Goal: Task Accomplishment & Management: Manage account settings

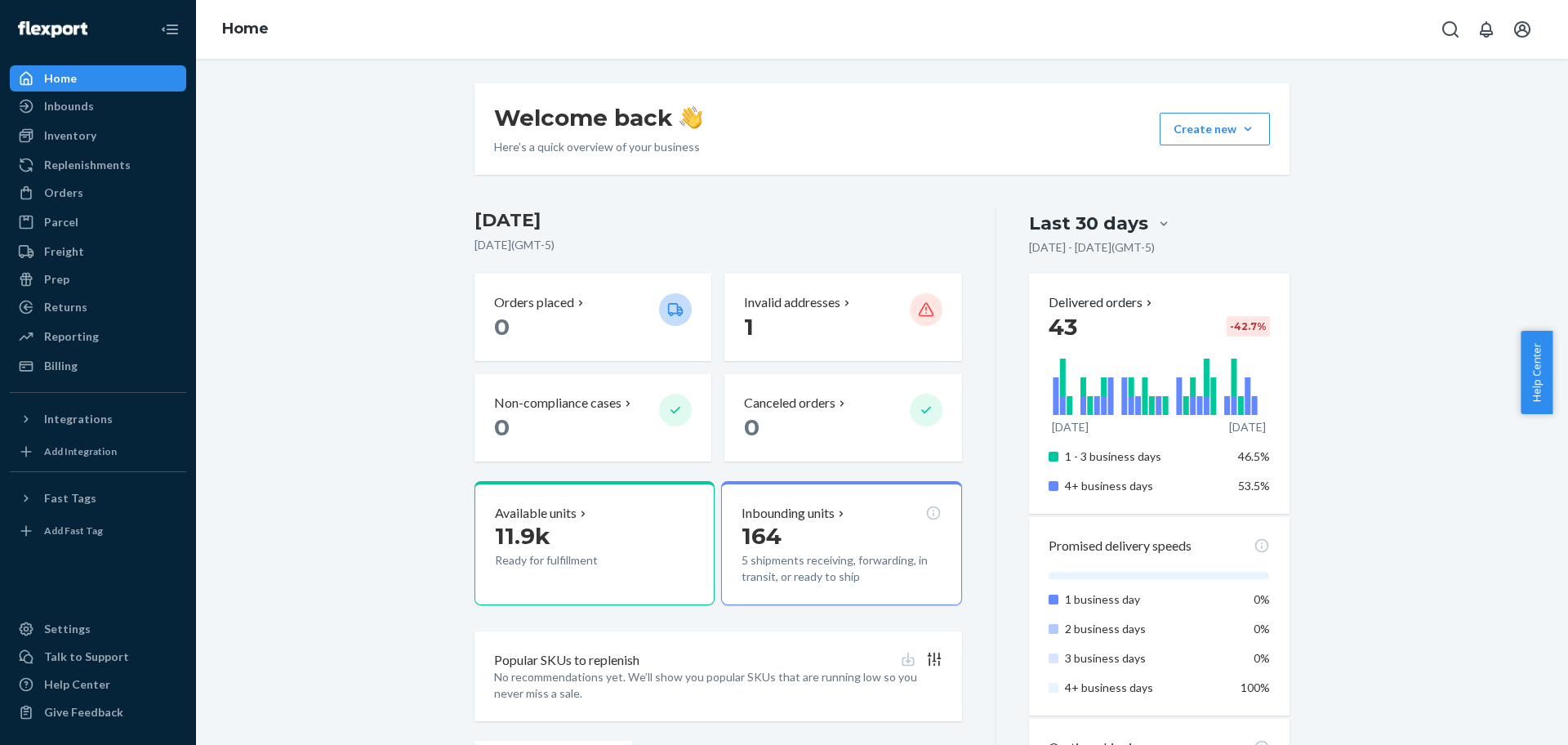
click at [844, 332] on p "1" at bounding box center [820, 326] width 152 height 29
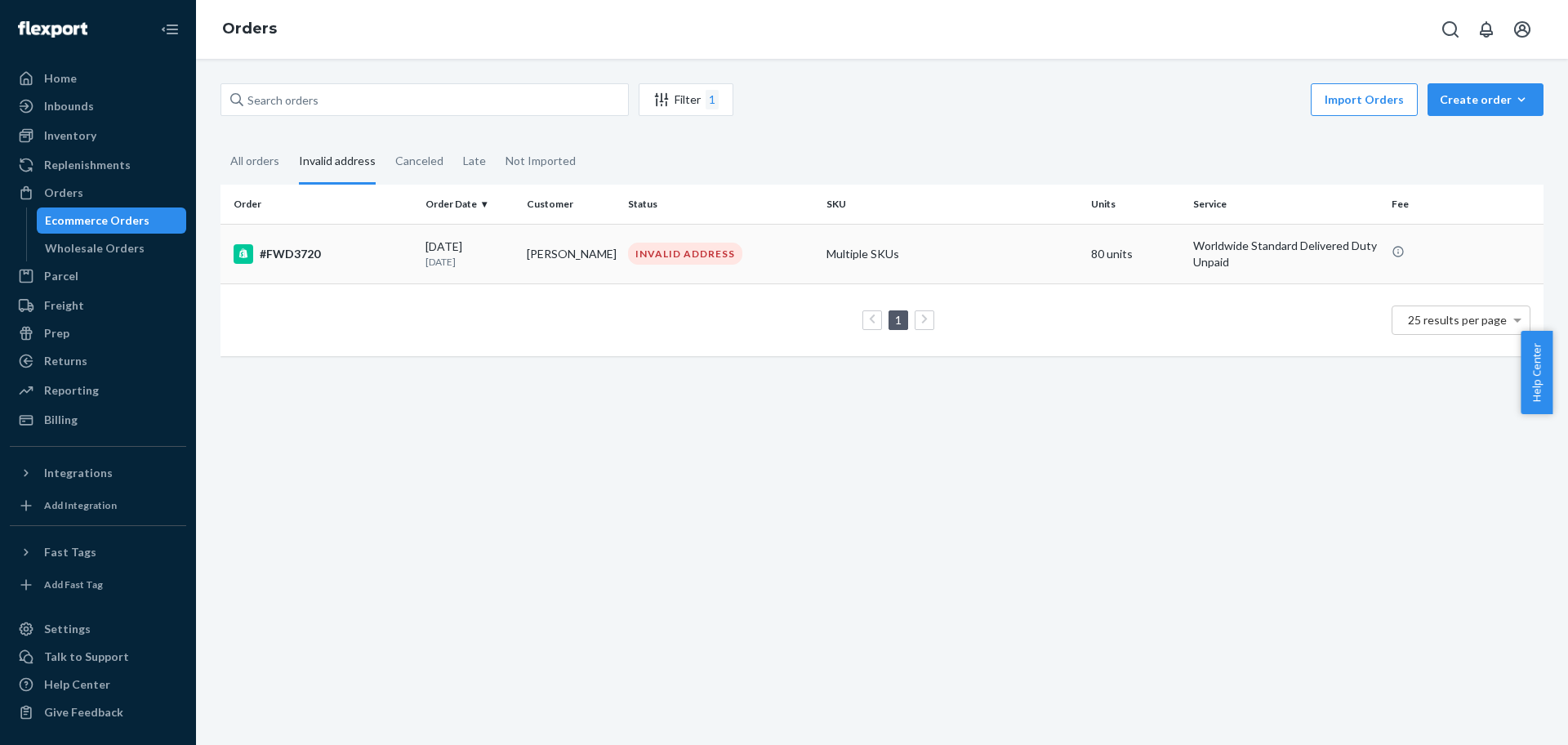
click at [727, 246] on div "INVALID ADDRESS" at bounding box center [685, 254] width 114 height 22
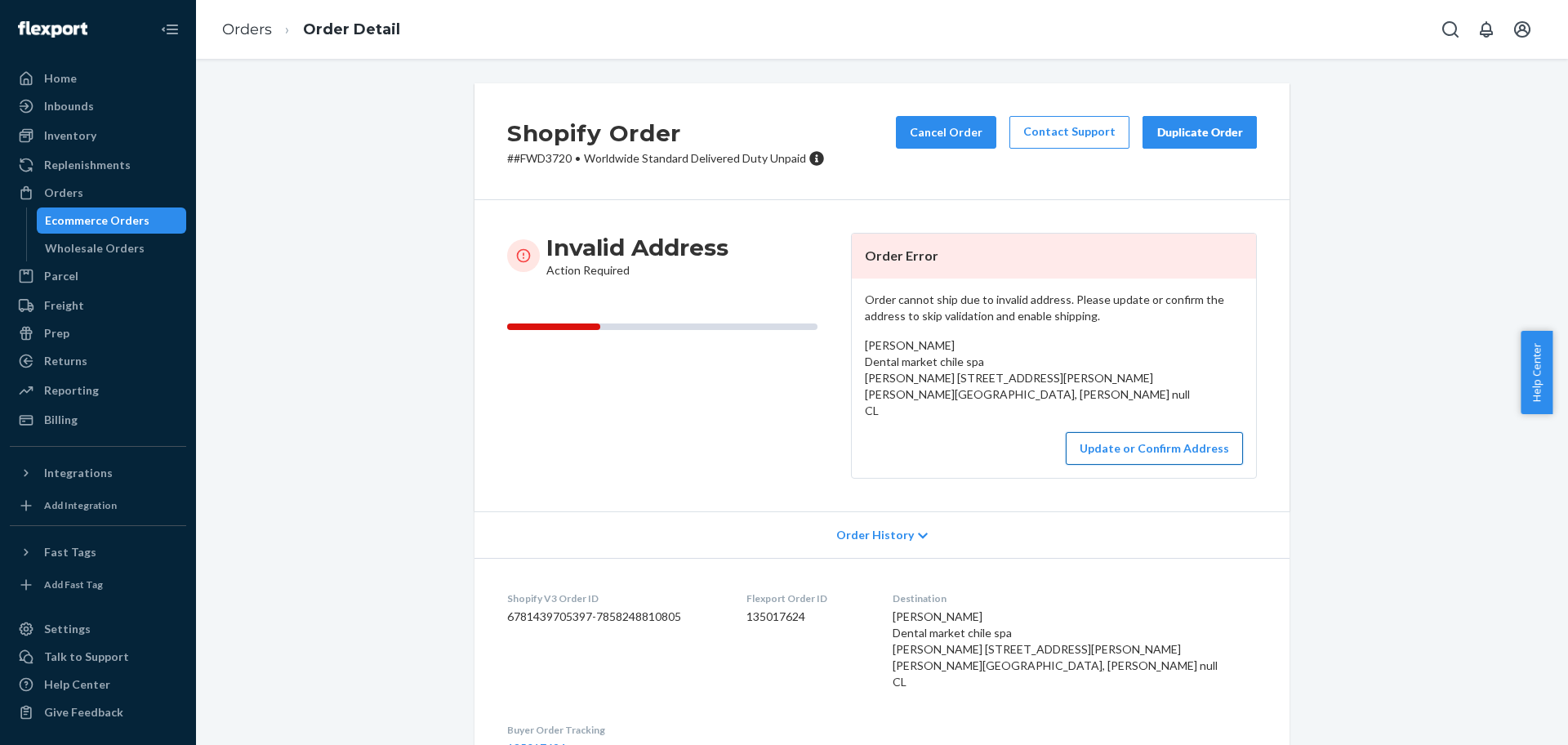
click at [1106, 450] on button "Update or Confirm Address" at bounding box center [1154, 448] width 177 height 33
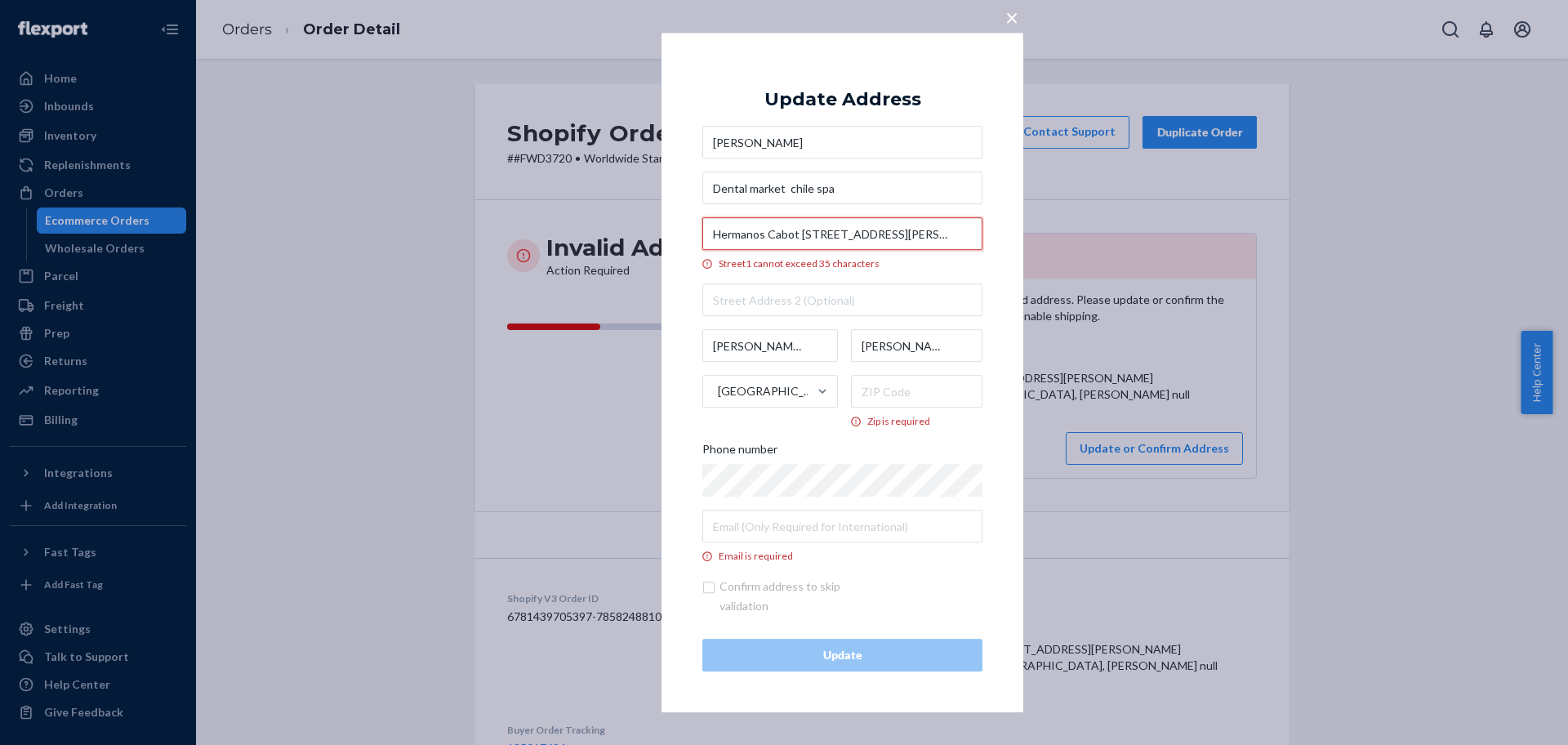
scroll to position [0, 71]
drag, startPoint x: 873, startPoint y: 232, endPoint x: 1048, endPoint y: 234, distance: 175.0
click at [1048, 234] on div "× Update Address [PERSON_NAME] Dental market [GEOGRAPHIC_DATA] spa [GEOGRAPHIC_…" at bounding box center [784, 372] width 1568 height 745
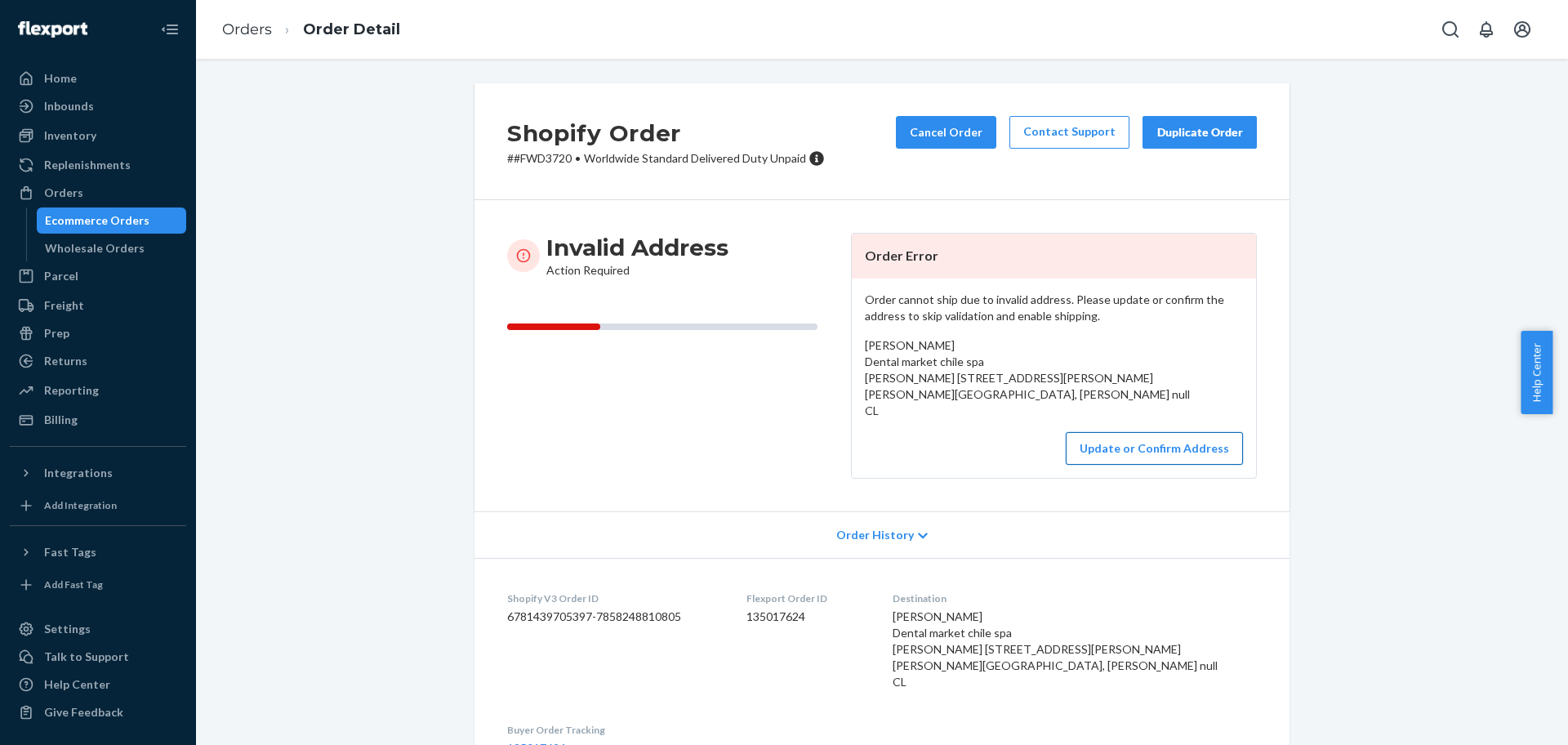
click at [1079, 453] on button "Update or Confirm Address" at bounding box center [1154, 448] width 177 height 33
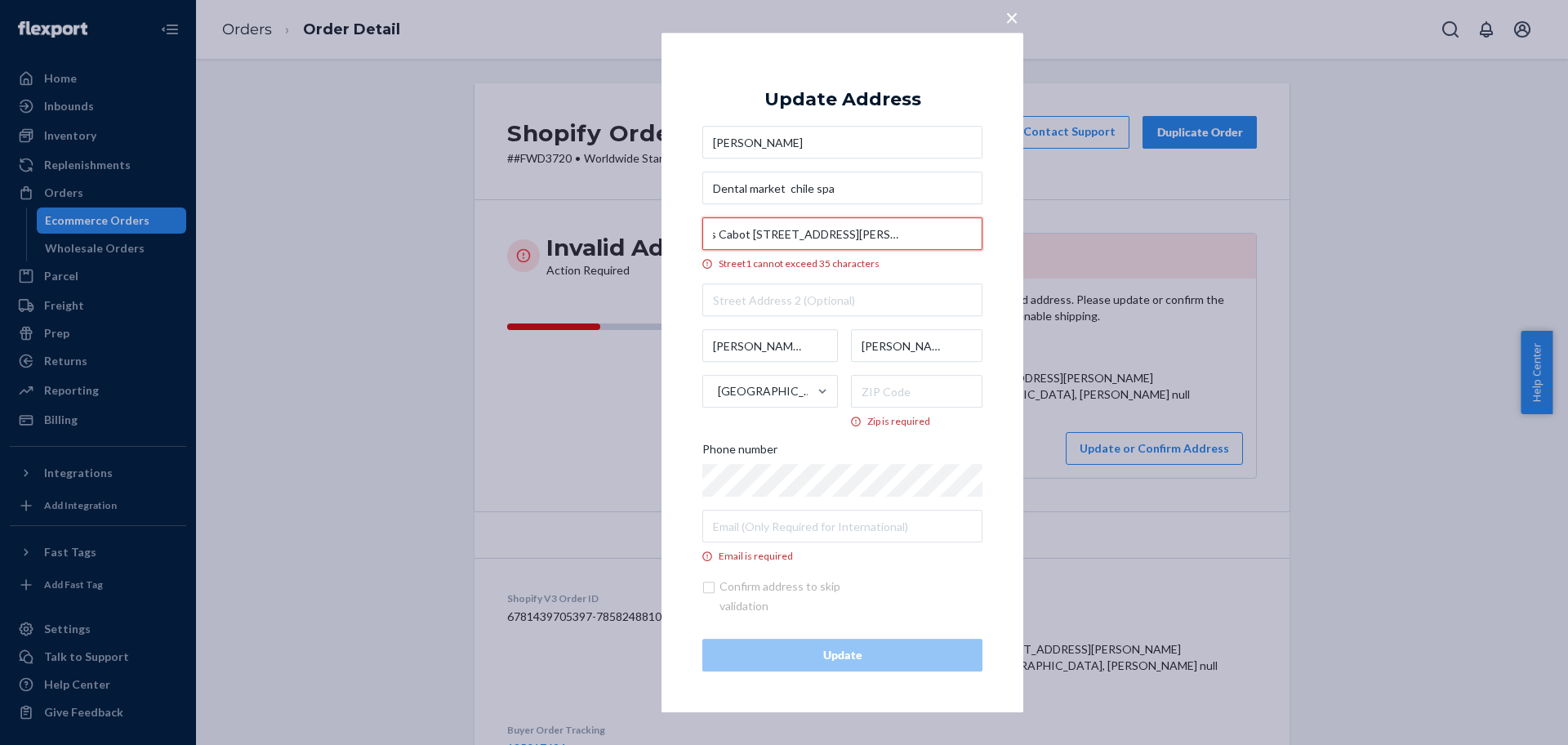
drag, startPoint x: 875, startPoint y: 235, endPoint x: 1093, endPoint y: 244, distance: 218.2
click at [1093, 244] on div "× Update Address [PERSON_NAME] Dental market [GEOGRAPHIC_DATA] spa [GEOGRAPHIC_…" at bounding box center [784, 372] width 1568 height 745
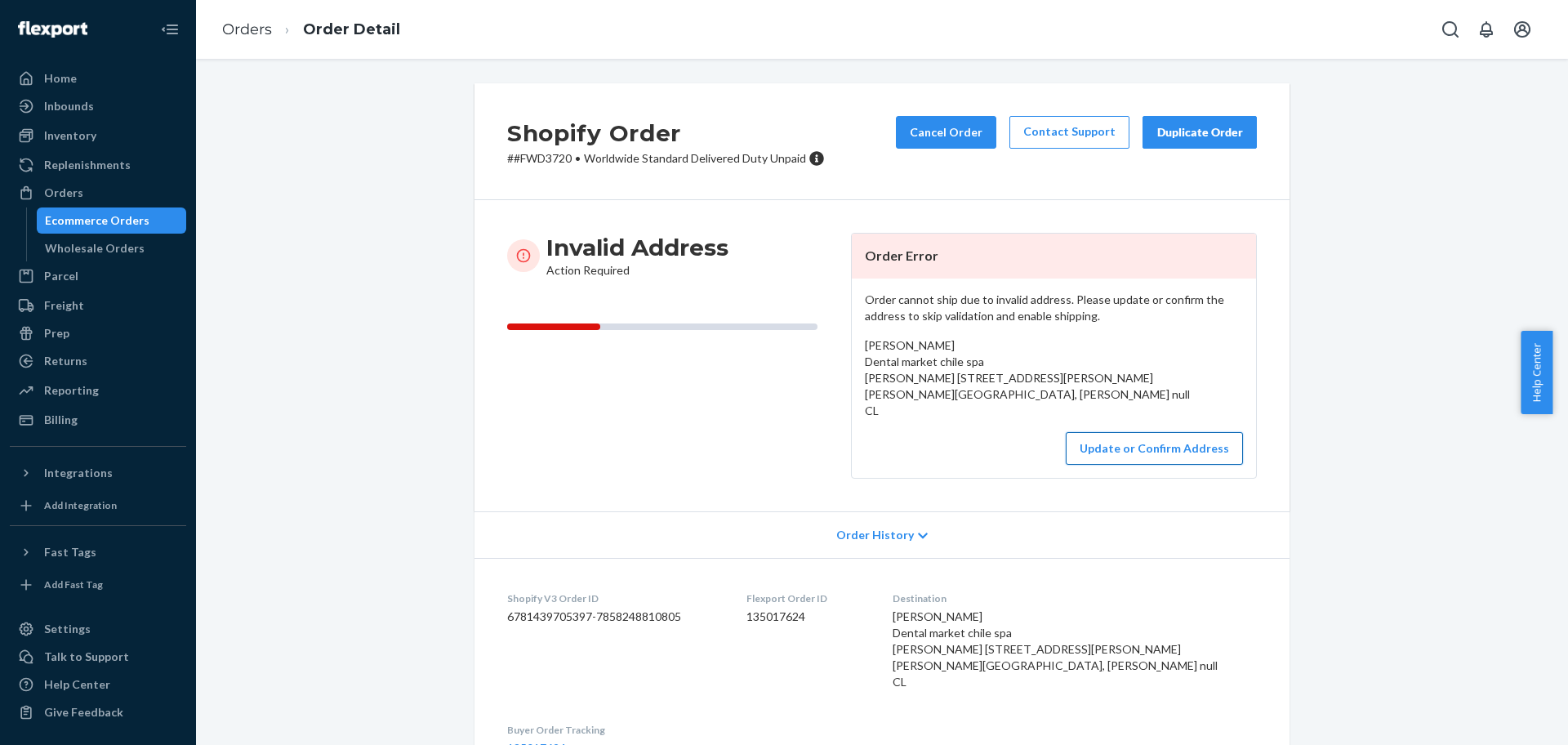
click at [1104, 463] on button "Update or Confirm Address" at bounding box center [1154, 448] width 177 height 33
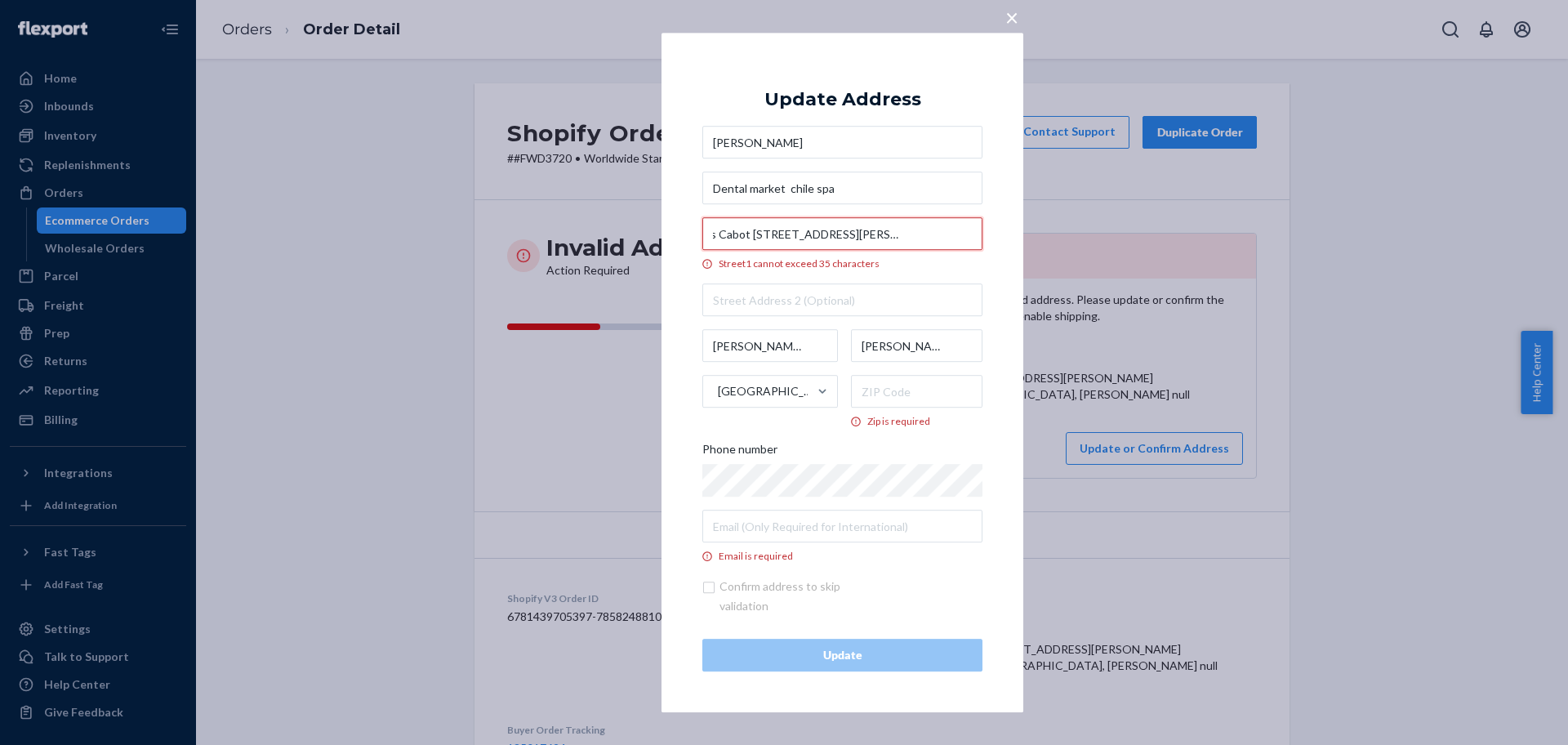
drag, startPoint x: 873, startPoint y: 235, endPoint x: 1150, endPoint y: 230, distance: 277.0
click at [1150, 230] on div "× Update Address [PERSON_NAME] Dental market [GEOGRAPHIC_DATA] spa [GEOGRAPHIC_…" at bounding box center [784, 372] width 1568 height 745
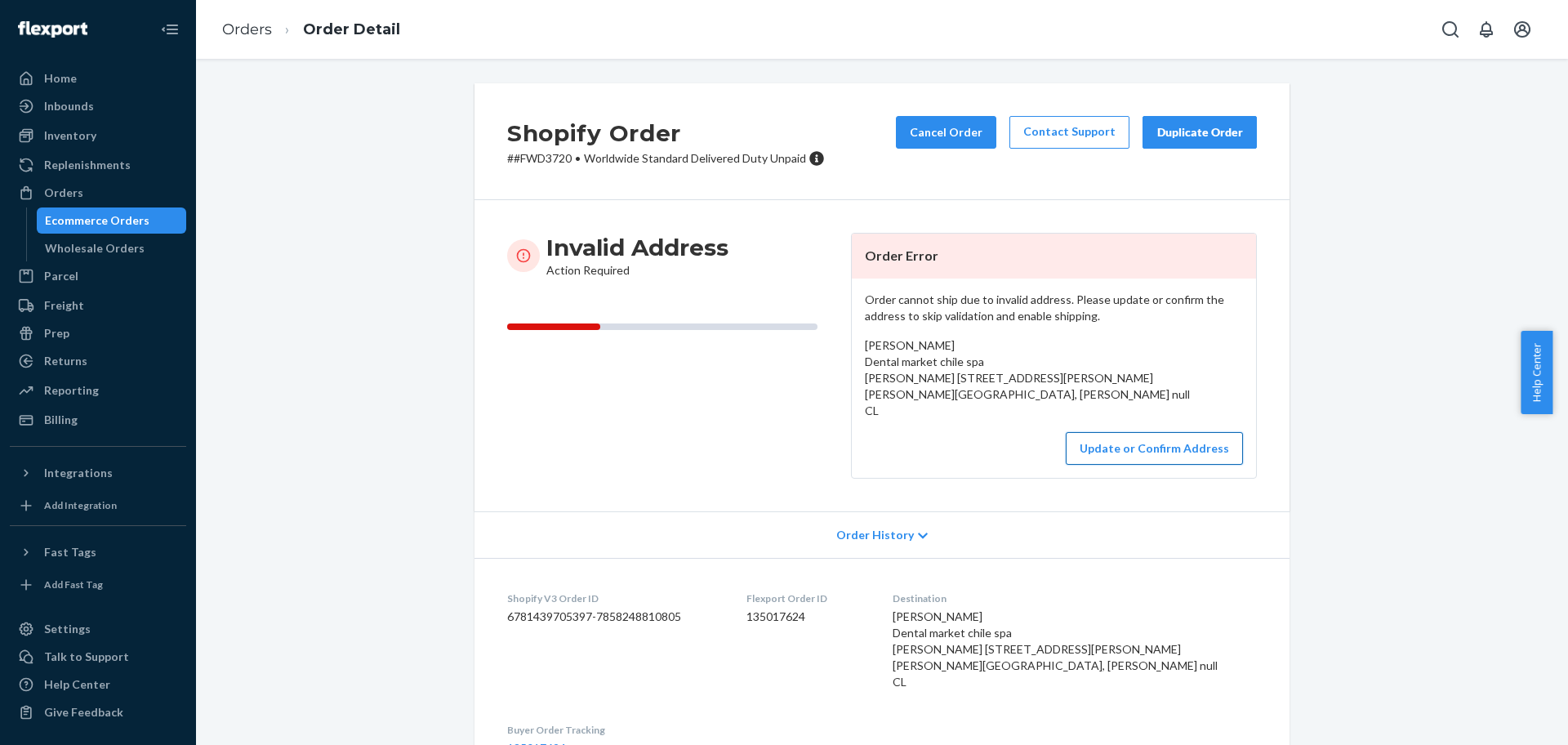
click at [1163, 443] on button "Update or Confirm Address" at bounding box center [1154, 448] width 177 height 33
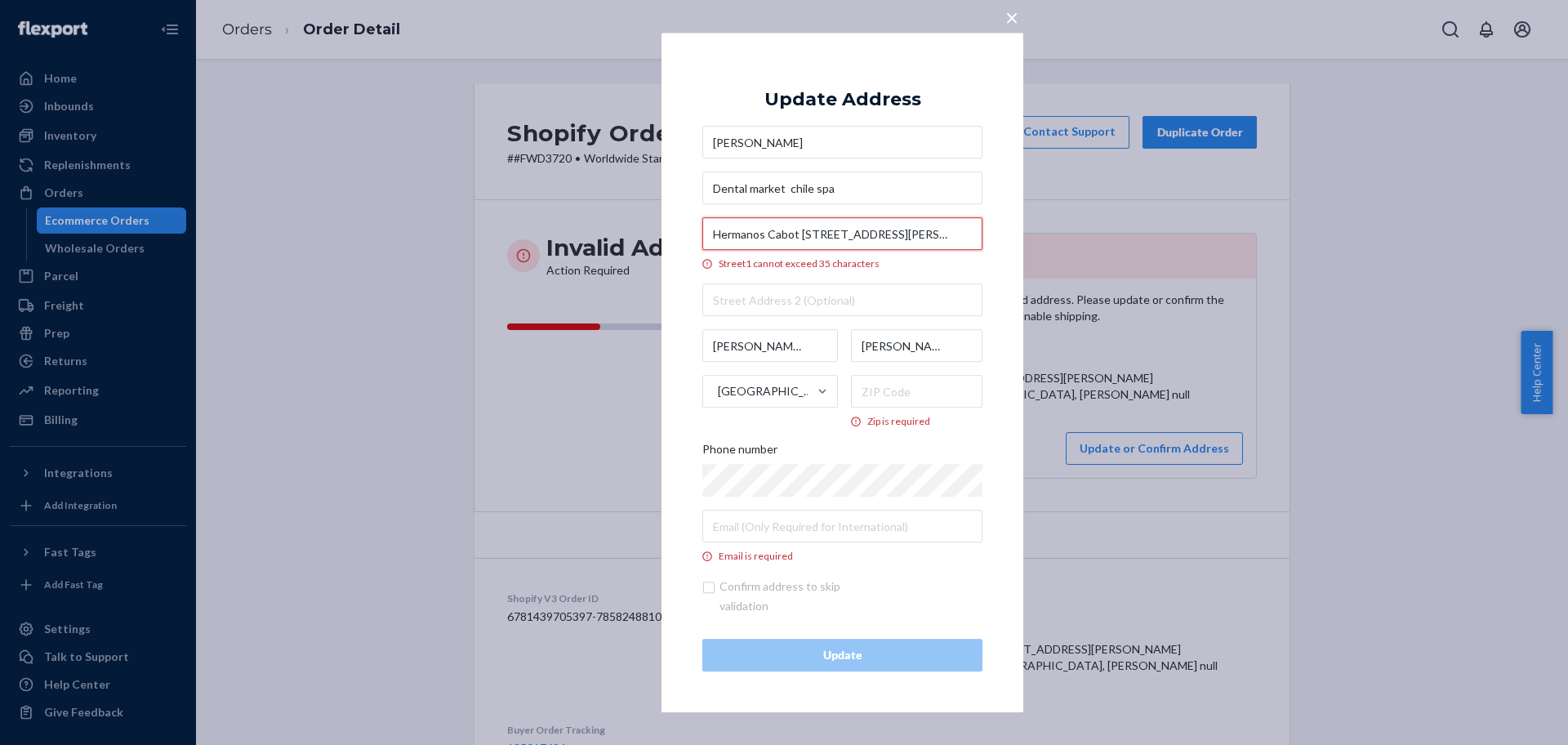
click at [871, 231] on input "Hermanos Cabot [STREET_ADDRESS][PERSON_NAME]" at bounding box center [842, 233] width 280 height 33
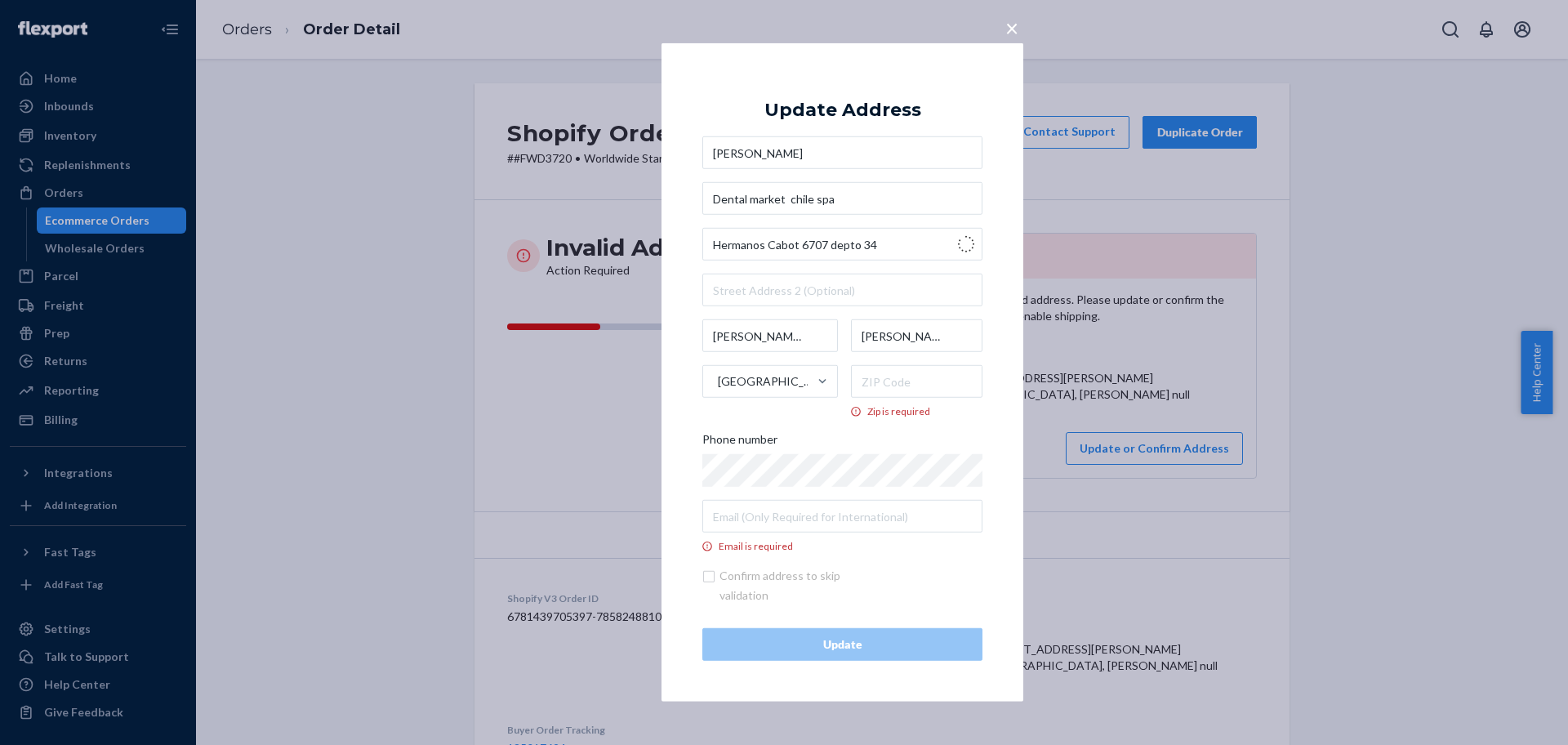
type input "C. Hermanos Madrid"
type input "[GEOGRAPHIC_DATA]"
type input "CL"
type input "34005"
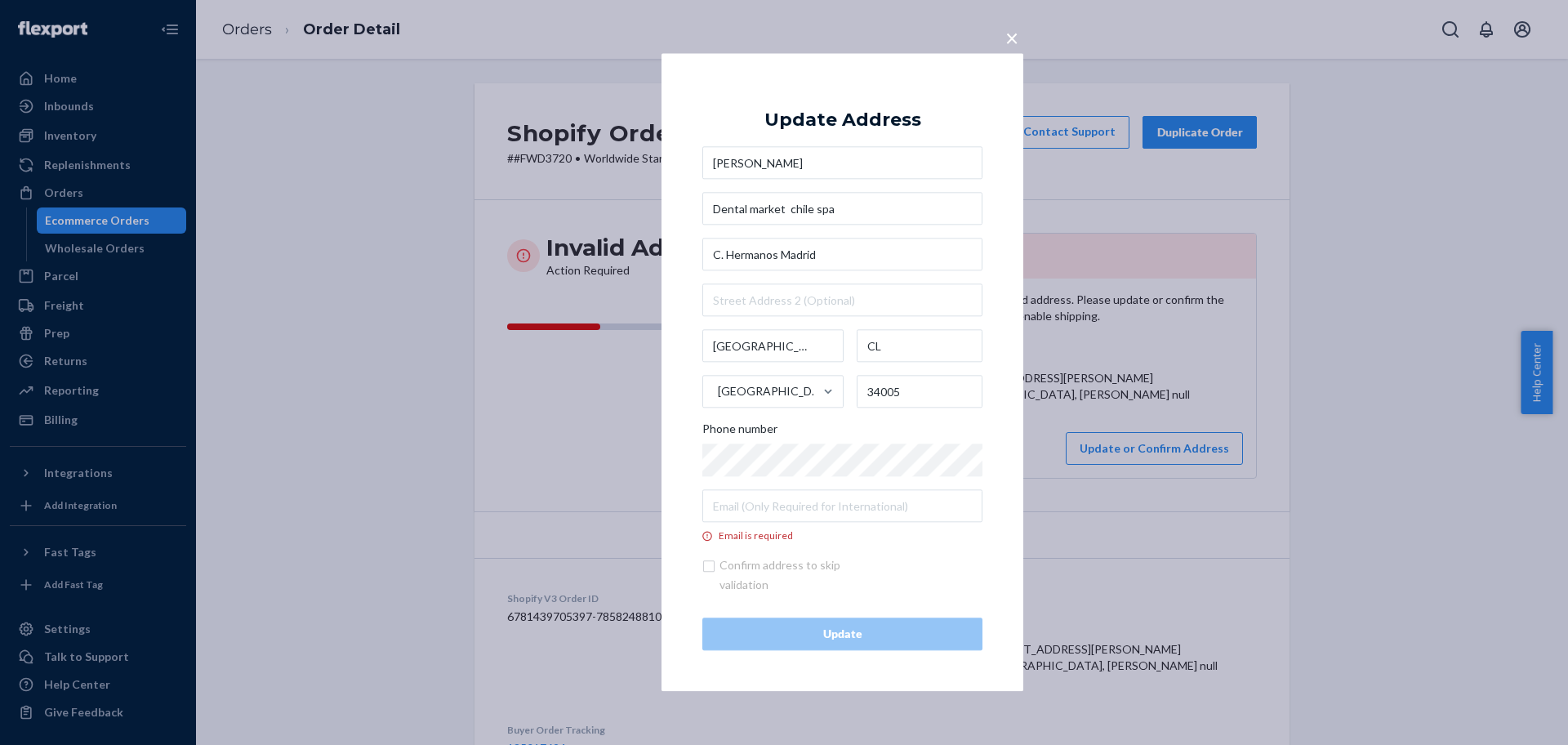
click at [1001, 52] on div "× Update Address [PERSON_NAME] Dental market [GEOGRAPHIC_DATA] spa [GEOGRAPHIC_…" at bounding box center [784, 372] width 1568 height 745
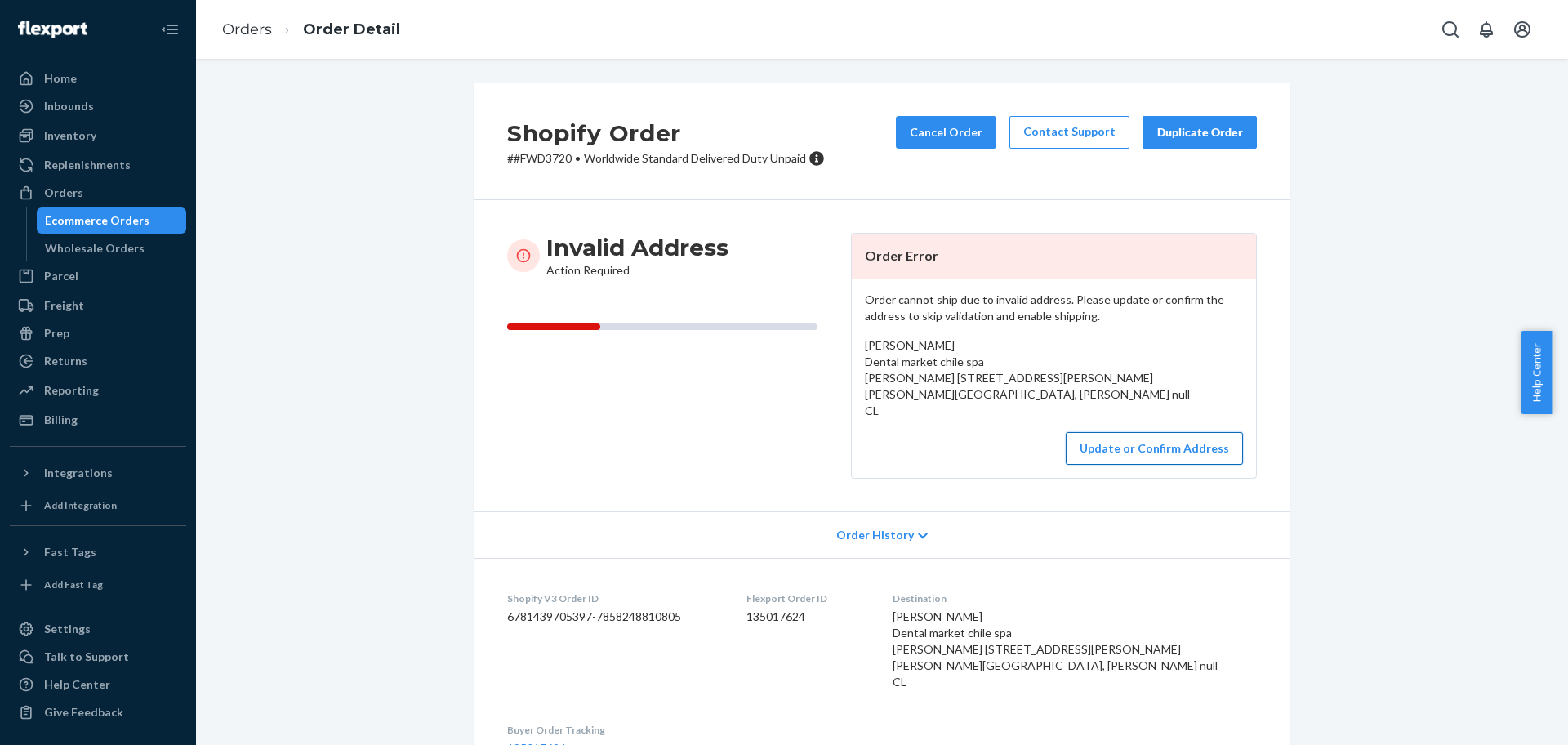
click at [1144, 441] on button "Update or Confirm Address" at bounding box center [1154, 448] width 177 height 33
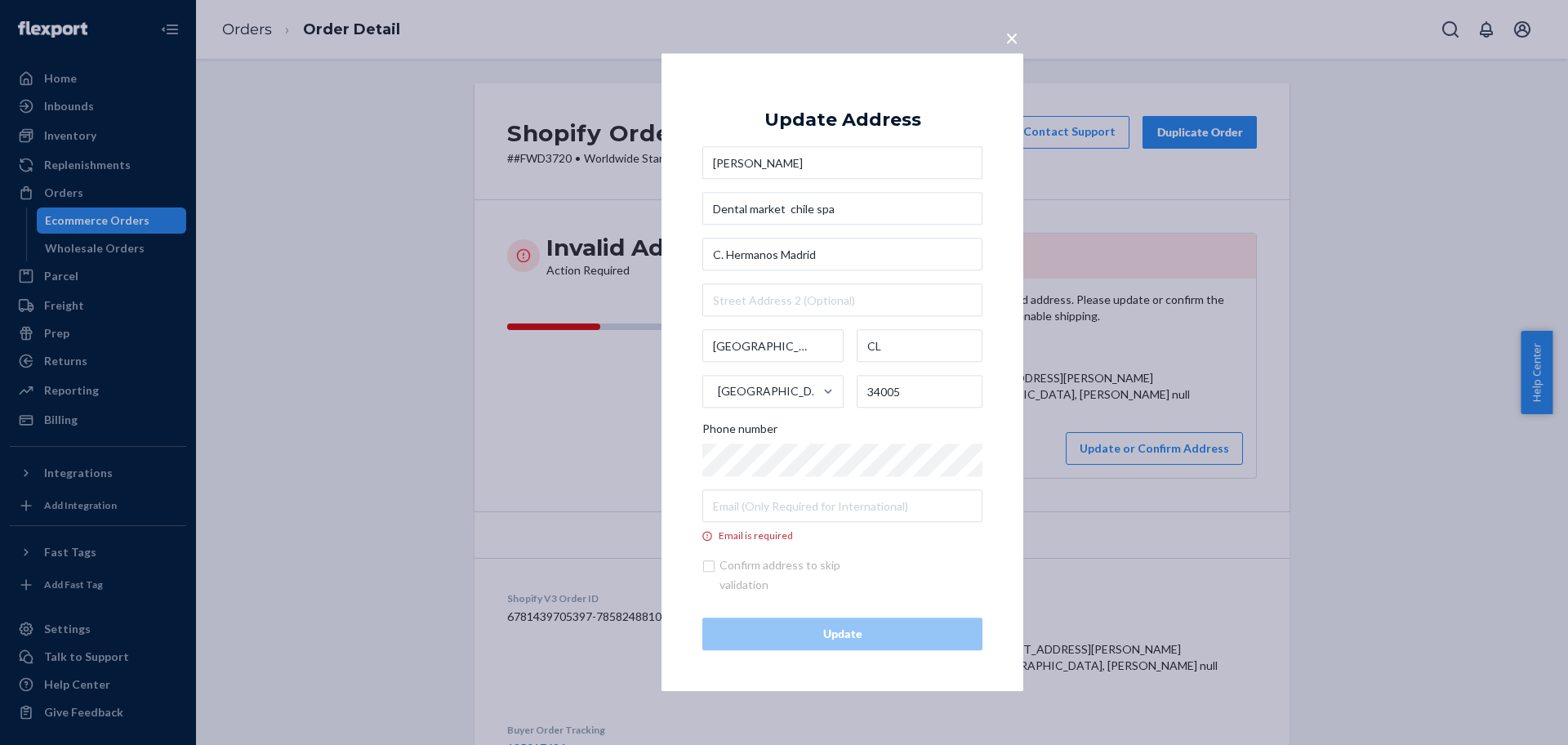
click at [1225, 363] on div "× Update Address [PERSON_NAME] Dental market [GEOGRAPHIC_DATA] spa [GEOGRAPHIC_…" at bounding box center [784, 372] width 1568 height 745
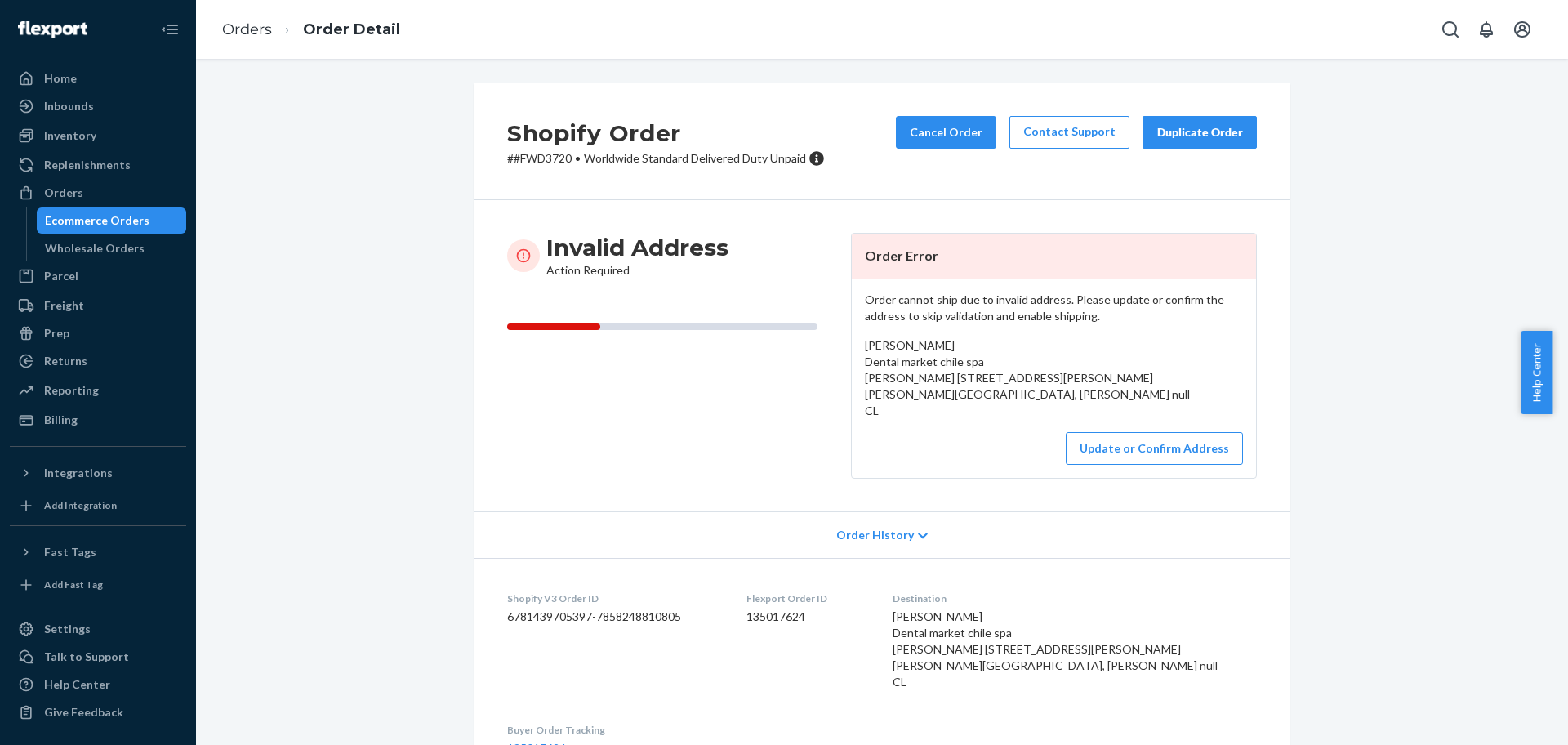
click at [953, 380] on span "[PERSON_NAME] Dental market chile spa [PERSON_NAME] [STREET_ADDRESS][PERSON_NAM…" at bounding box center [1026, 377] width 325 height 79
copy span "Hermanos Cabot [STREET_ADDRESS][PERSON_NAME]"
click at [1104, 457] on button "Update or Confirm Address" at bounding box center [1154, 448] width 177 height 33
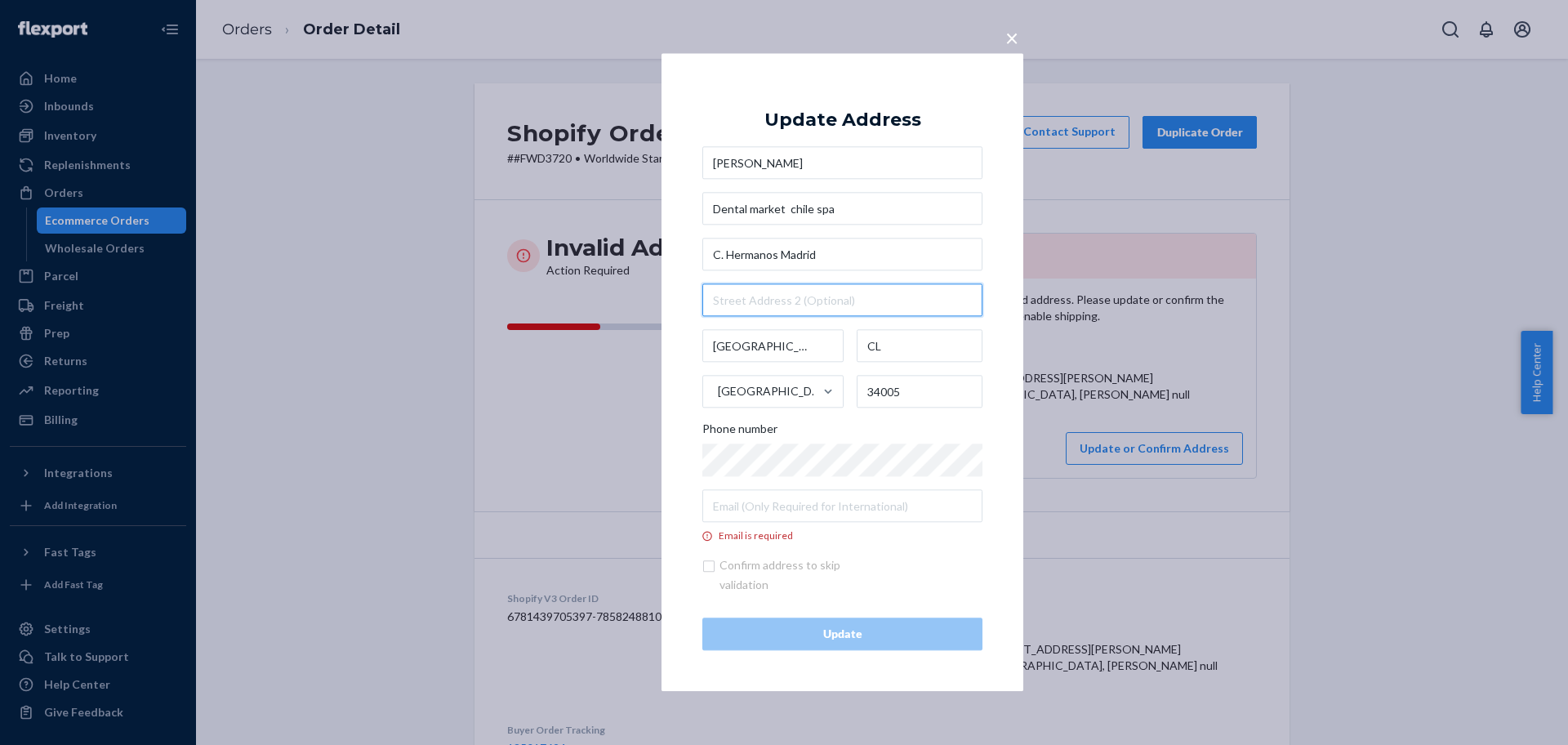
click at [763, 305] on input "text" at bounding box center [842, 300] width 280 height 33
paste input "Hermanos Cabot [STREET_ADDRESS][PERSON_NAME]"
type input "Hermanos Cabot [STREET_ADDRESS][PERSON_NAME]"
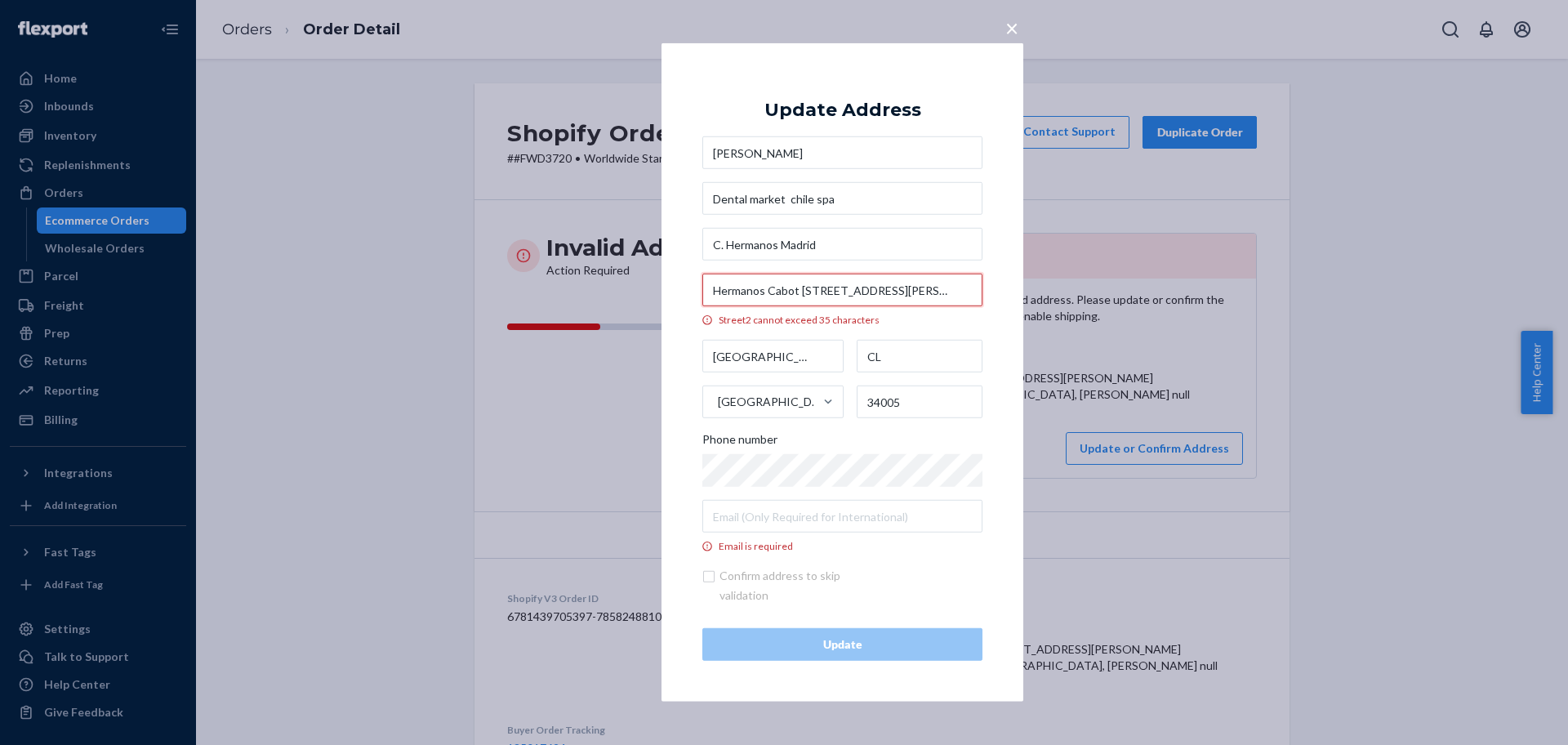
drag, startPoint x: 800, startPoint y: 291, endPoint x: 623, endPoint y: 289, distance: 177.0
click at [623, 289] on div "× Update Address [PERSON_NAME] Dental market [GEOGRAPHIC_DATA] spa C. Hermanos …" at bounding box center [784, 372] width 1568 height 745
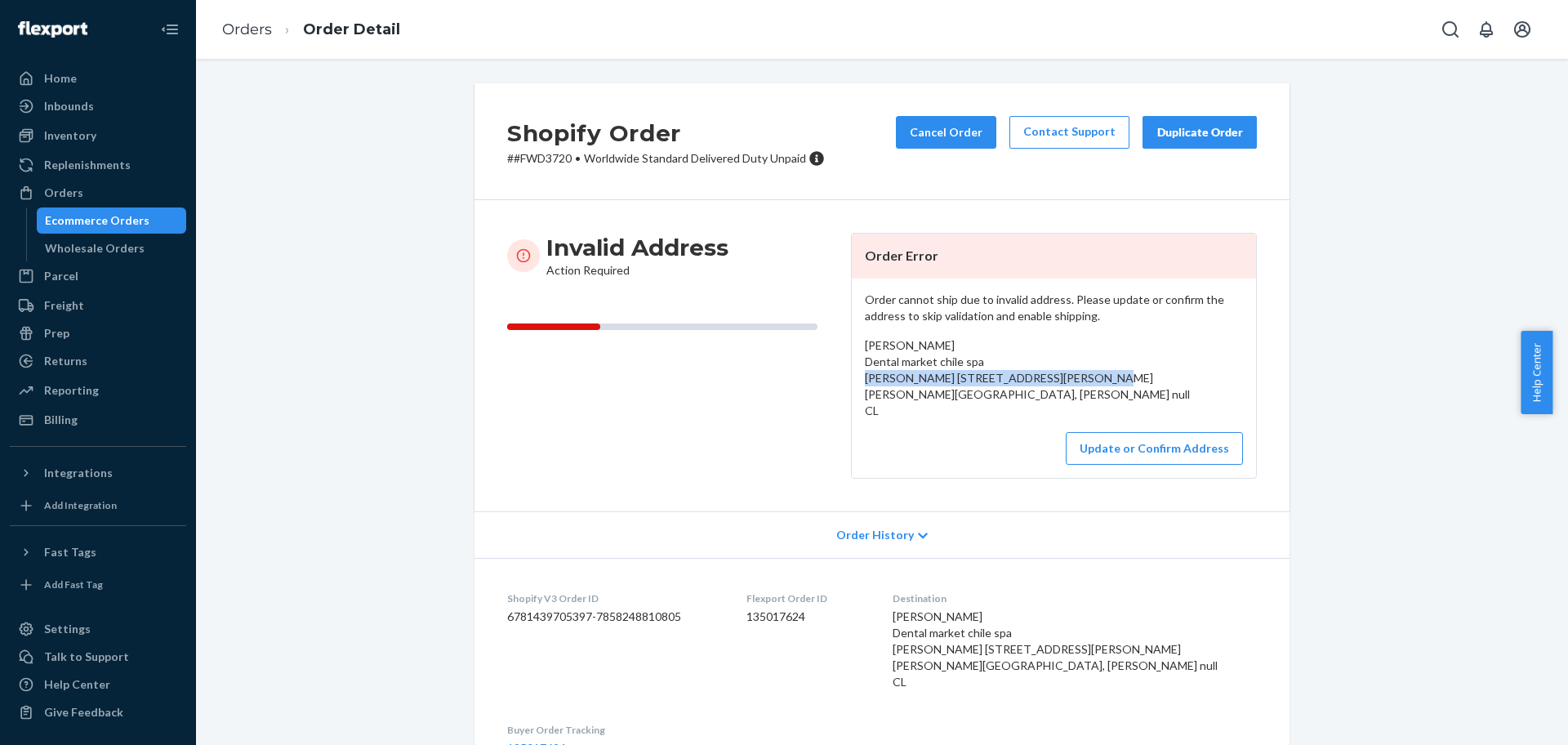
drag, startPoint x: 1075, startPoint y: 377, endPoint x: 854, endPoint y: 375, distance: 221.0
click at [854, 375] on div "Order cannot ship due to invalid address. Please update or confirm the address …" at bounding box center [1053, 378] width 405 height 199
copy span "Hermanos Cabot [STREET_ADDRESS]"
click at [1081, 449] on button "Update or Confirm Address" at bounding box center [1154, 448] width 177 height 33
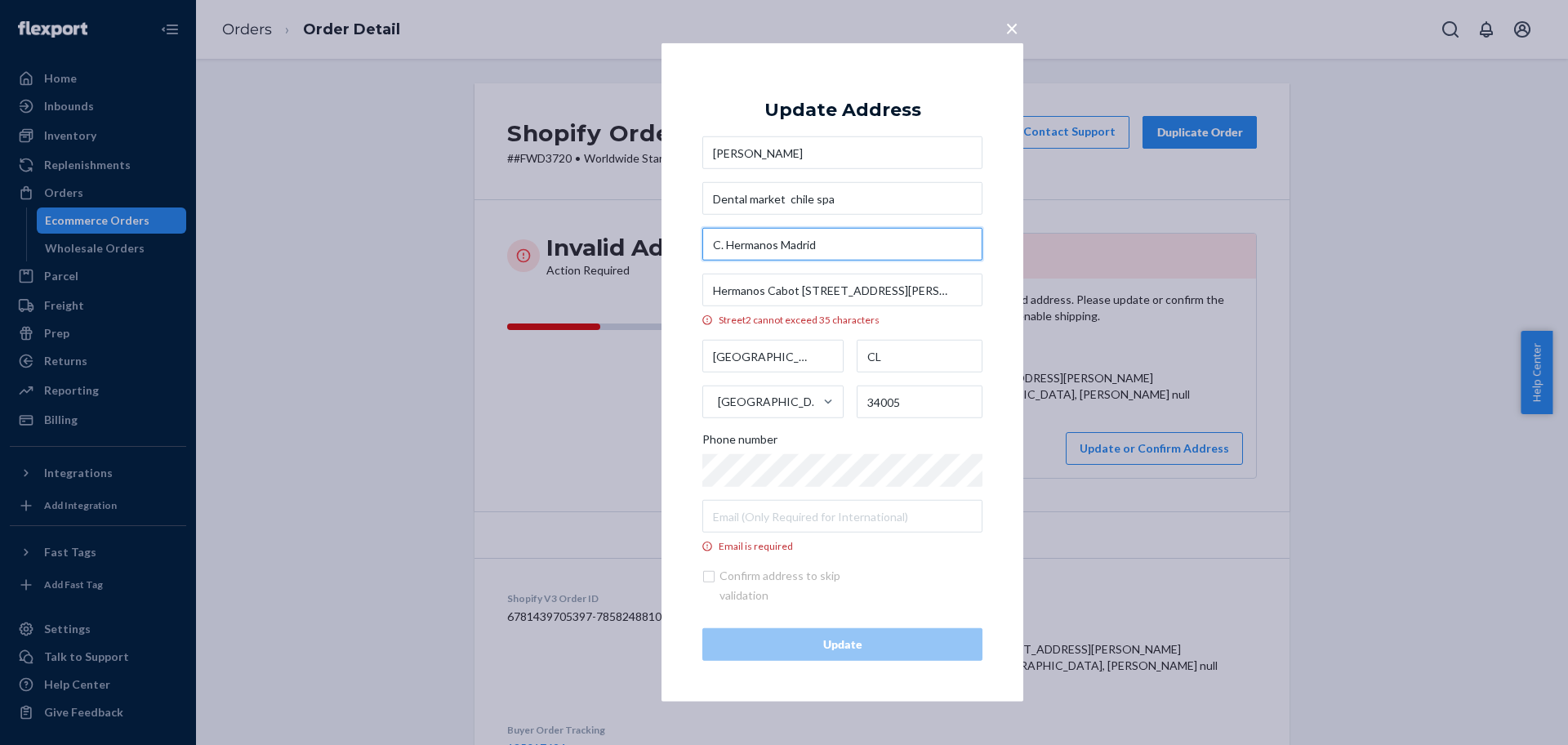
click at [776, 250] on input "C. Hermanos Madrid" at bounding box center [842, 244] width 280 height 33
click at [700, 261] on div "× Update Address [PERSON_NAME] Dental market [GEOGRAPHIC_DATA] spa C. Hermanos …" at bounding box center [842, 372] width 362 height 659
click at [727, 286] on input "Hermanos Cabot [STREET_ADDRESS][PERSON_NAME]" at bounding box center [842, 290] width 280 height 33
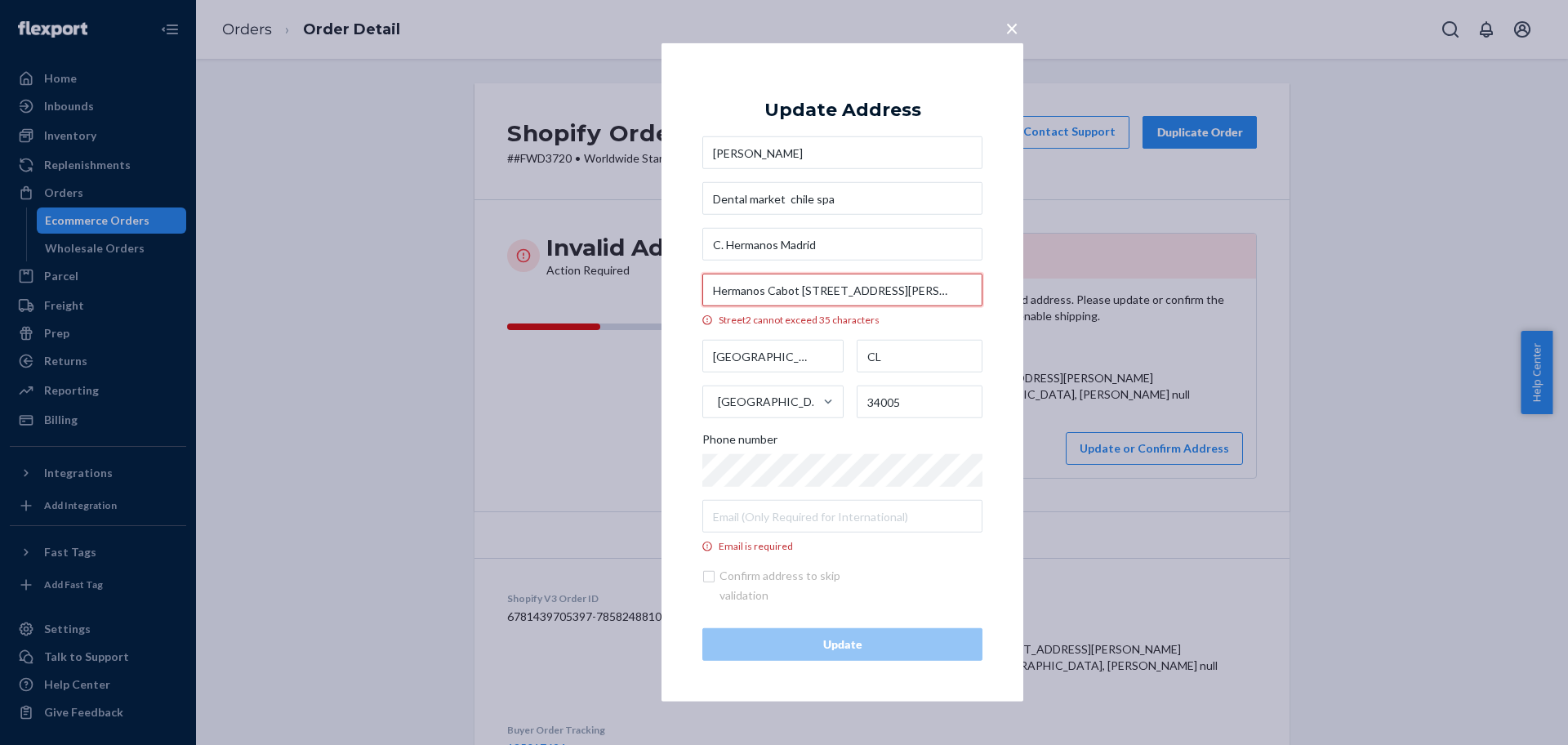
click at [727, 286] on input "Hermanos Cabot [STREET_ADDRESS][PERSON_NAME]" at bounding box center [842, 290] width 280 height 33
paste input "text"
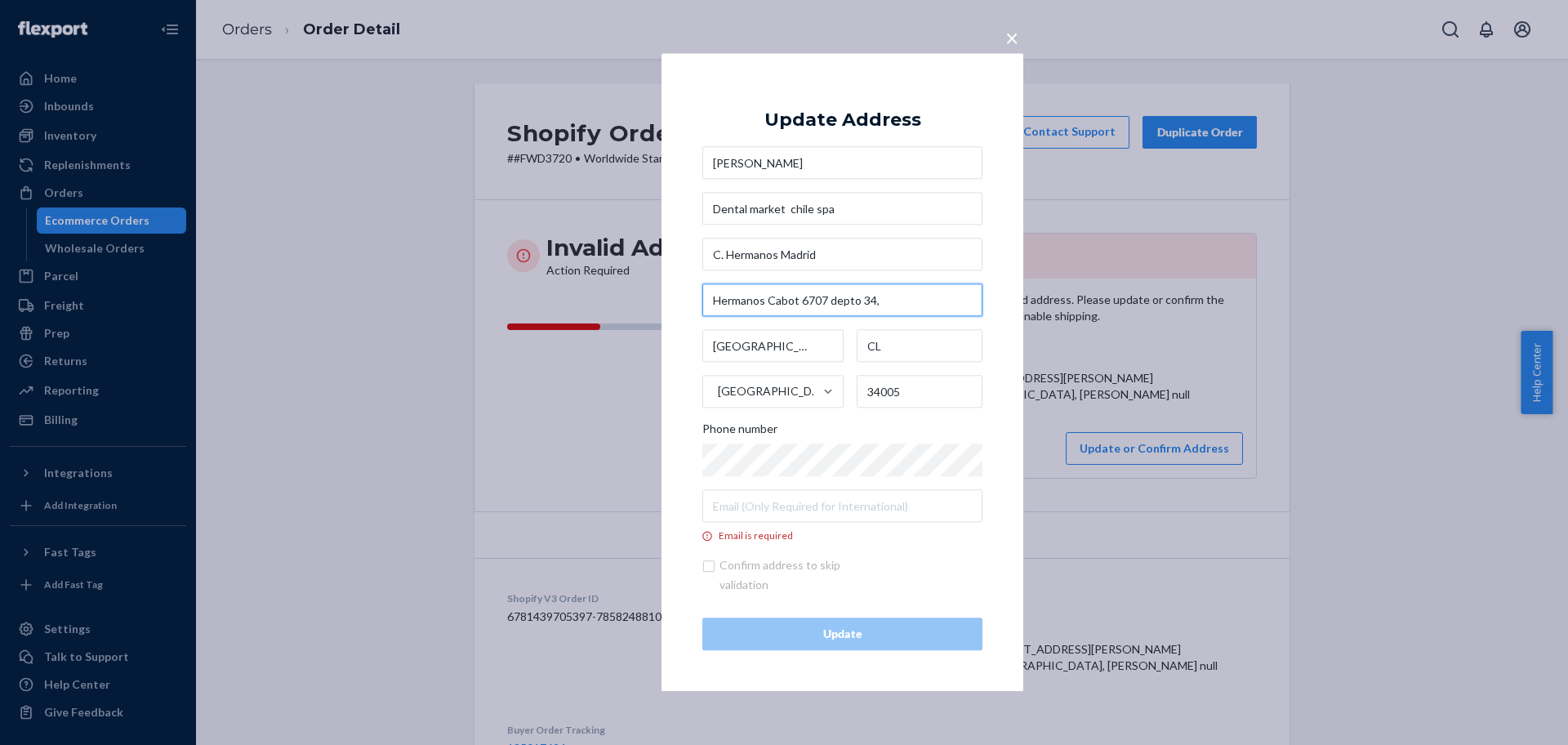
type input "Hermanos Cabot 6707 depto 34"
click at [751, 306] on input "Hermanos Cabot 6707 depto 34" at bounding box center [842, 300] width 280 height 33
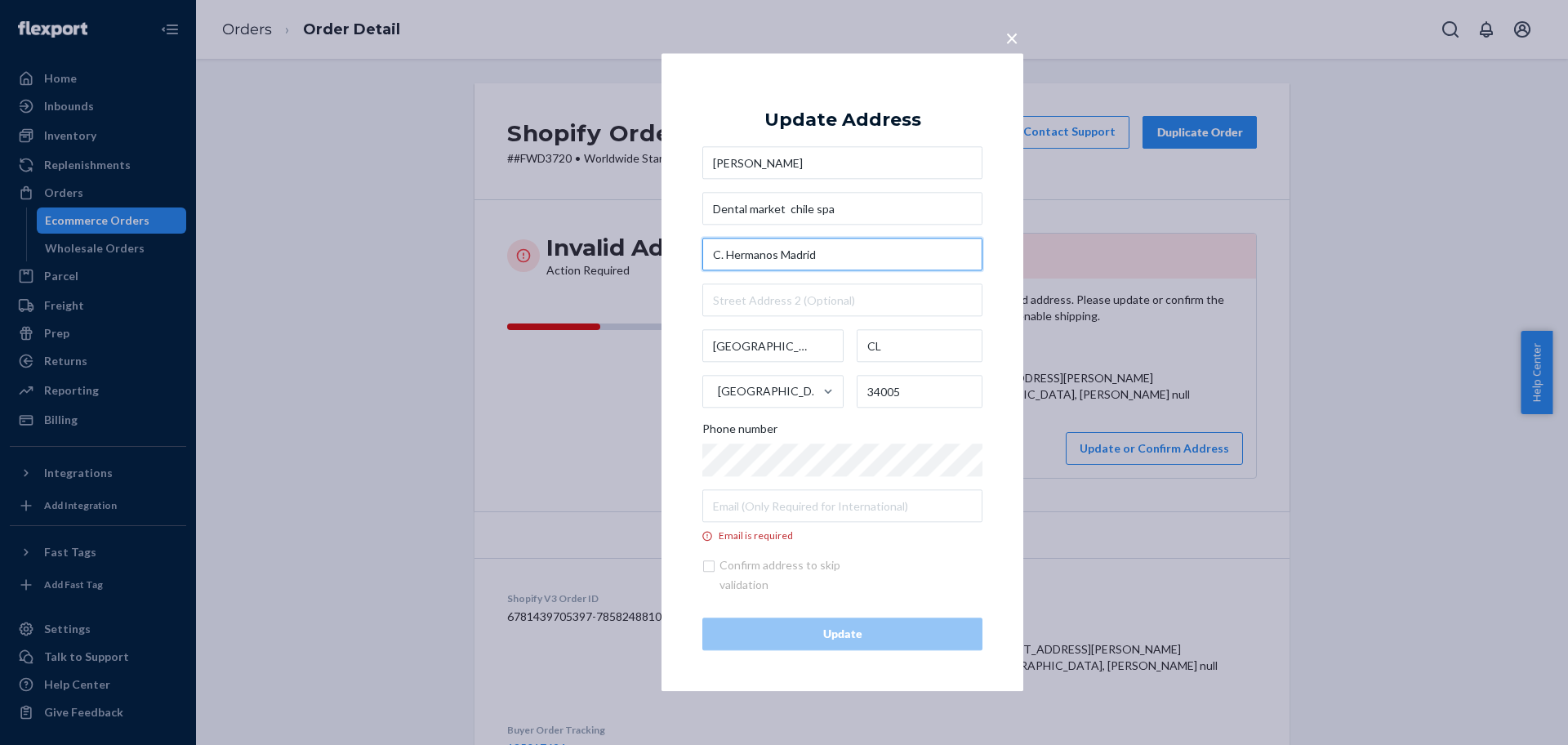
click at [754, 252] on input "C. Hermanos Madrid" at bounding box center [842, 255] width 280 height 33
paste input "Hermanos Cabot 6707 depto 34"
type input "6707 Hnos Cabot"
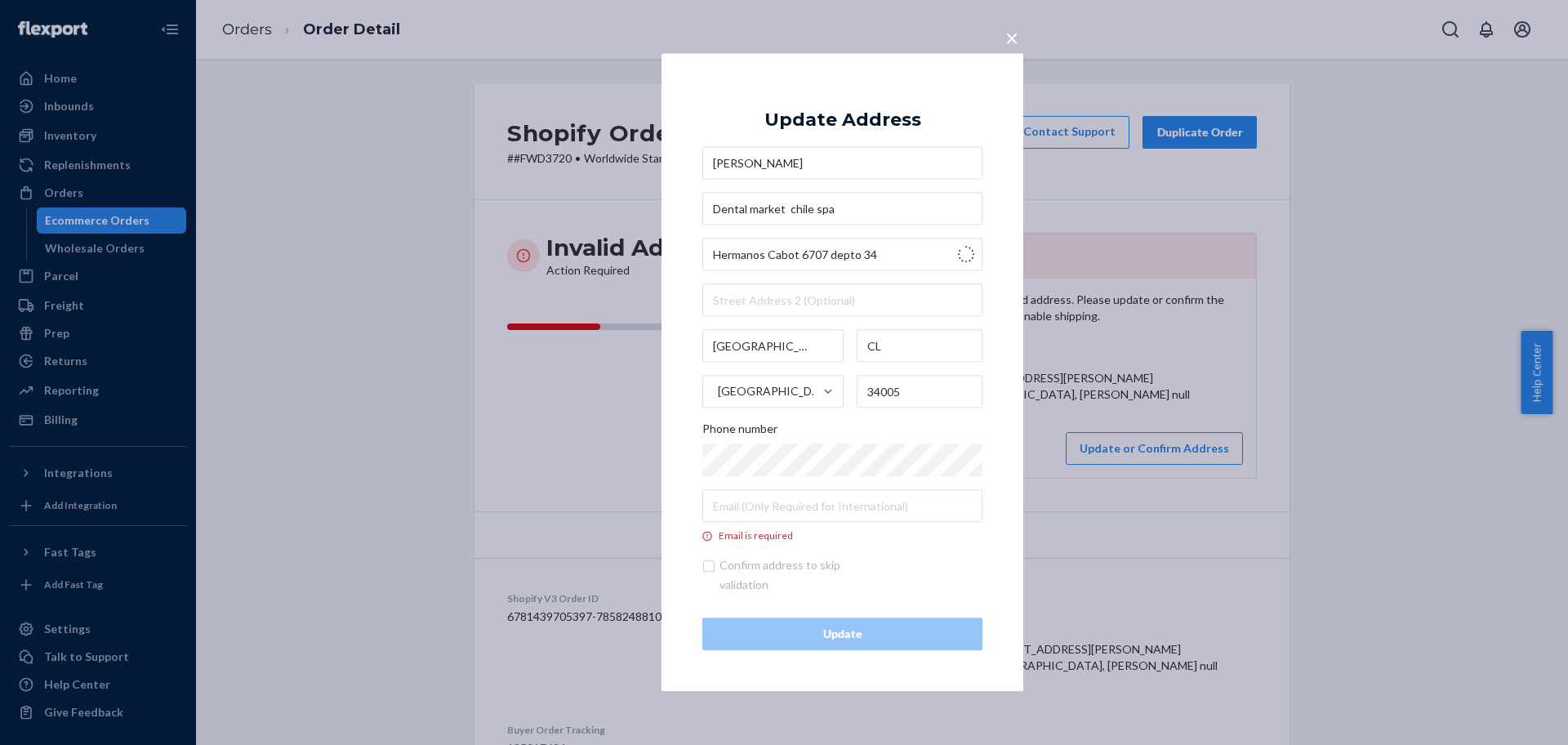
type input "depto 34"
type input "Las Condes"
type input "[GEOGRAPHIC_DATA]"
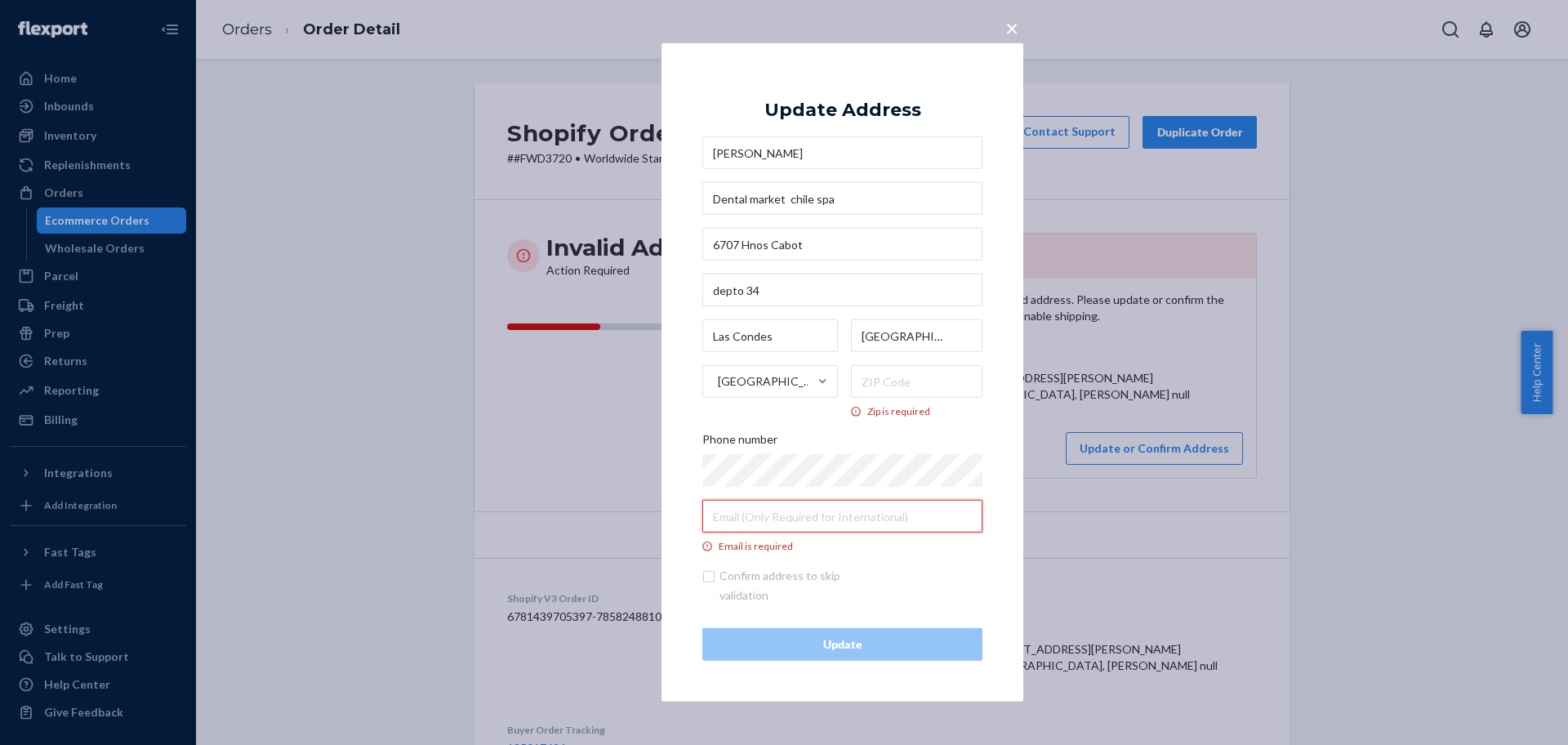
click at [785, 521] on input "Email is required" at bounding box center [842, 516] width 280 height 33
paste input "[EMAIL_ADDRESS][DOMAIN_NAME]"
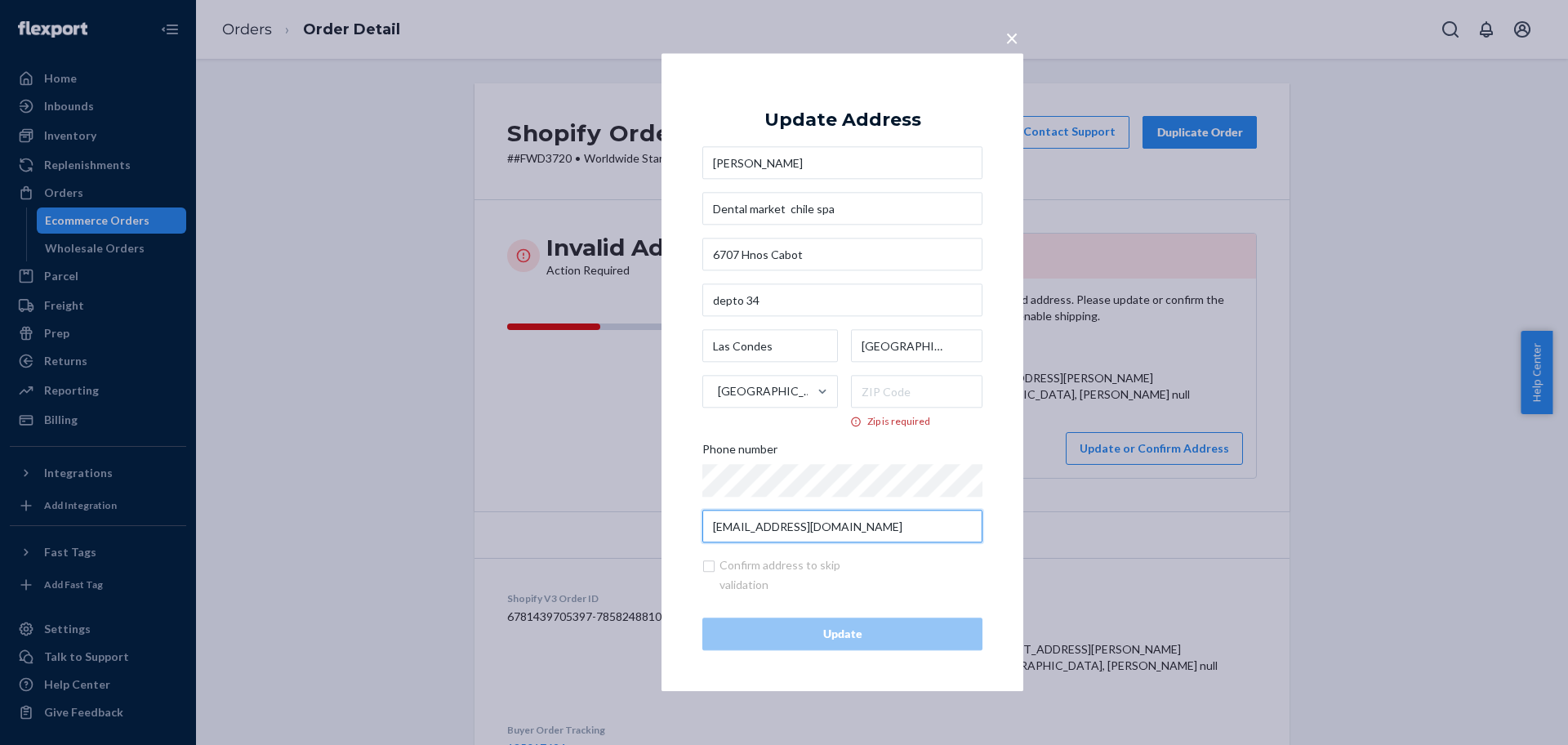
type input "[EMAIL_ADDRESS][DOMAIN_NAME]"
click at [1004, 454] on div "× Update Address [PERSON_NAME] Dental market [GEOGRAPHIC_DATA] spa [STREET_ADDR…" at bounding box center [842, 372] width 362 height 638
click at [922, 386] on input "Zip is required" at bounding box center [917, 392] width 132 height 33
paste input "7561255"
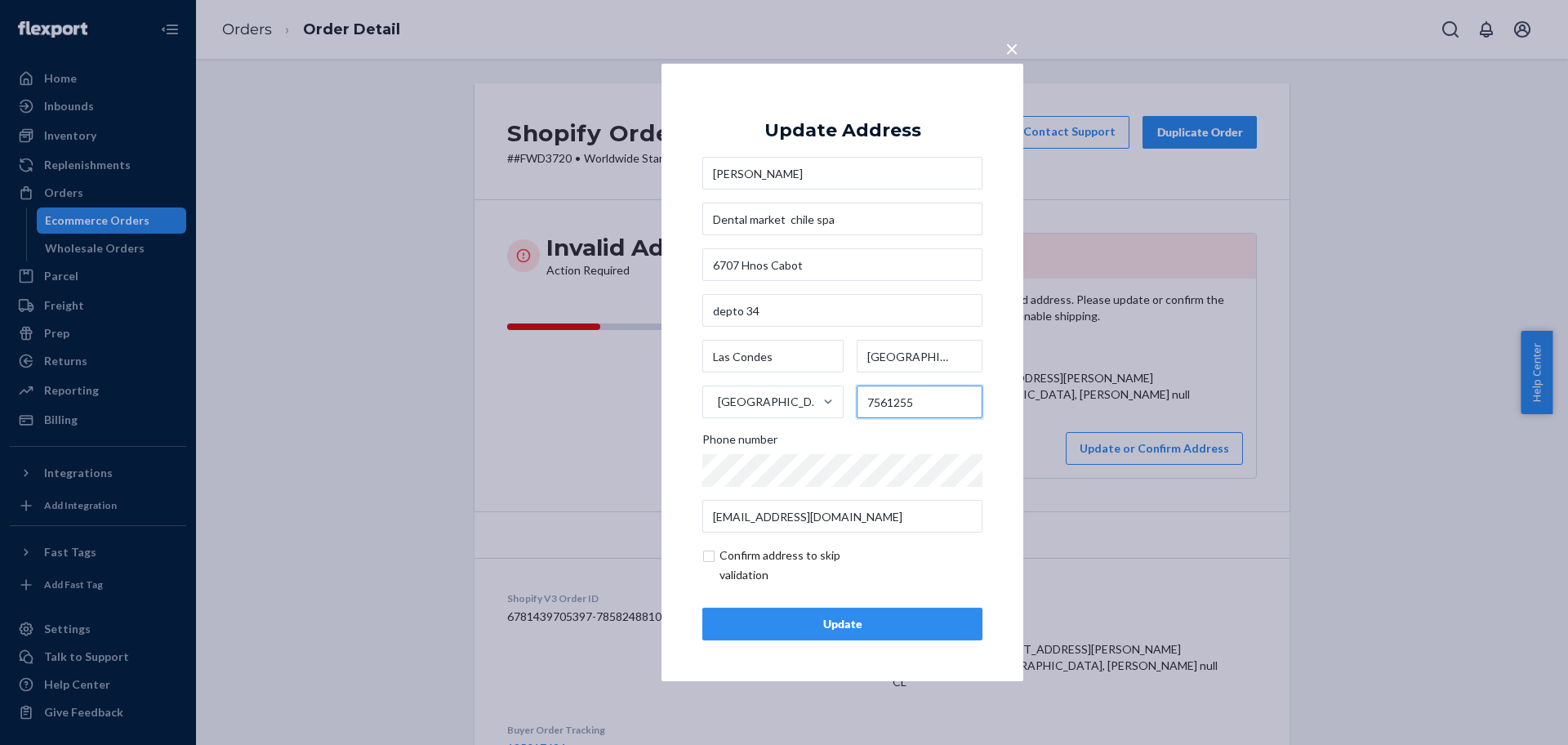
type input "7561255"
click at [758, 566] on input "checkbox" at bounding box center [797, 565] width 190 height 39
checkbox input "true"
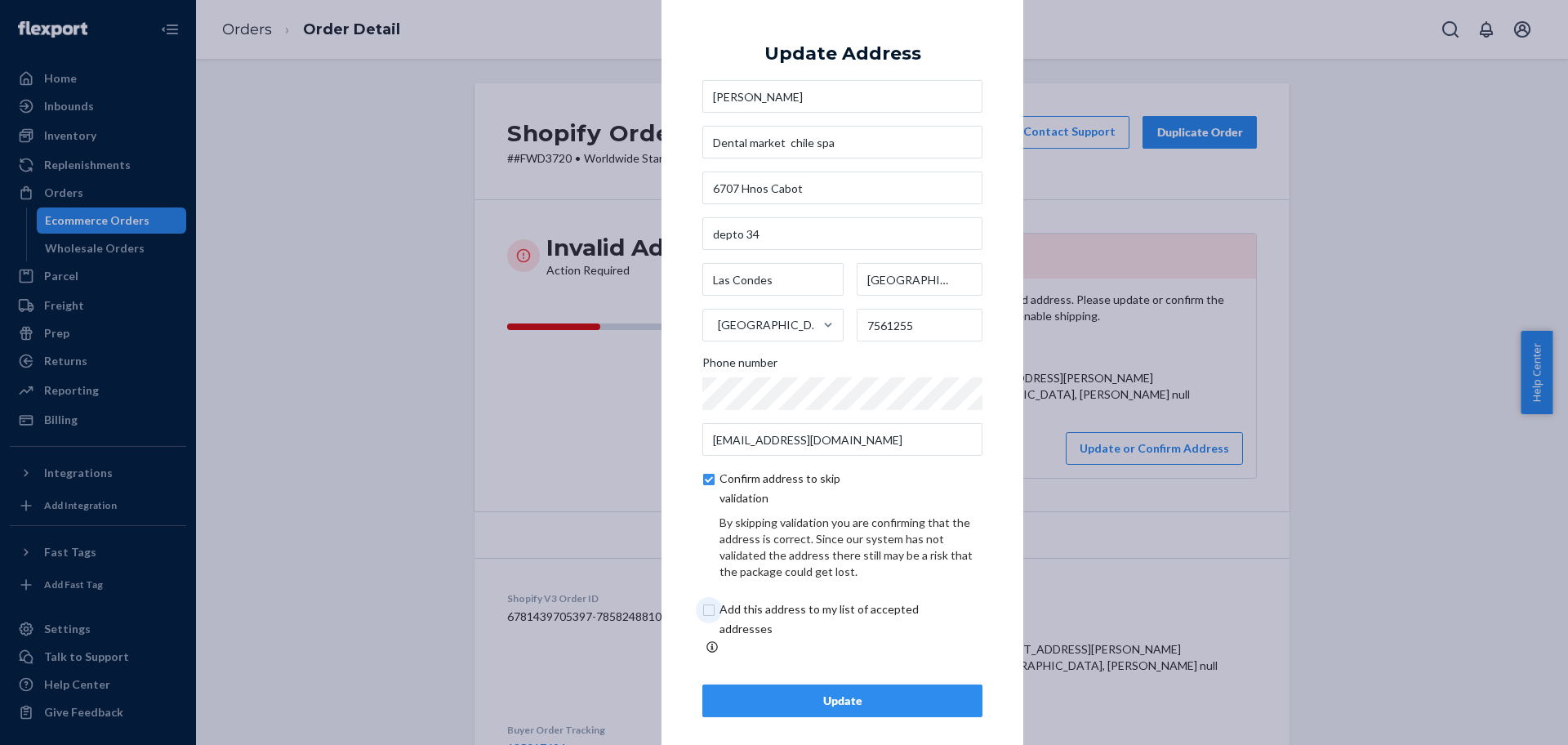
click at [791, 621] on input "checkbox" at bounding box center [838, 619] width 272 height 39
checkbox input "true"
click at [833, 697] on div "Update" at bounding box center [842, 701] width 253 height 16
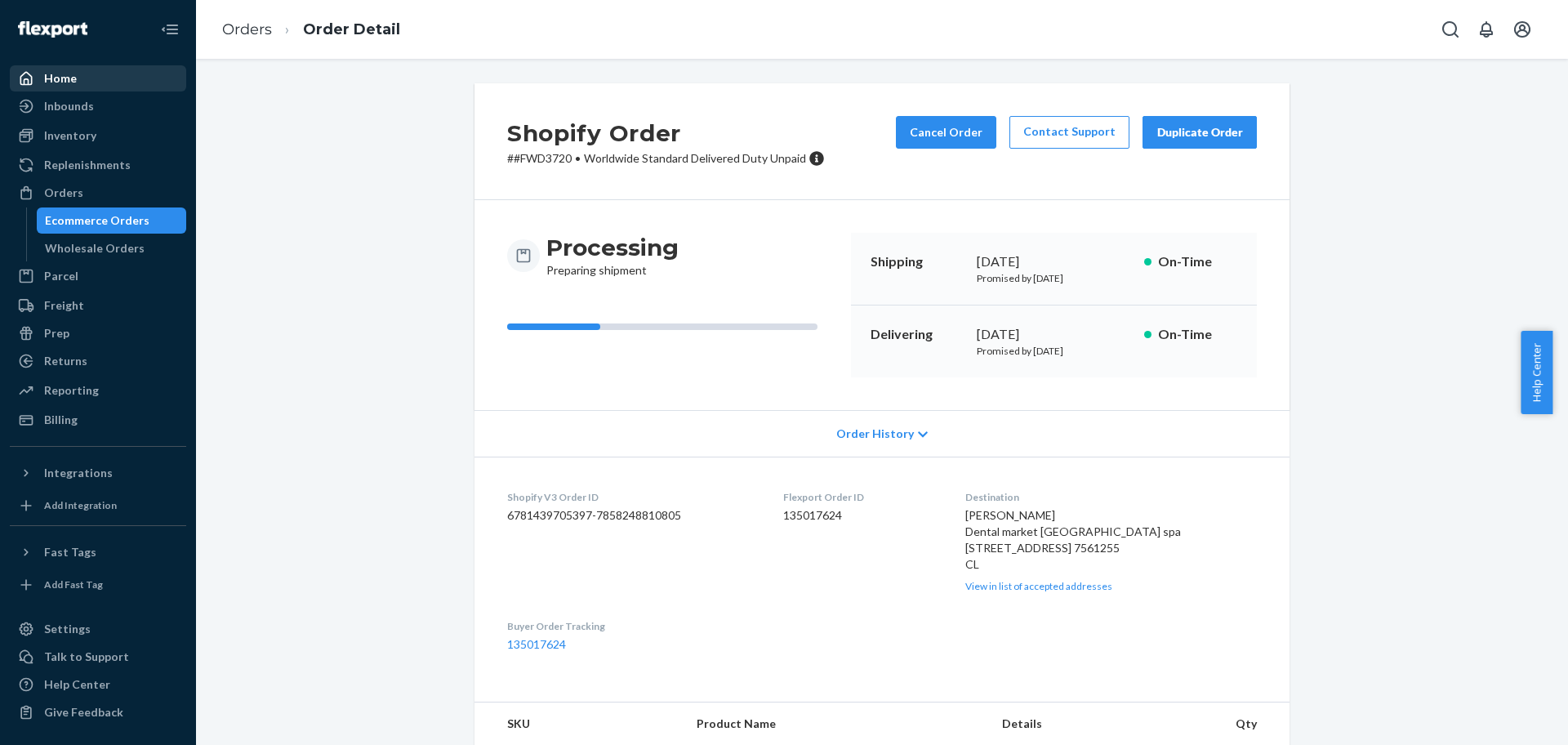
click at [83, 77] on div "Home" at bounding box center [97, 78] width 173 height 23
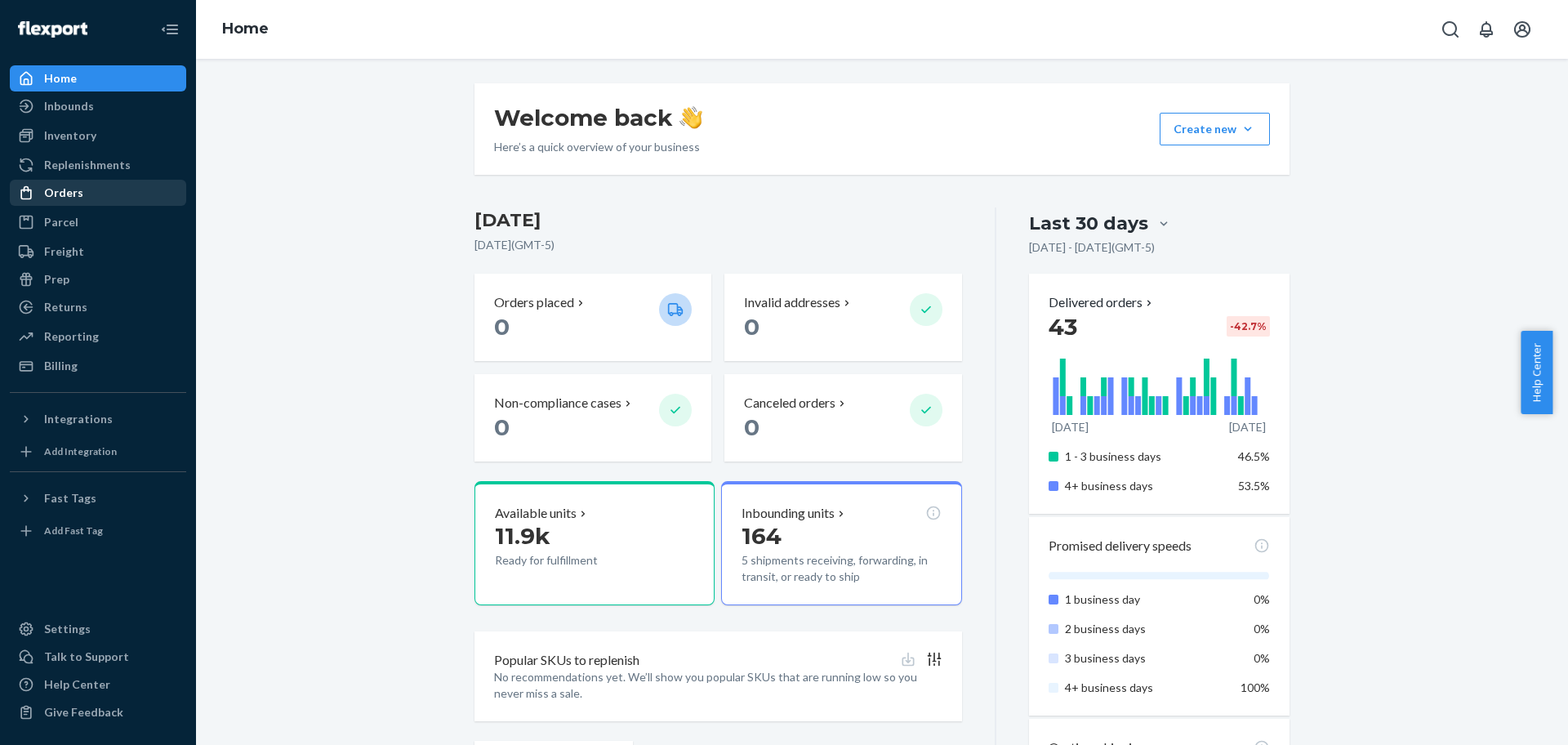
click at [92, 189] on div "Orders" at bounding box center [97, 192] width 173 height 23
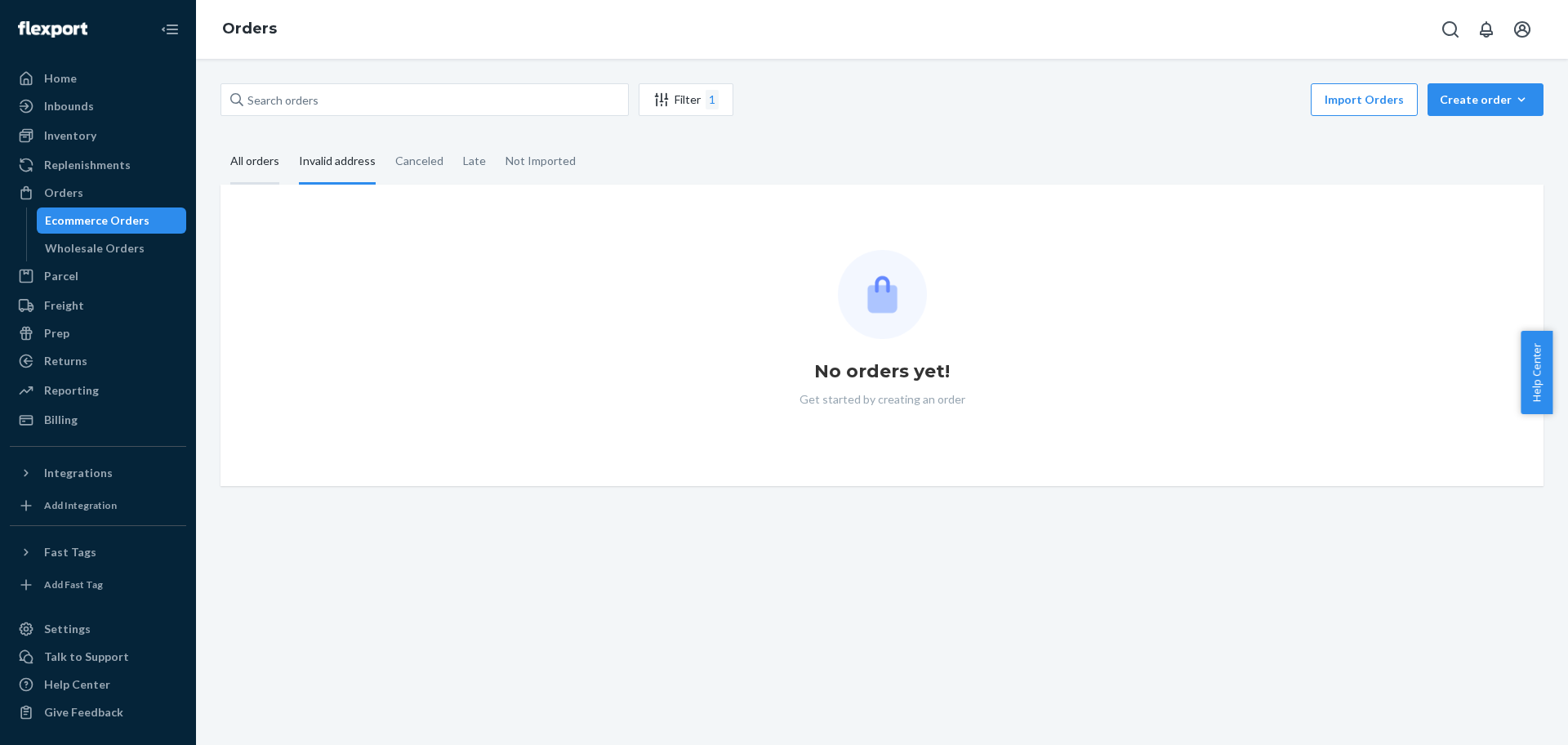
click at [270, 159] on div "All orders" at bounding box center [254, 162] width 49 height 45
click at [221, 140] on input "All orders" at bounding box center [221, 140] width 0 height 0
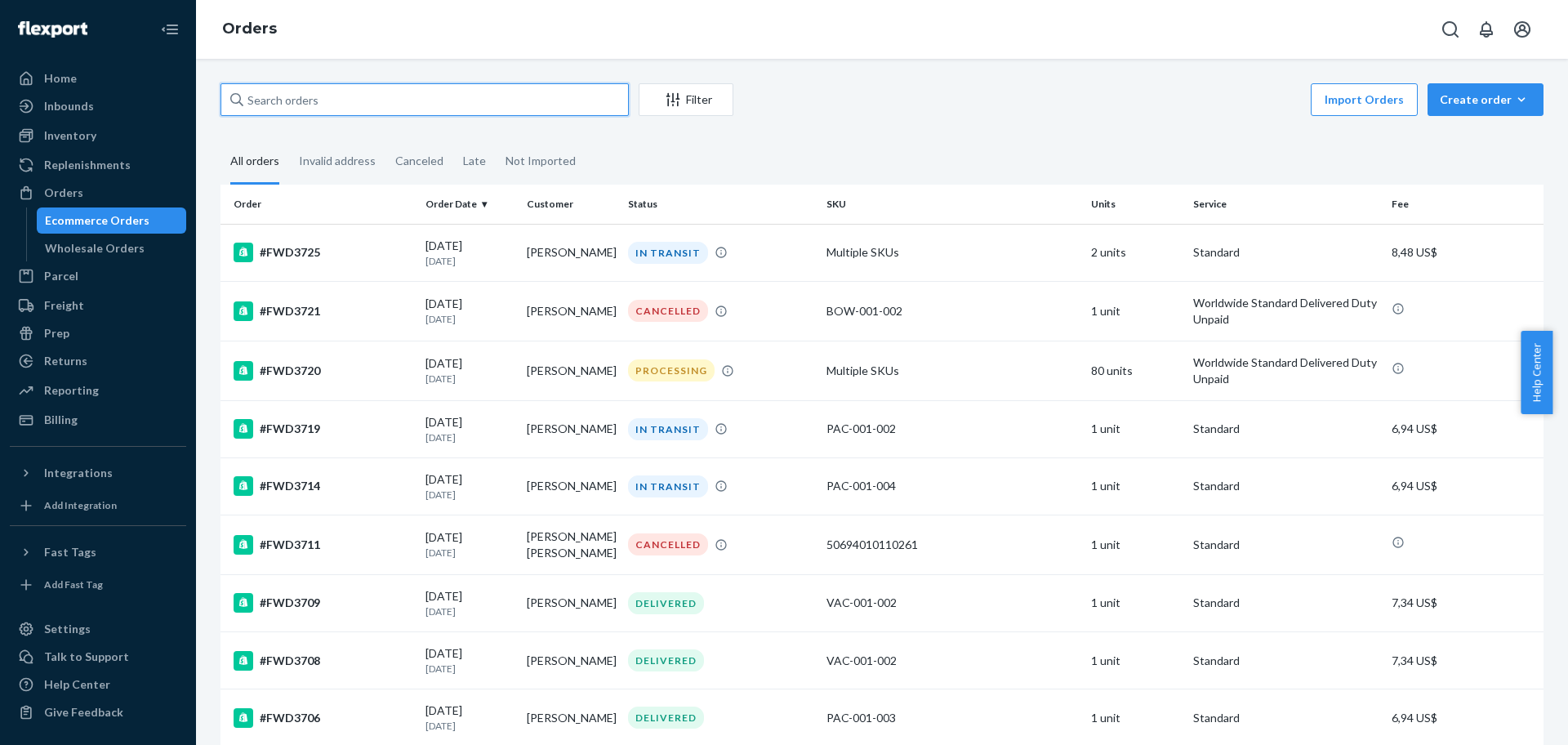
click at [429, 92] on input "text" at bounding box center [425, 99] width 409 height 33
paste input "FWD3528"
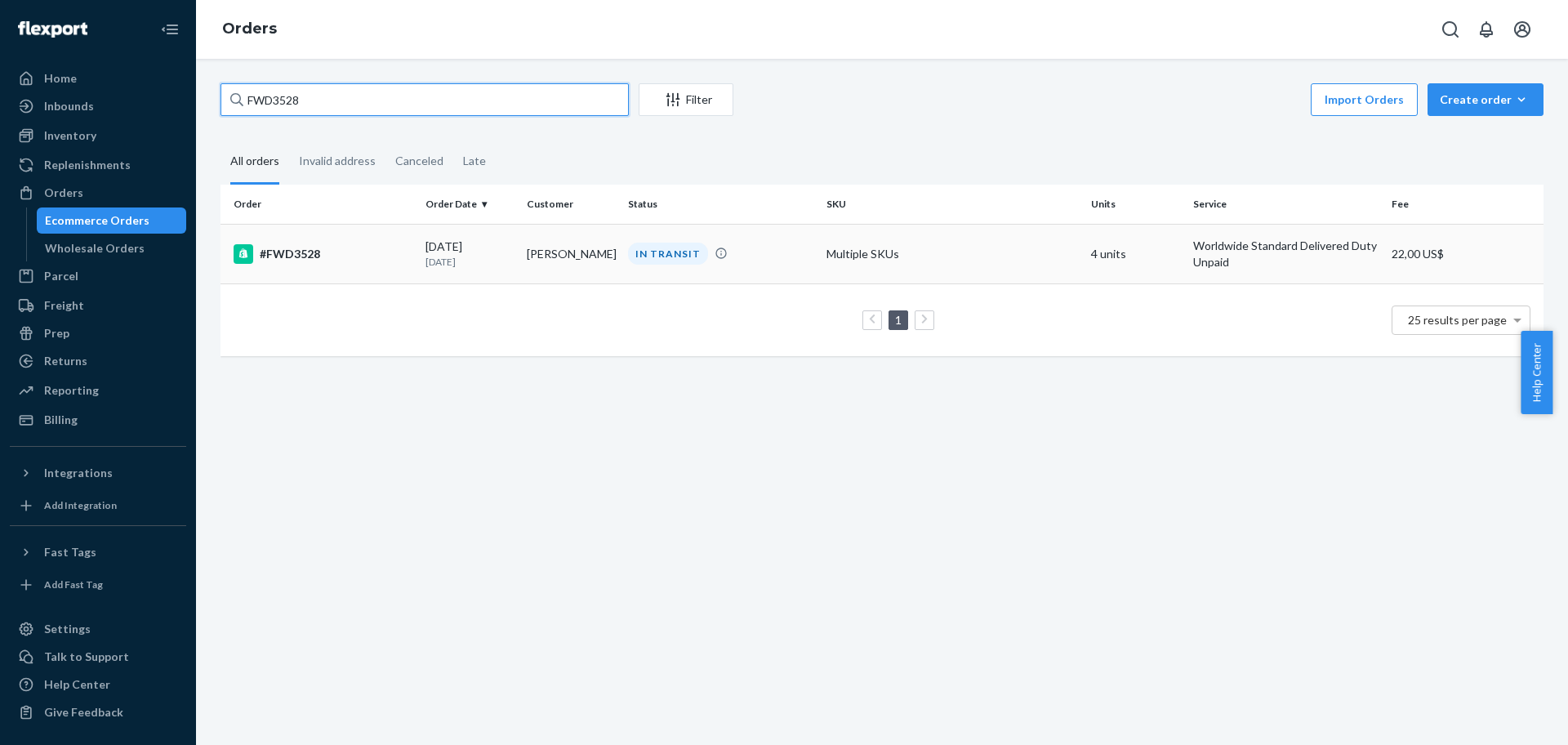
type input "FWD3528"
click at [310, 264] on td "#FWD3528" at bounding box center [320, 254] width 199 height 60
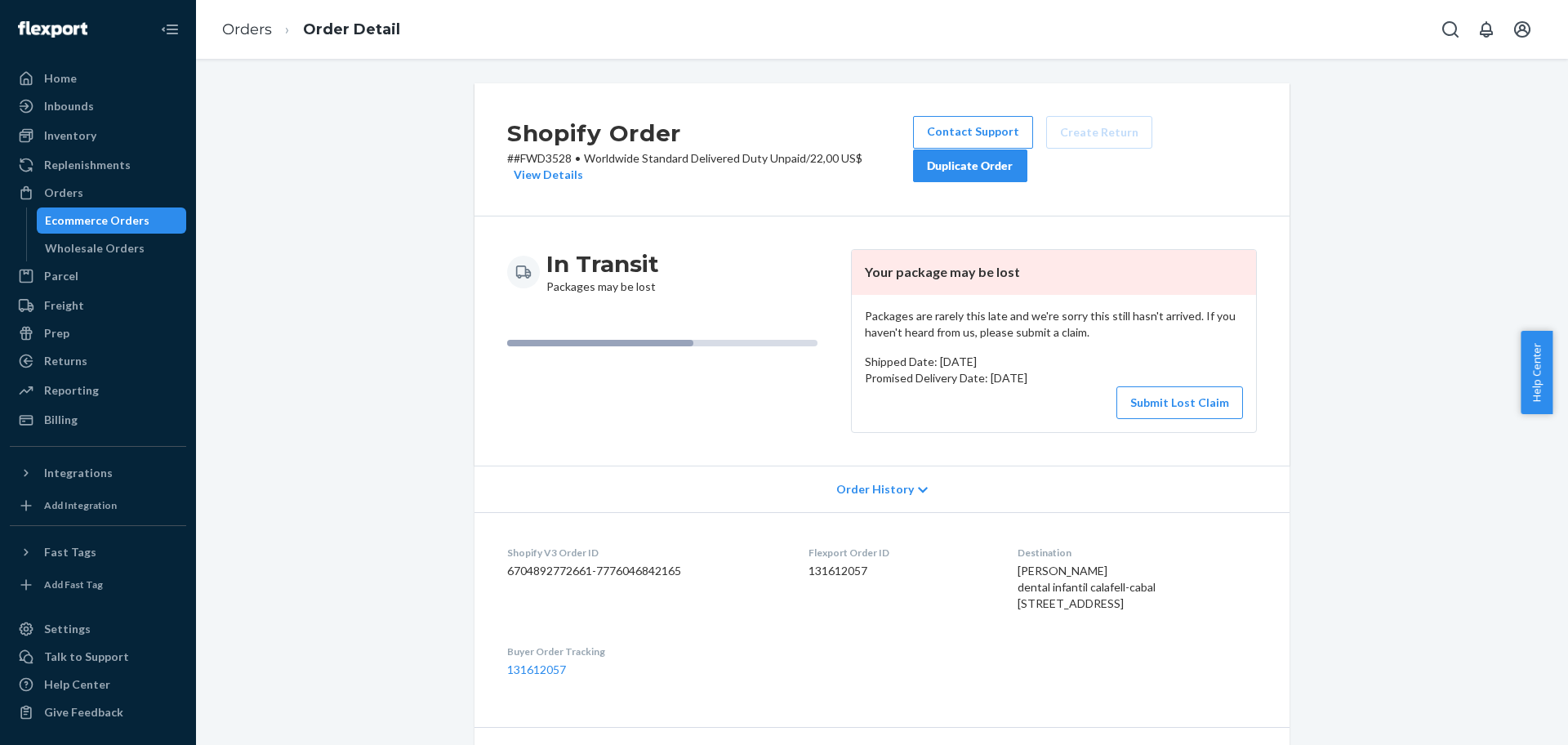
click at [902, 271] on header "Your package may be lost" at bounding box center [1053, 272] width 405 height 45
click at [880, 327] on p "Packages are rarely this late and we're sorry this still hasn't arrived. If you…" at bounding box center [1053, 324] width 378 height 33
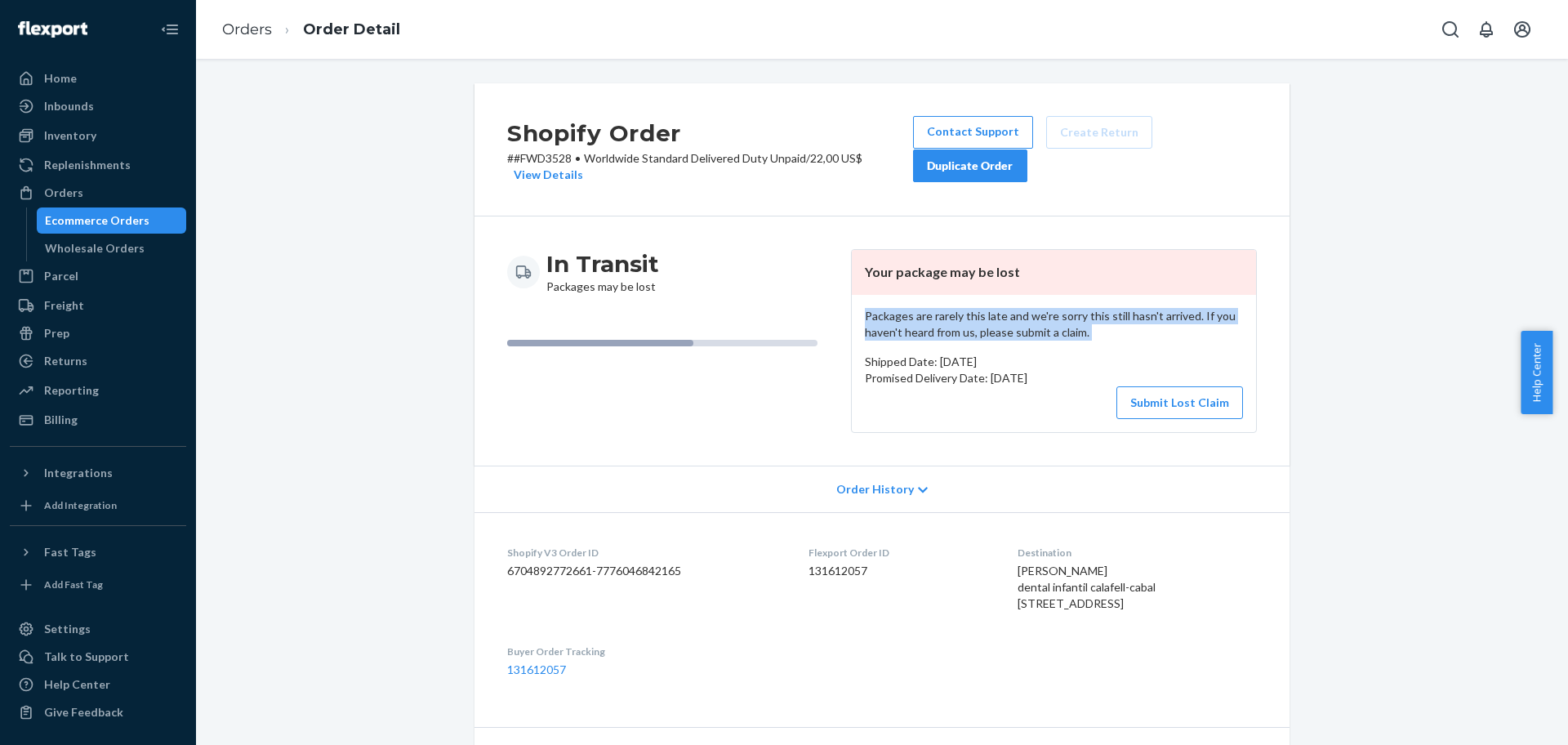
click at [880, 327] on p "Packages are rarely this late and we're sorry this still hasn't arrived. If you…" at bounding box center [1053, 324] width 378 height 33
click at [836, 407] on div "In Transit Packages may be lost Your package may be lost Packages are rarely th…" at bounding box center [882, 341] width 750 height 184
click at [1544, 366] on span "Help Center" at bounding box center [1537, 372] width 32 height 83
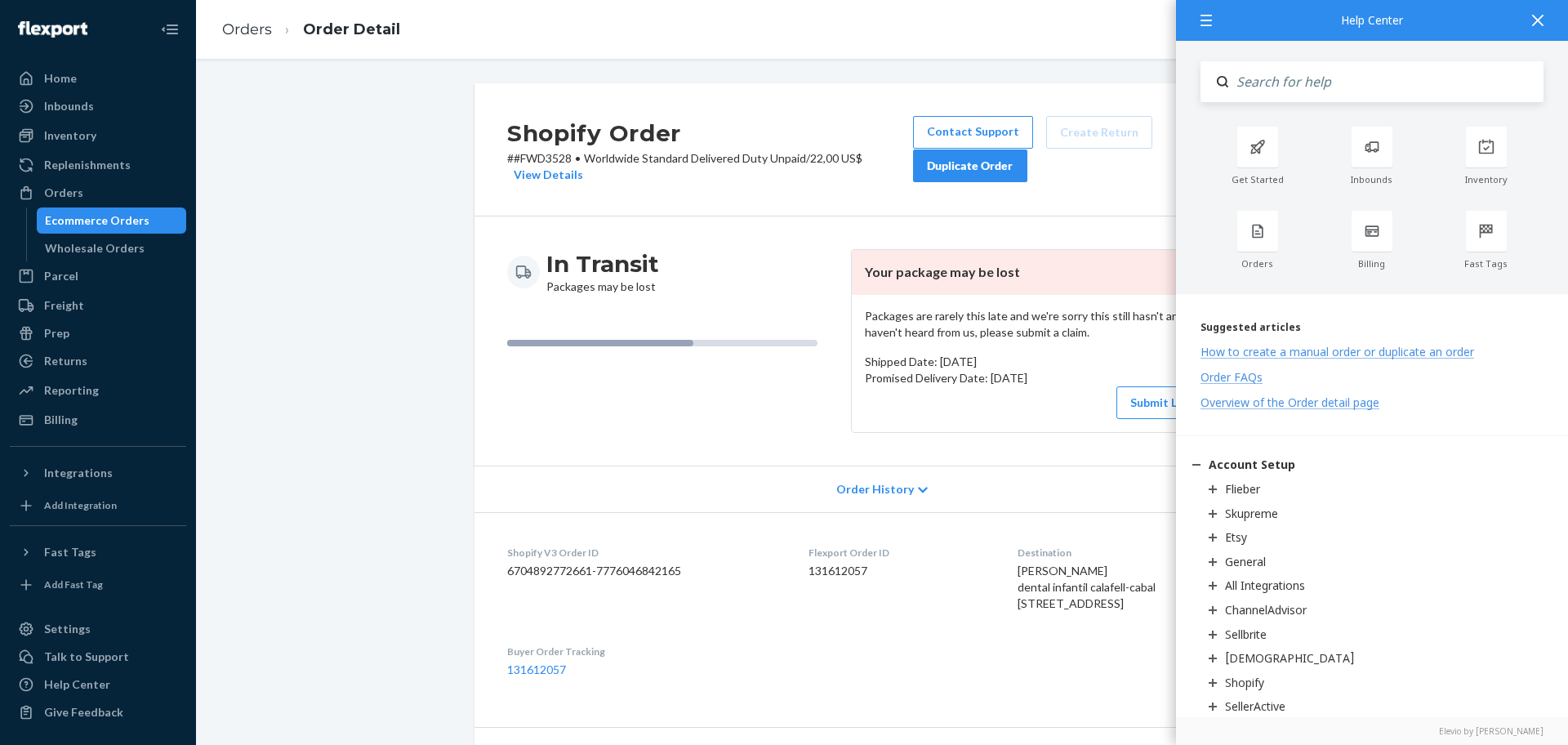
click at [1540, 24] on icon at bounding box center [1537, 20] width 11 height 11
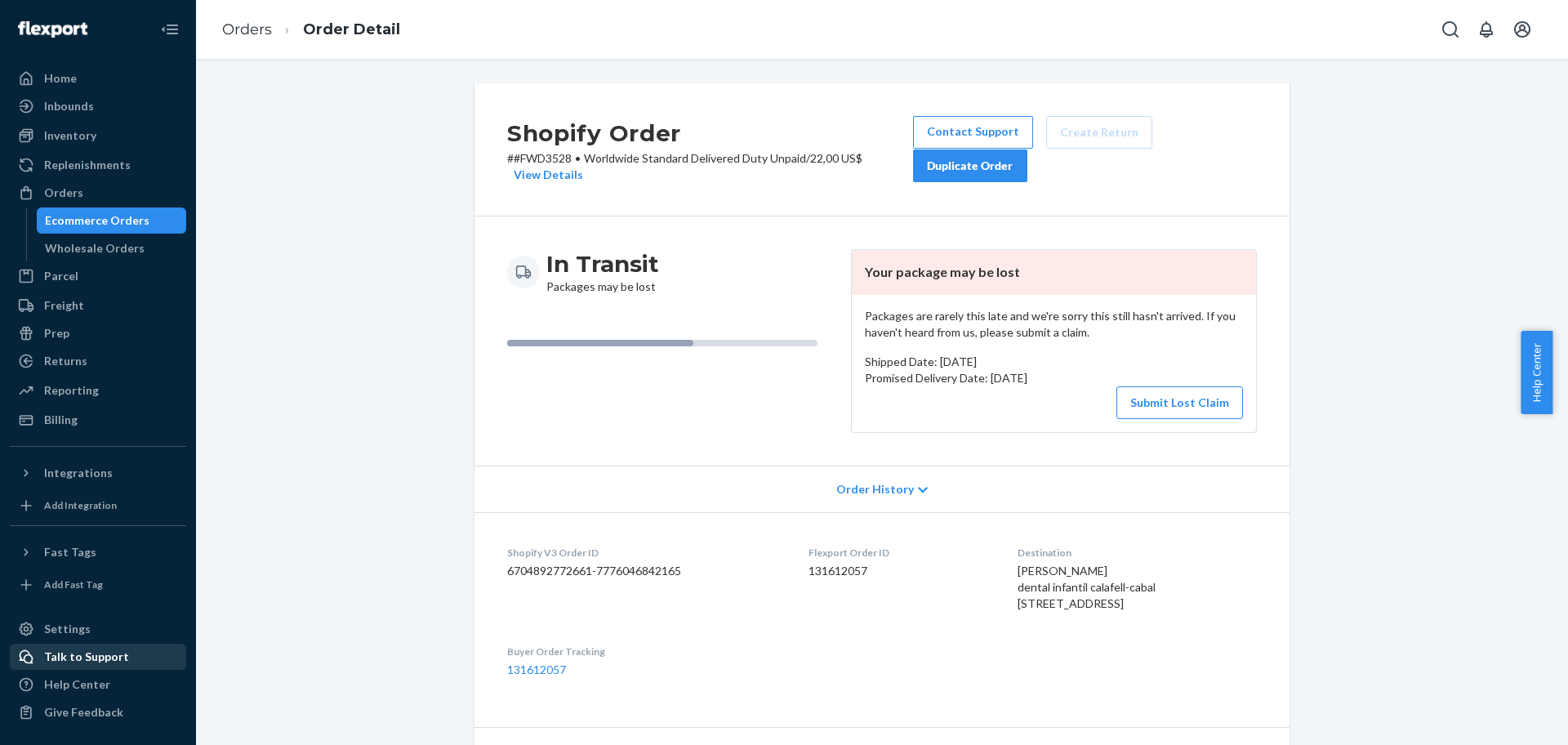
click at [97, 651] on div "Talk to Support" at bounding box center [86, 657] width 85 height 16
click at [85, 687] on div "Help Center" at bounding box center [77, 685] width 66 height 16
click at [113, 203] on div "Orders" at bounding box center [97, 192] width 173 height 23
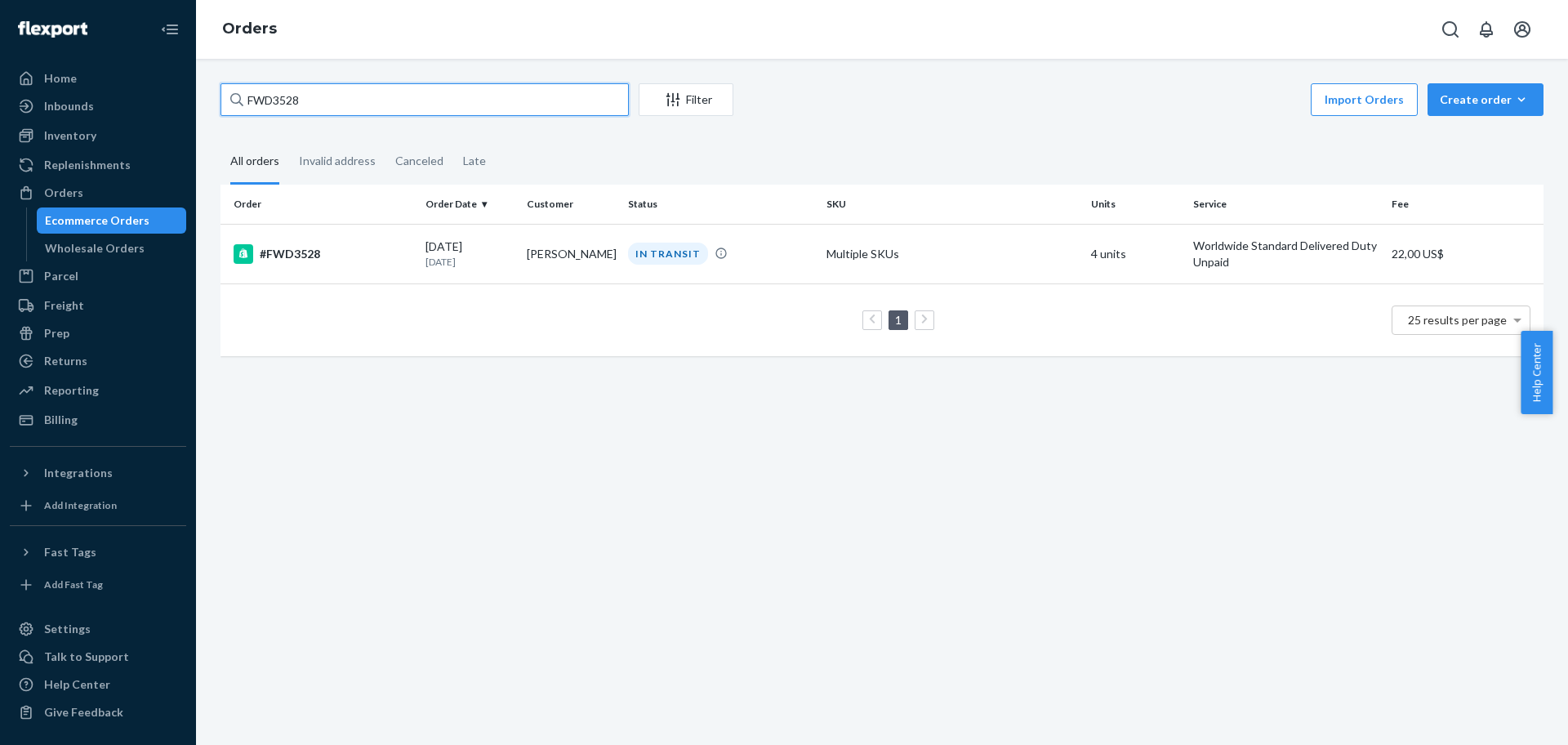
click at [578, 89] on input "FWD3528" at bounding box center [425, 99] width 409 height 33
click at [572, 92] on input "FWD3528" at bounding box center [425, 99] width 409 height 33
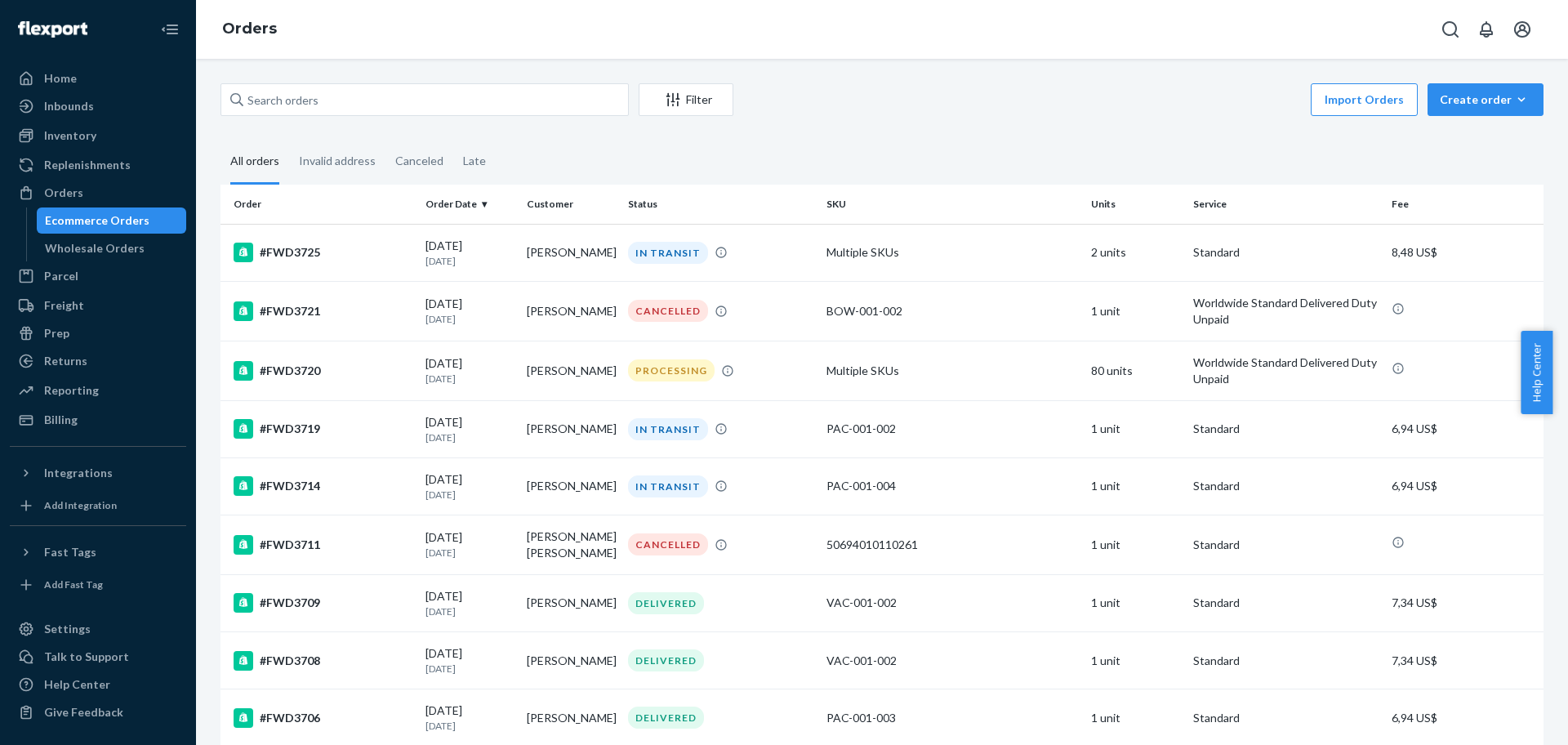
click at [282, 314] on div "#FWD3721" at bounding box center [323, 312] width 179 height 20
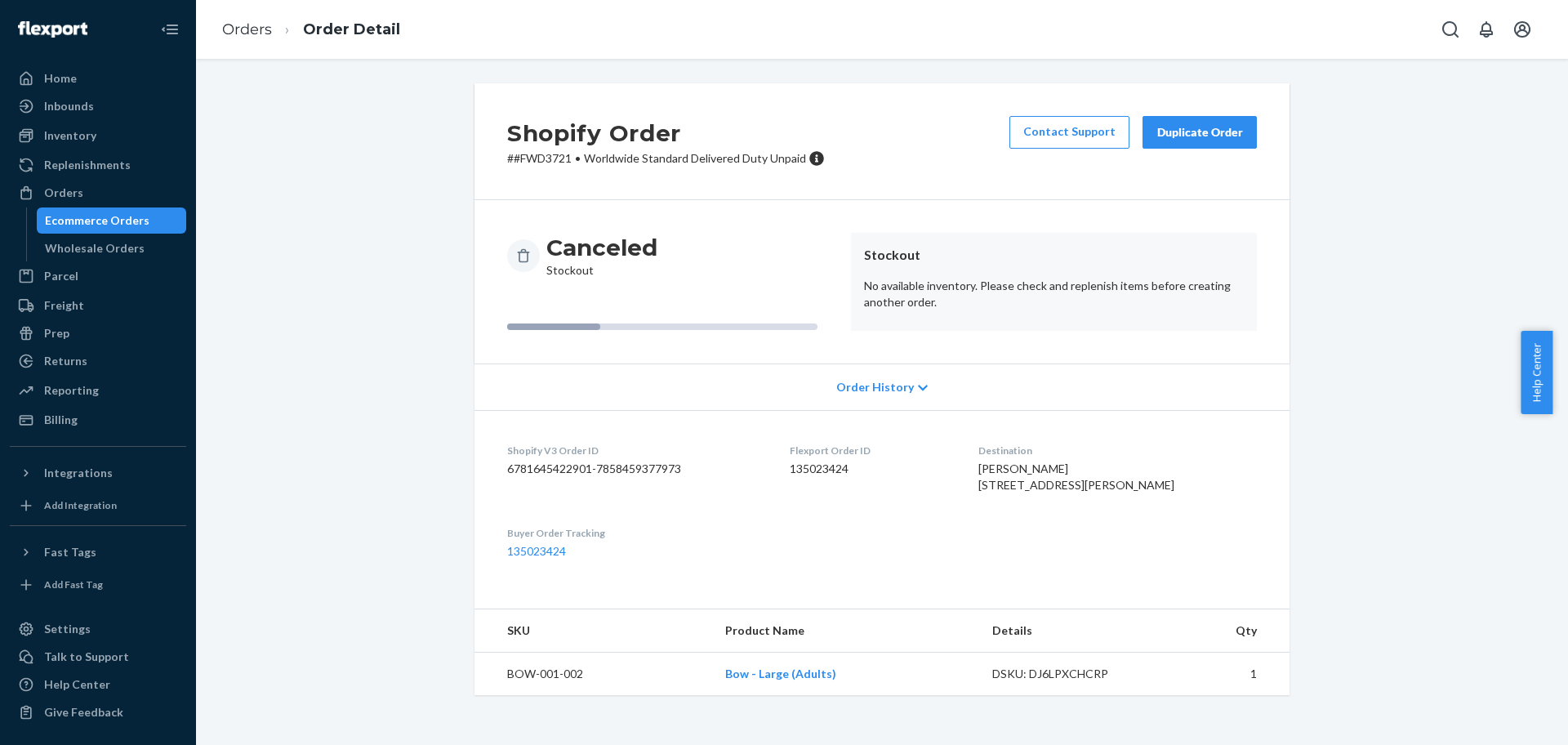
click at [550, 162] on p "# #FWD3721 • Worldwide Standard Delivered Duty Unpaid" at bounding box center [667, 158] width 318 height 16
copy p "FWD3721"
click at [228, 27] on link "Orders" at bounding box center [247, 29] width 50 height 18
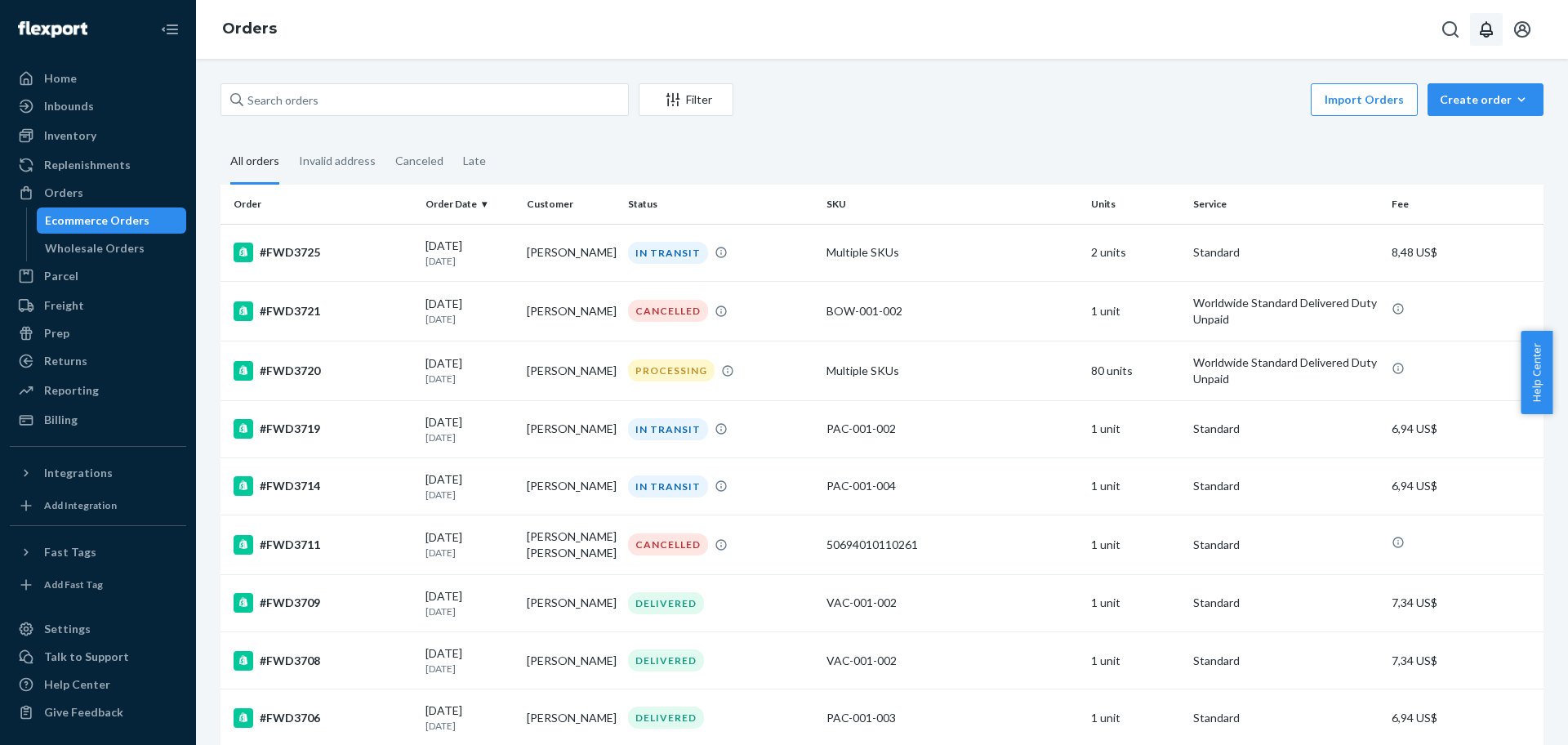
click at [1486, 35] on icon "Open notifications" at bounding box center [1487, 30] width 20 height 20
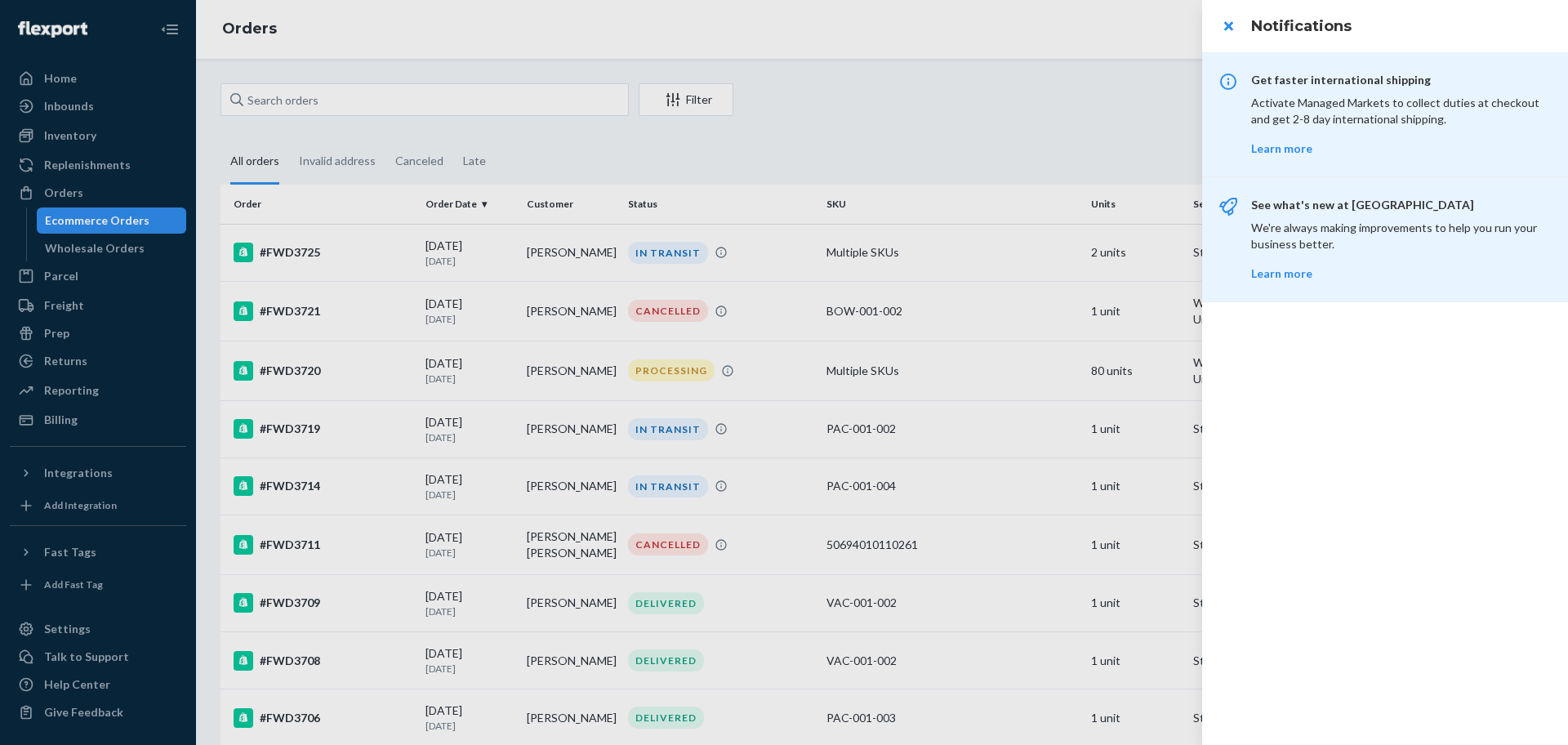
click at [1332, 108] on p "Activate Managed Markets to collect duties at checkout and get 2-8 day internat…" at bounding box center [1399, 111] width 297 height 33
click at [1101, 114] on div at bounding box center [784, 372] width 1568 height 745
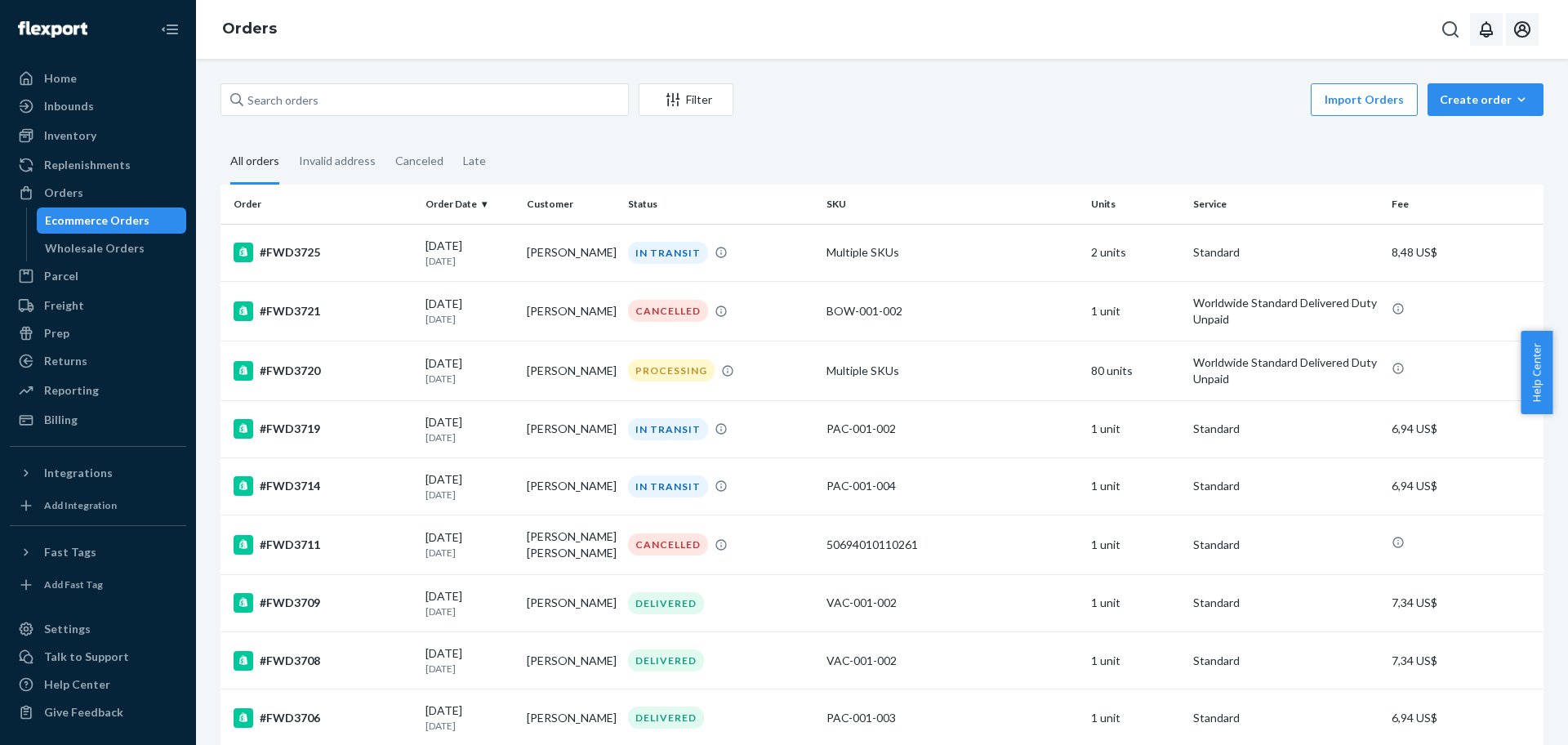
click at [1535, 37] on button "Open account menu" at bounding box center [1522, 29] width 33 height 33
click at [1147, 111] on div "Import Orders Create order Ecommerce order Removal order" at bounding box center [1143, 101] width 800 height 37
click at [131, 714] on div "Give Feedback" at bounding box center [97, 712] width 173 height 23
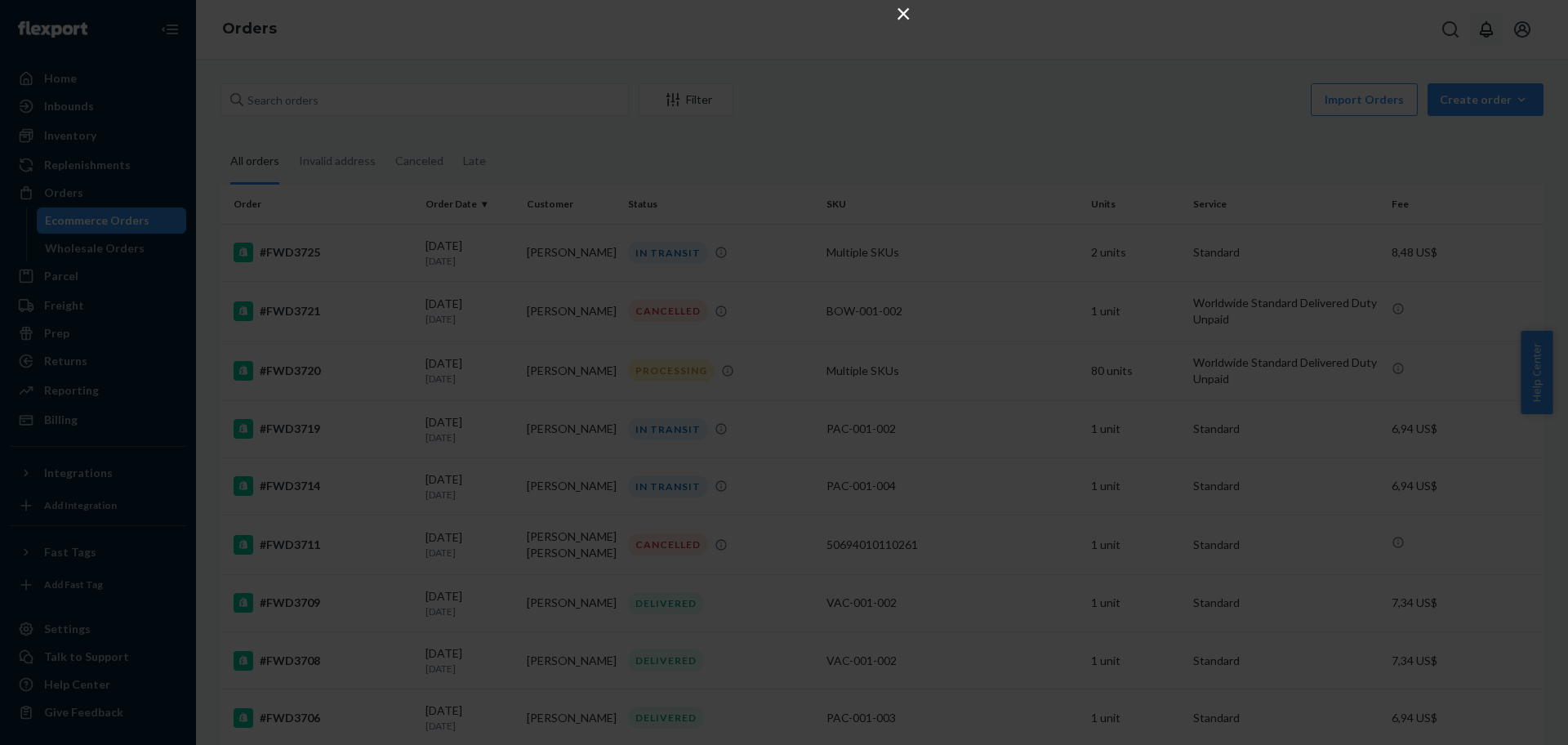
click at [904, 20] on button "×" at bounding box center [903, 13] width 20 height 20
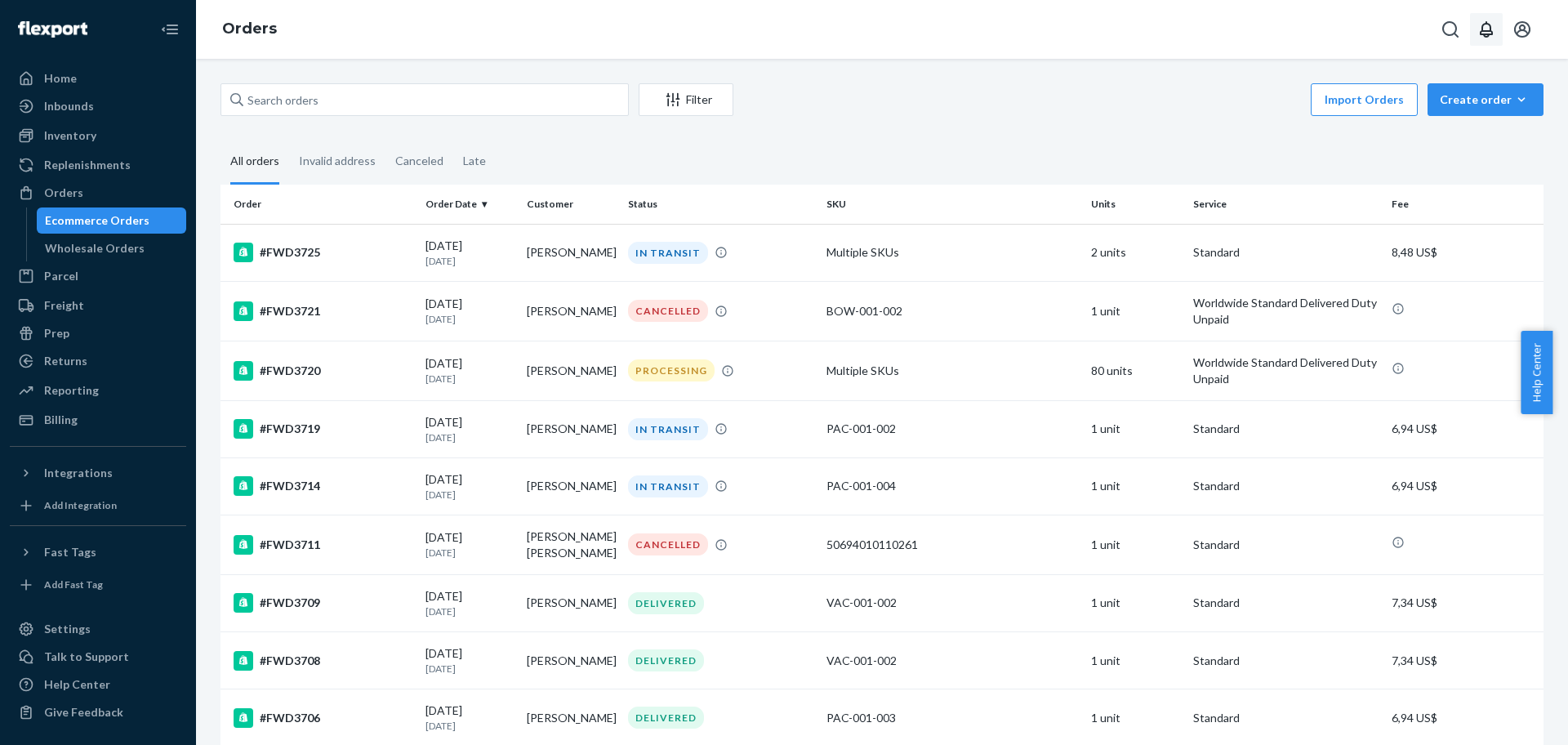
click at [1539, 396] on span "Help Center" at bounding box center [1537, 372] width 32 height 83
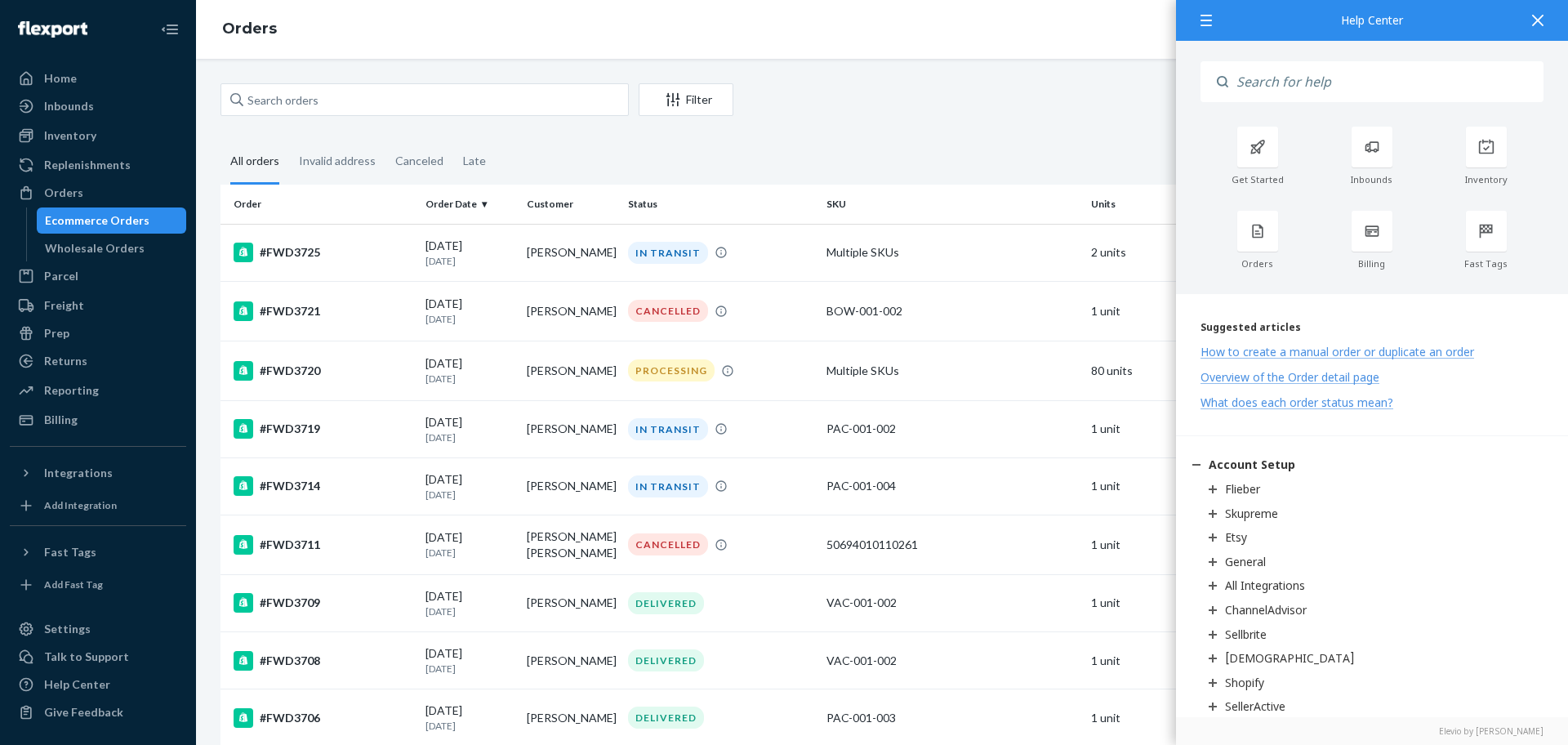
click at [1258, 203] on div "Get Started Inbounds Inventory Orders Billing Fast Tags" at bounding box center [1371, 198] width 343 height 143
click at [1258, 217] on div at bounding box center [1257, 228] width 41 height 41
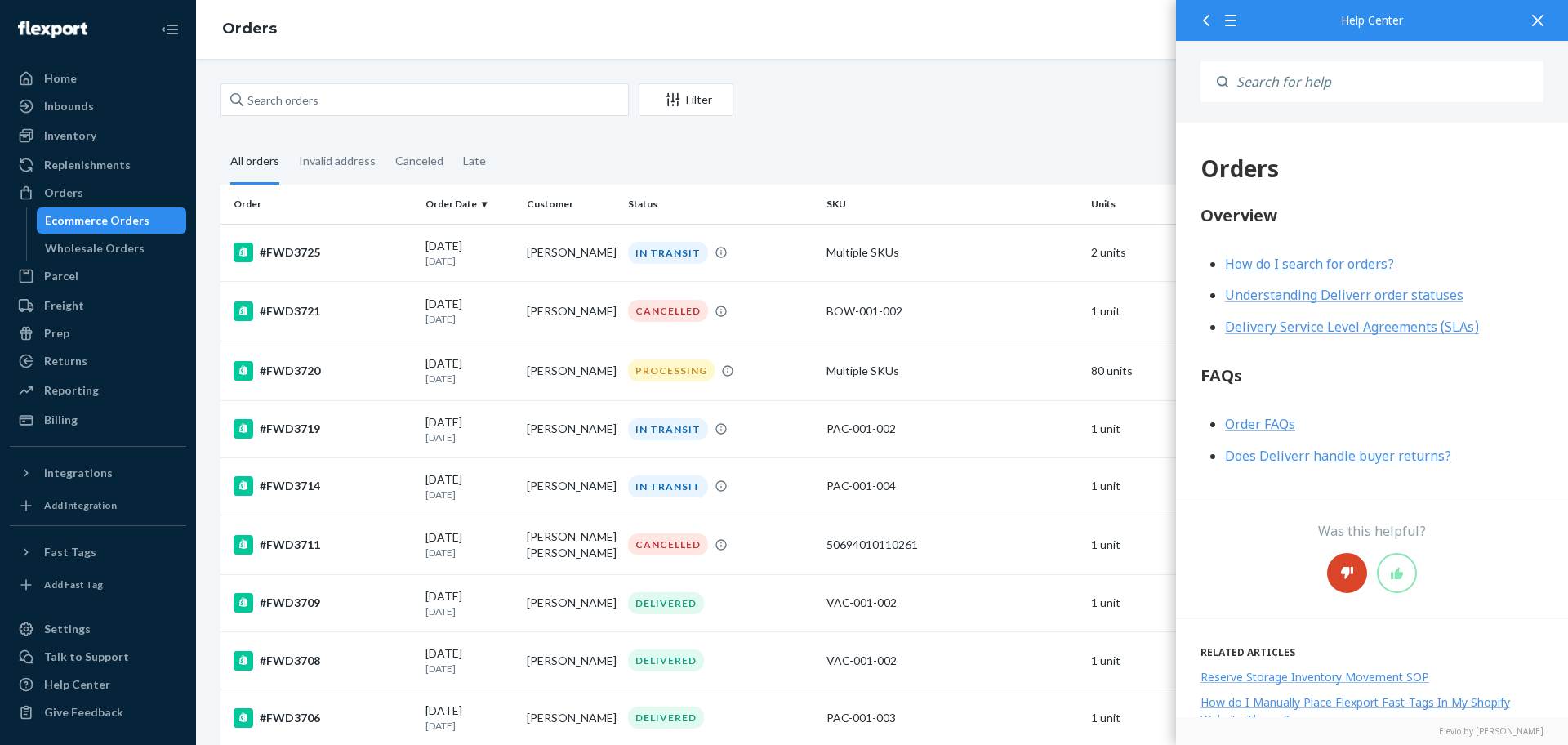
drag, startPoint x: 109, startPoint y: 336, endPoint x: 1335, endPoint y: 557, distance: 1245.8
click at [1335, 557] on button at bounding box center [1347, 573] width 40 height 40
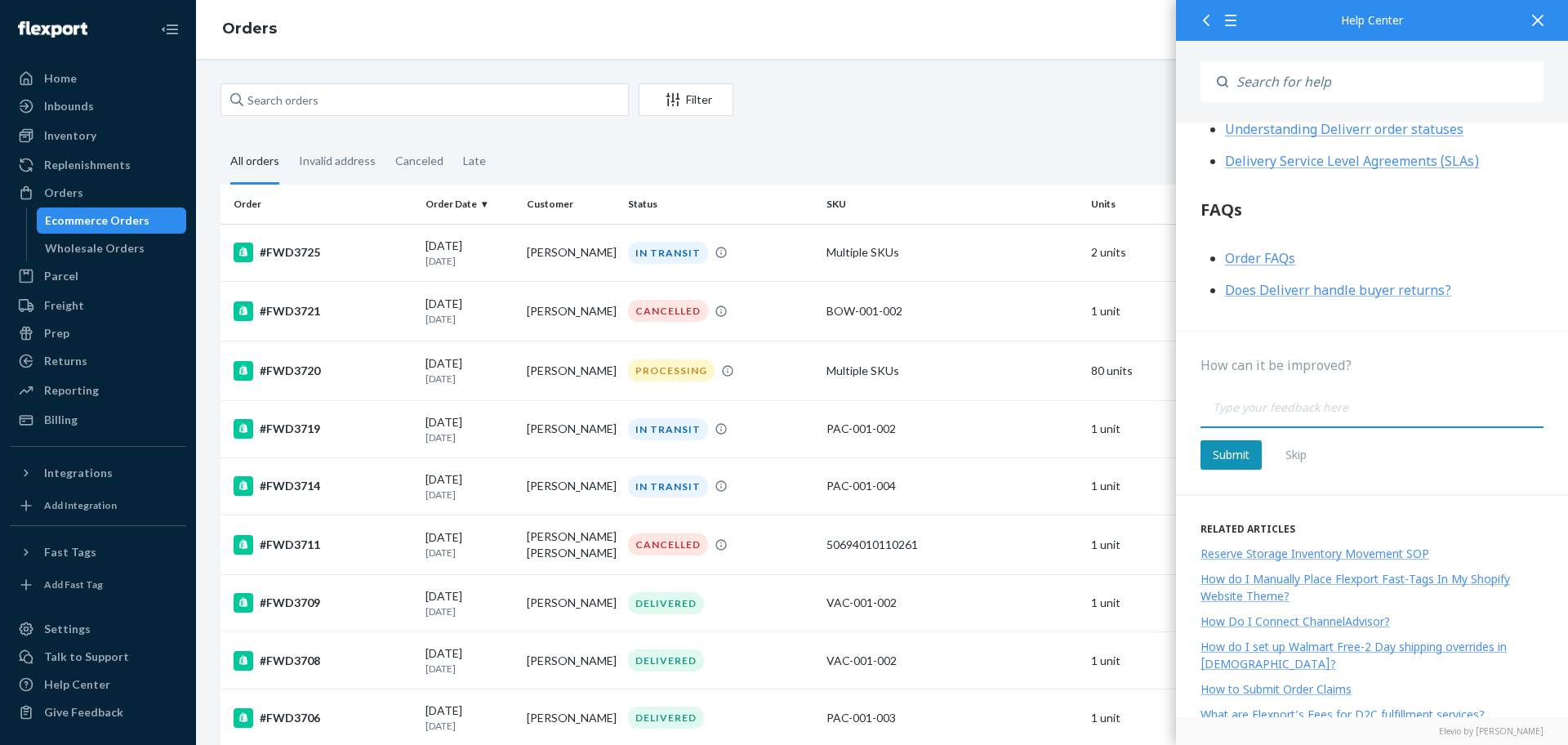
scroll to position [174, 0]
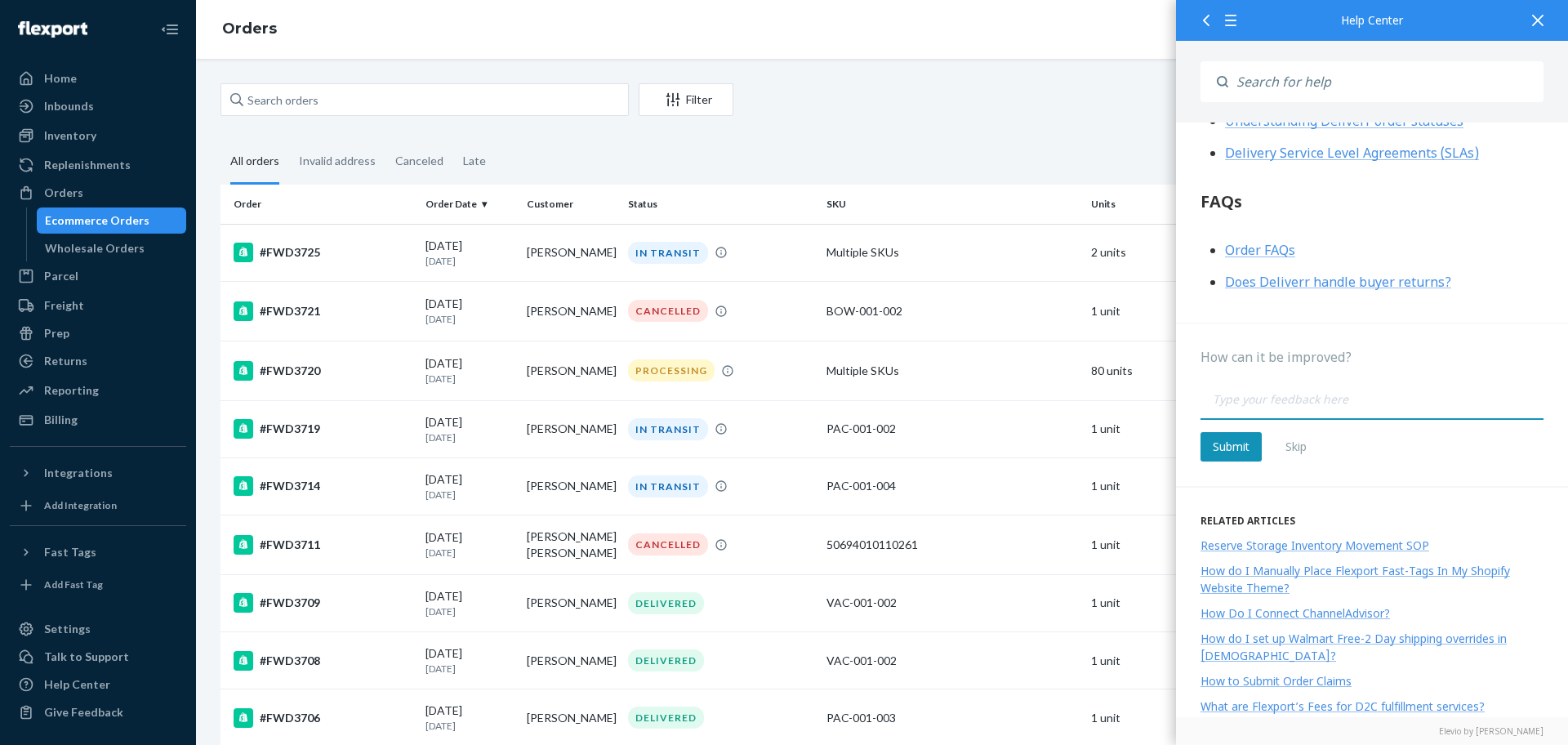
click at [1300, 452] on button "Skip" at bounding box center [1296, 446] width 46 height 29
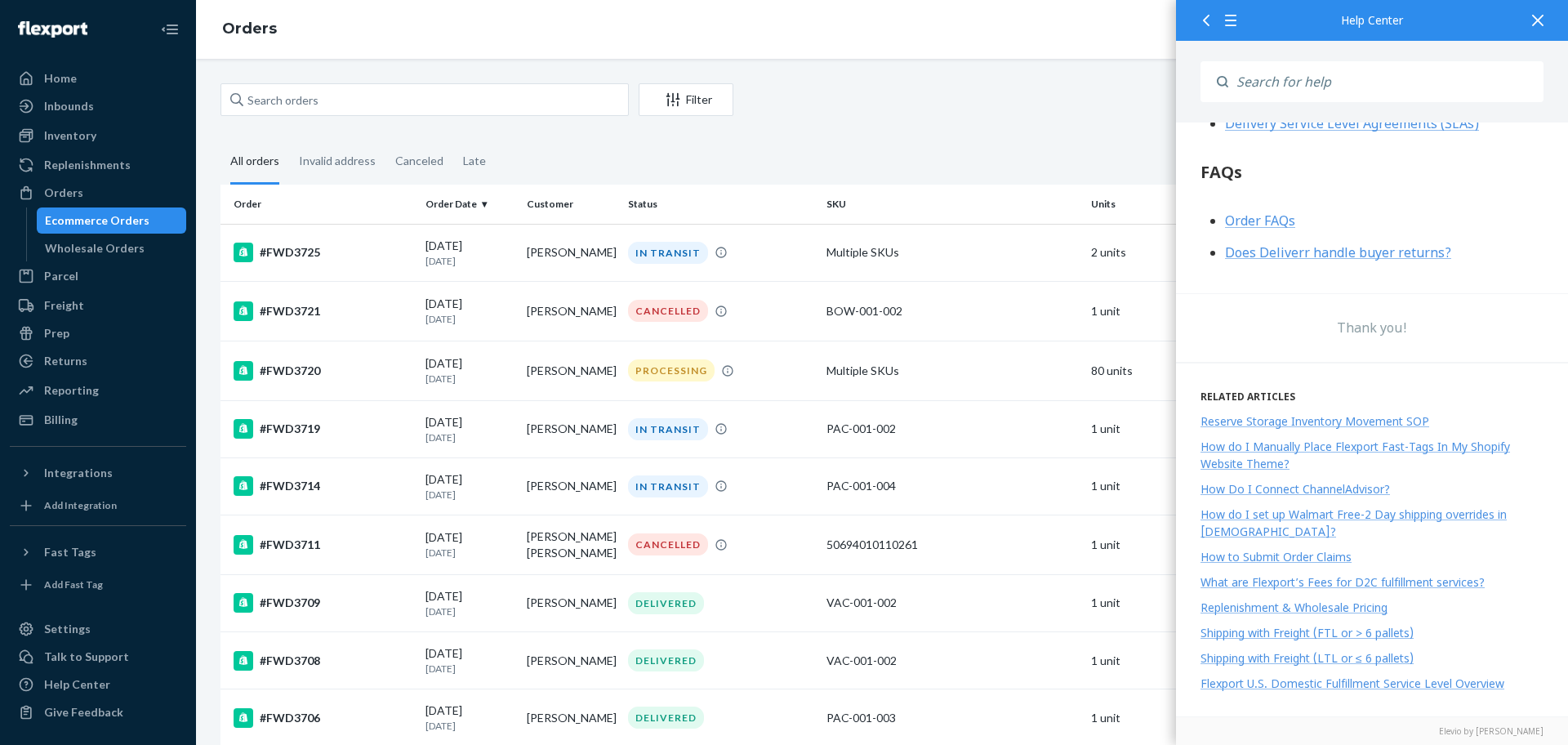
scroll to position [0, 0]
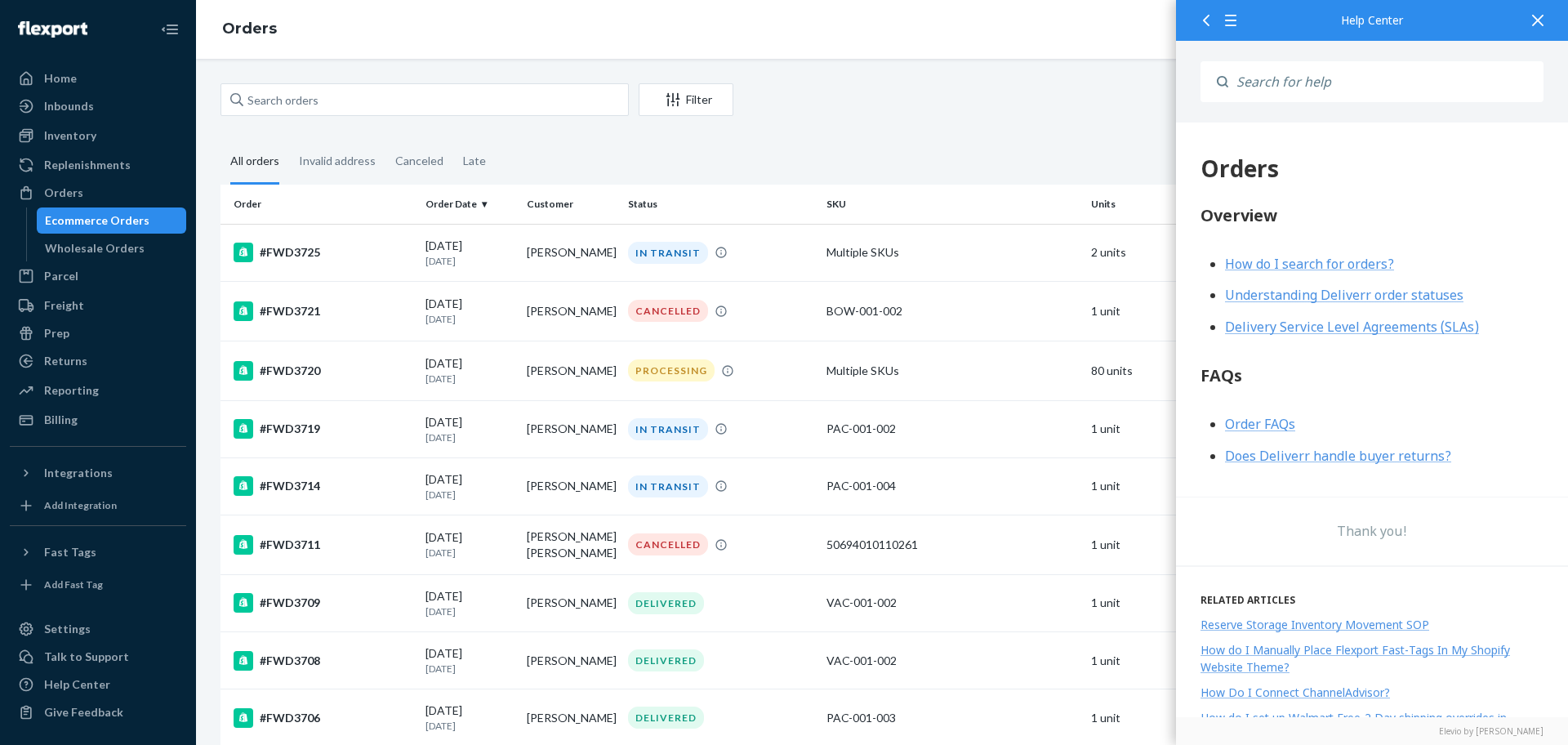
click at [1542, 29] on div at bounding box center [1538, 20] width 36 height 40
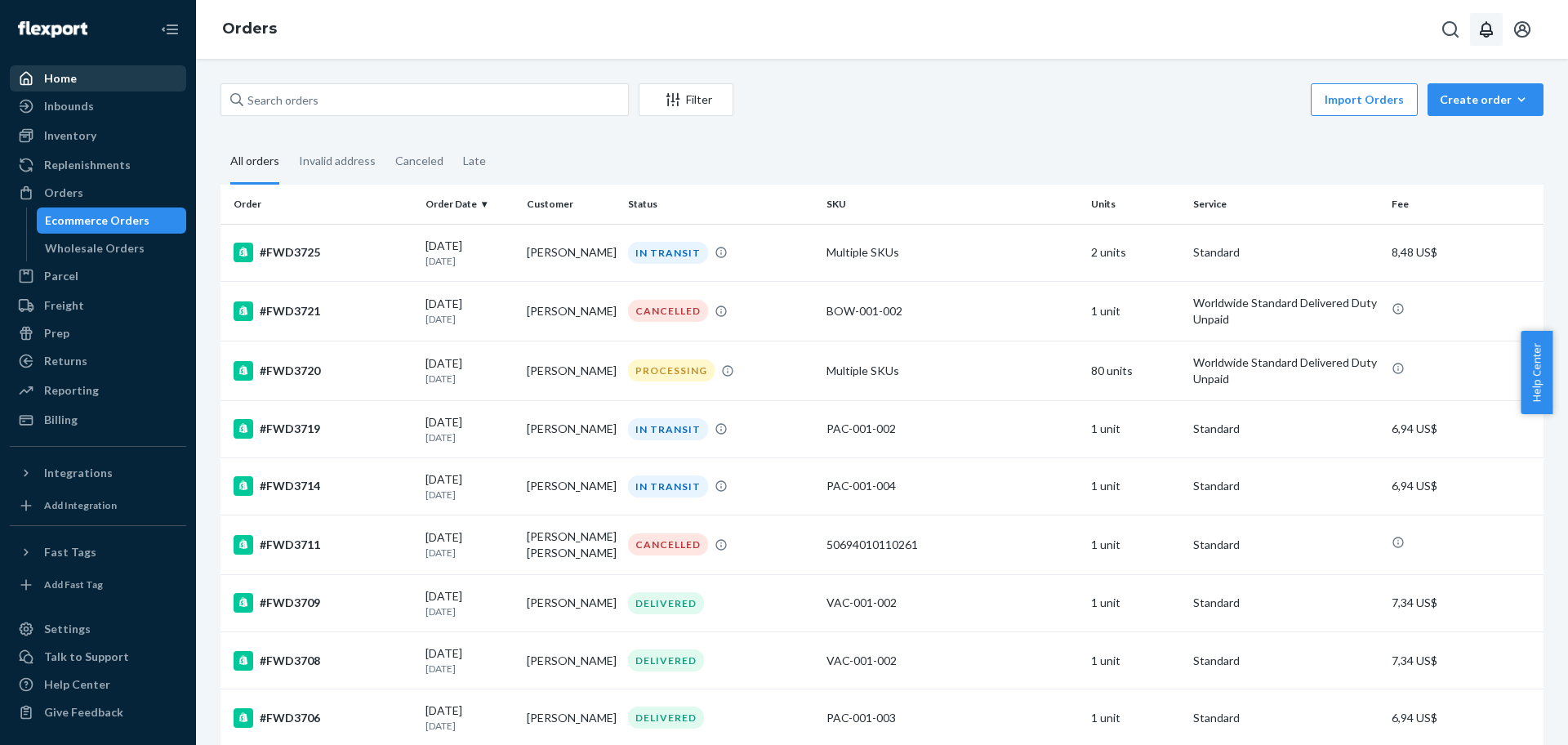
click at [81, 75] on div "Home" at bounding box center [97, 78] width 173 height 23
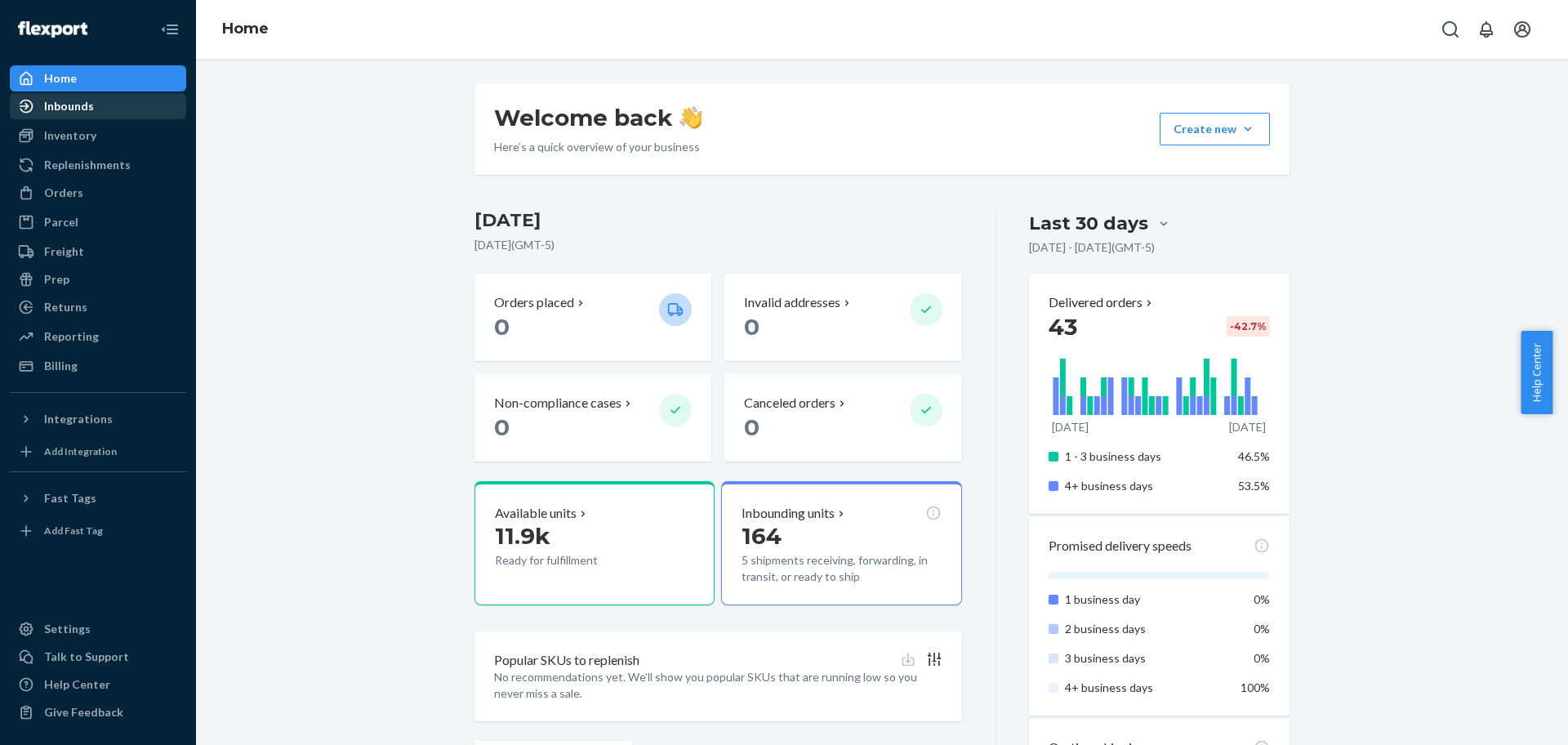
click at [83, 115] on div "Inbounds" at bounding box center [97, 106] width 173 height 23
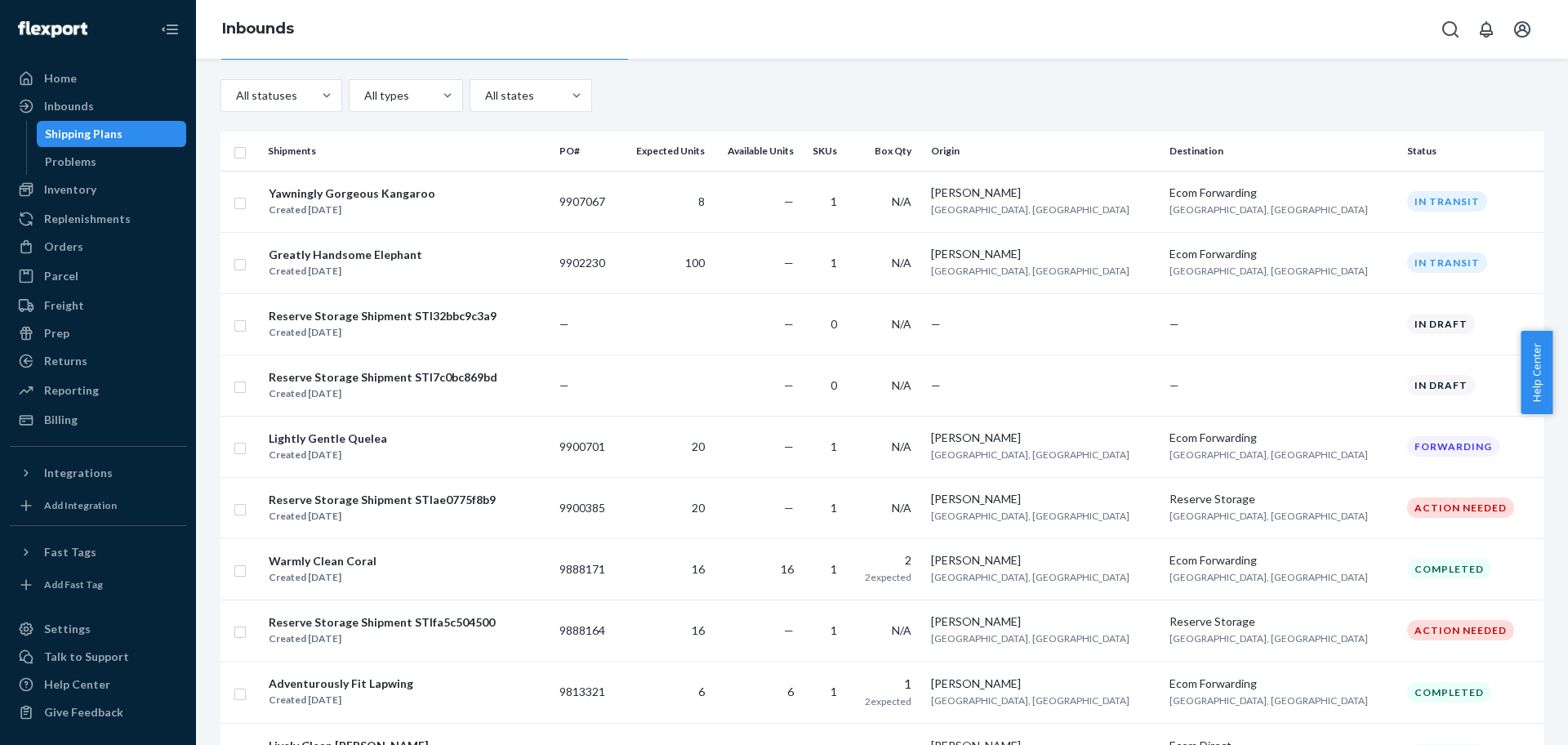
scroll to position [188, 0]
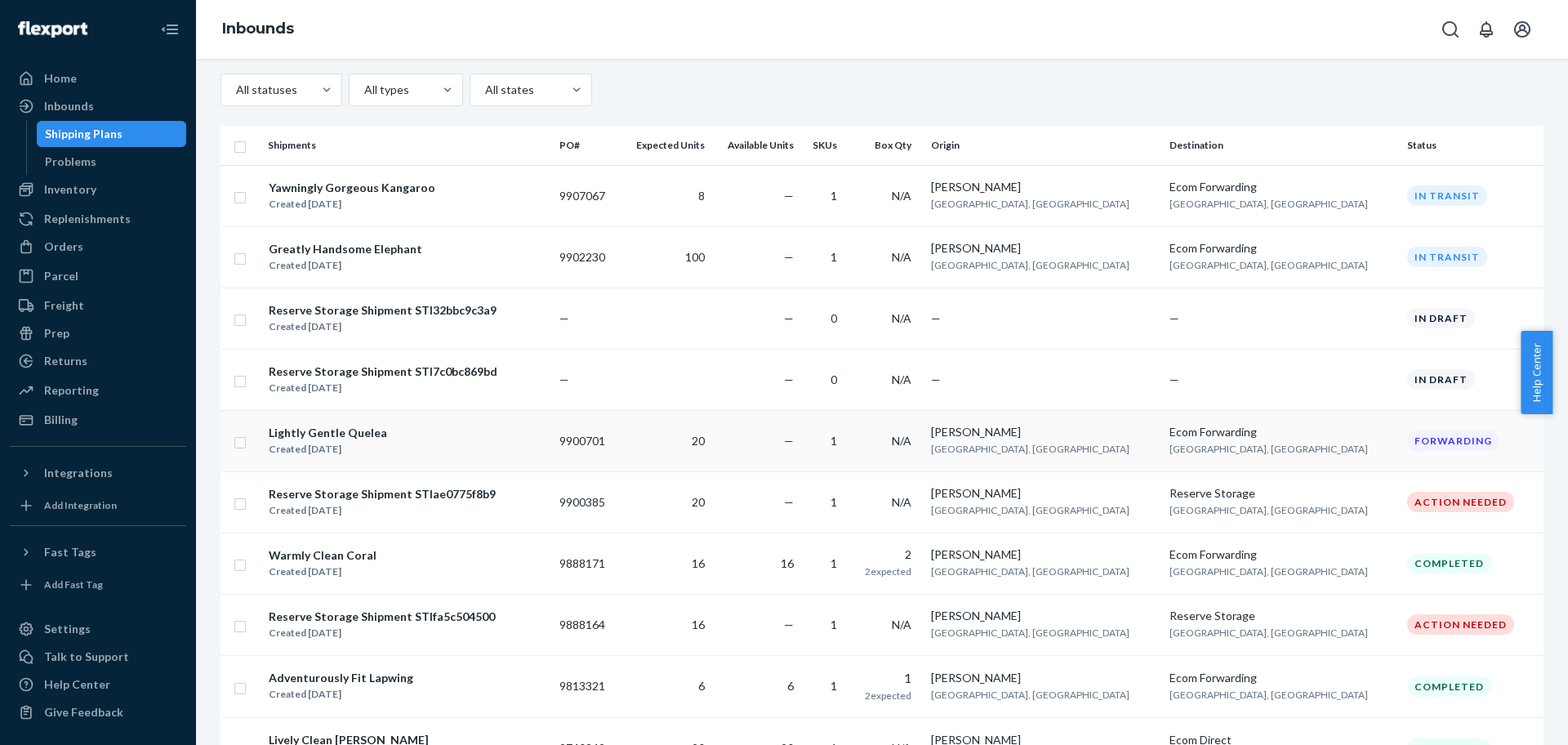
click at [1417, 440] on div "Forwarding" at bounding box center [1453, 441] width 92 height 20
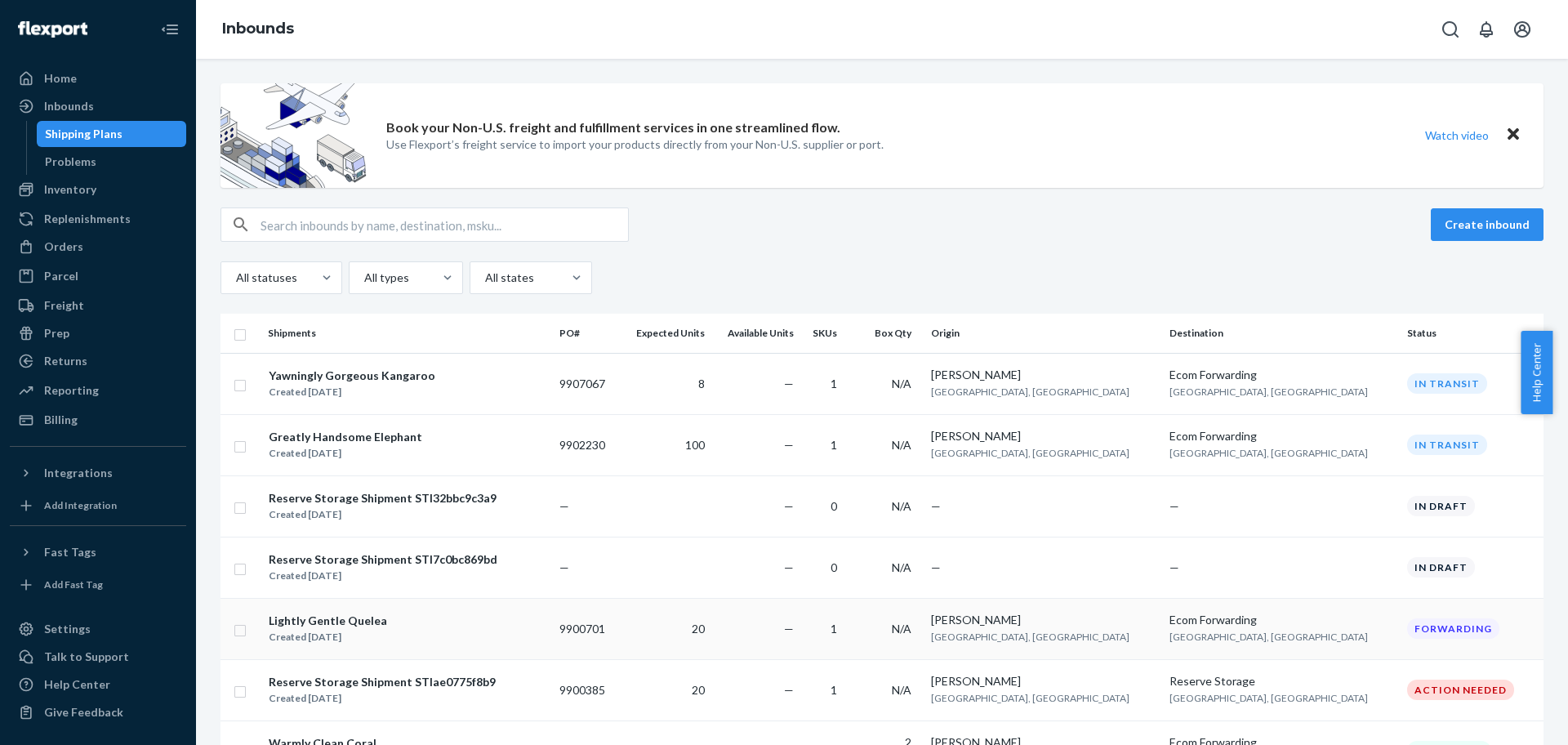
click at [1417, 440] on div "Book your Non-U.S. freight and fulfillment services in one streamlined flow. Us…" at bounding box center [881, 402] width 1372 height 687
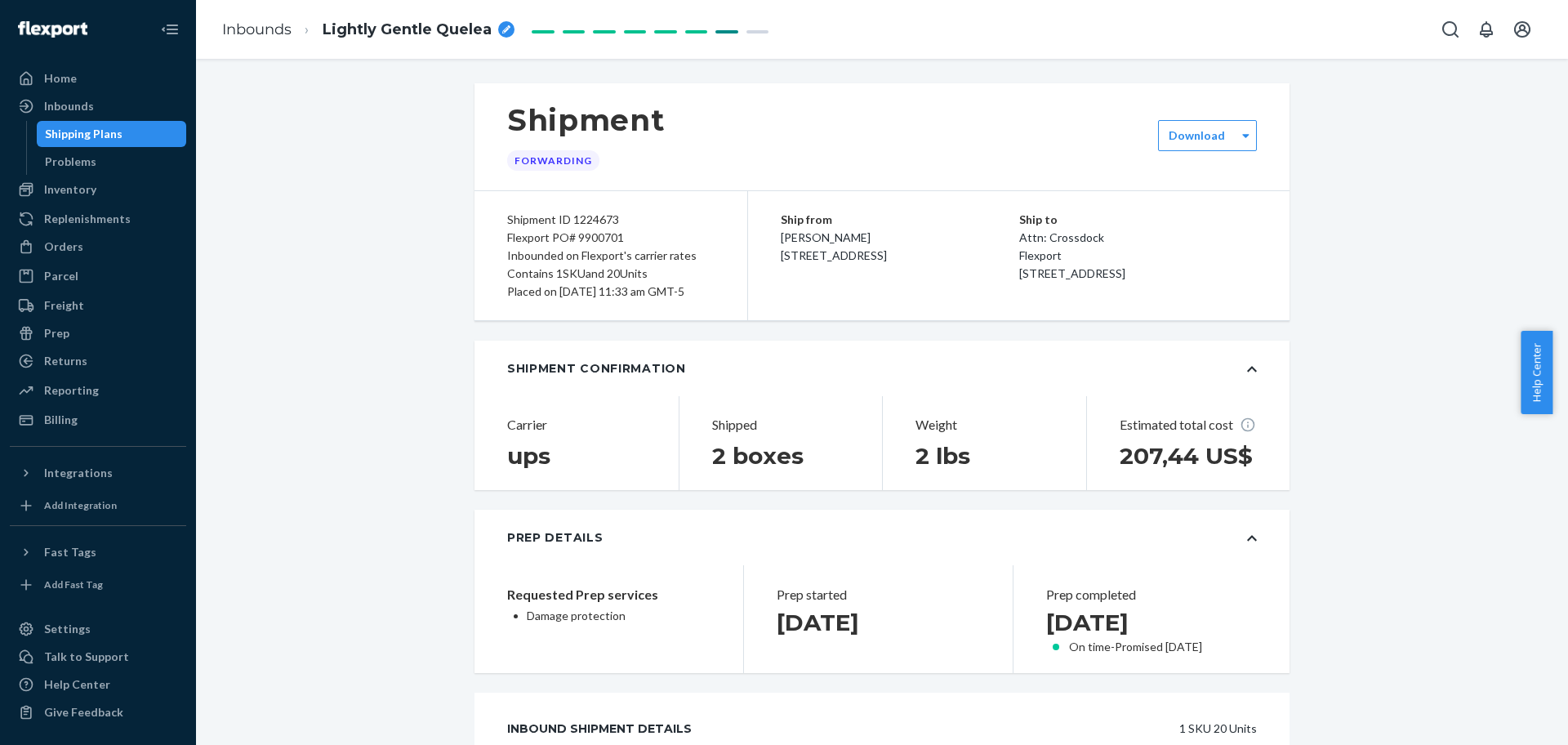
click at [534, 151] on div "Forwarding" at bounding box center [554, 160] width 92 height 20
click at [699, 137] on div "Shipment Forwarding" at bounding box center [882, 136] width 815 height 107
click at [92, 658] on div "Talk to Support" at bounding box center [86, 657] width 85 height 16
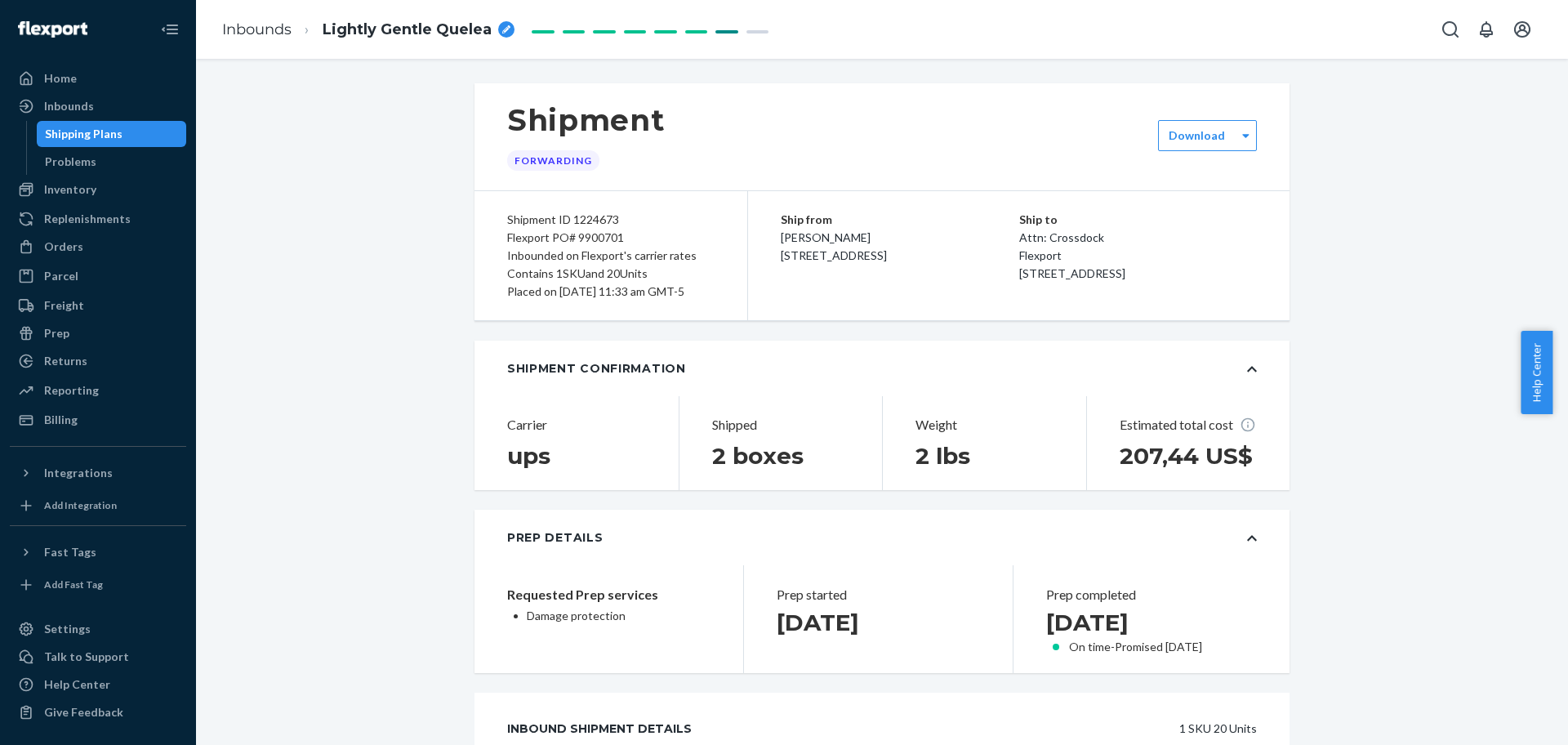
click at [84, 83] on div "Home" at bounding box center [97, 78] width 173 height 23
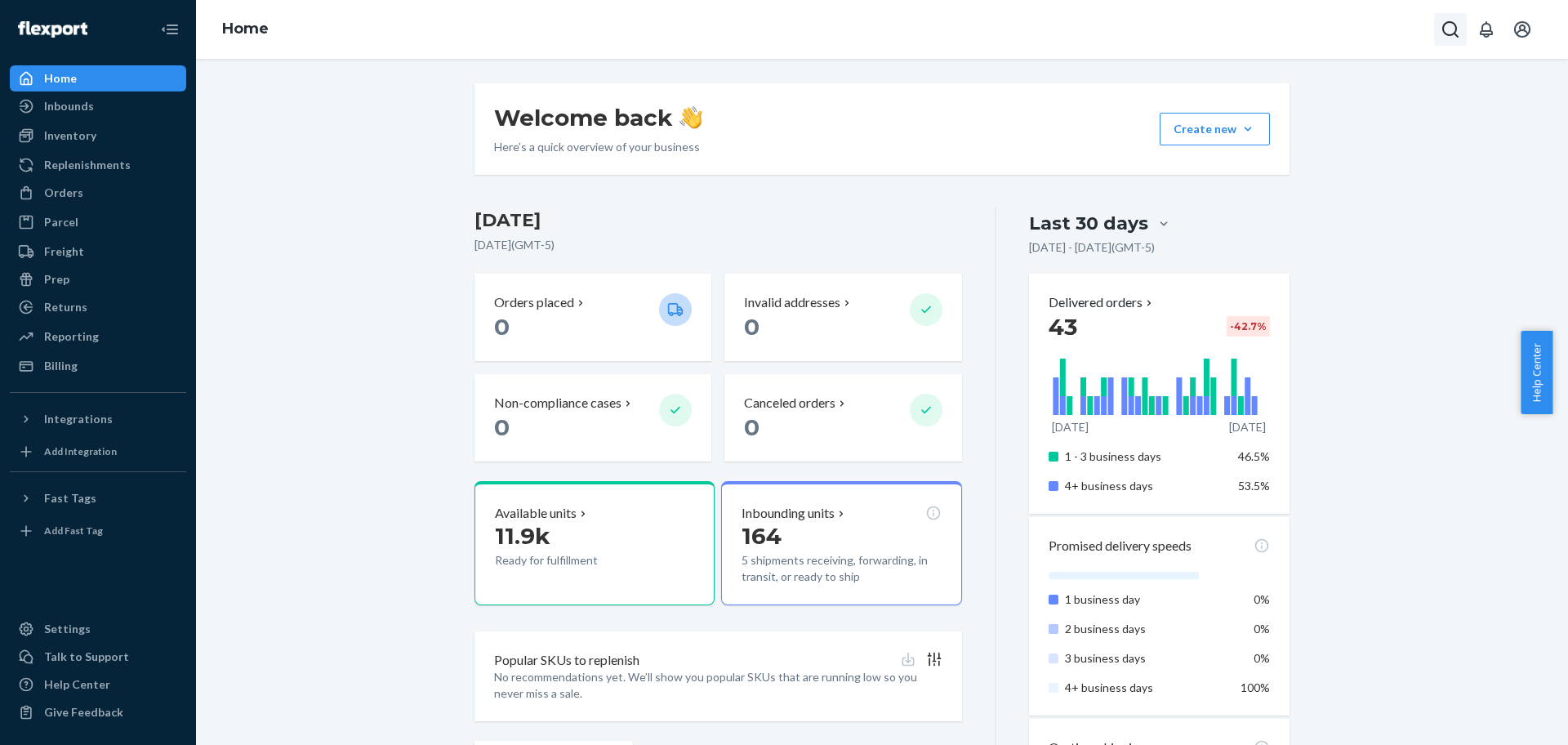
click at [1452, 30] on icon "Open Search Box" at bounding box center [1451, 30] width 20 height 20
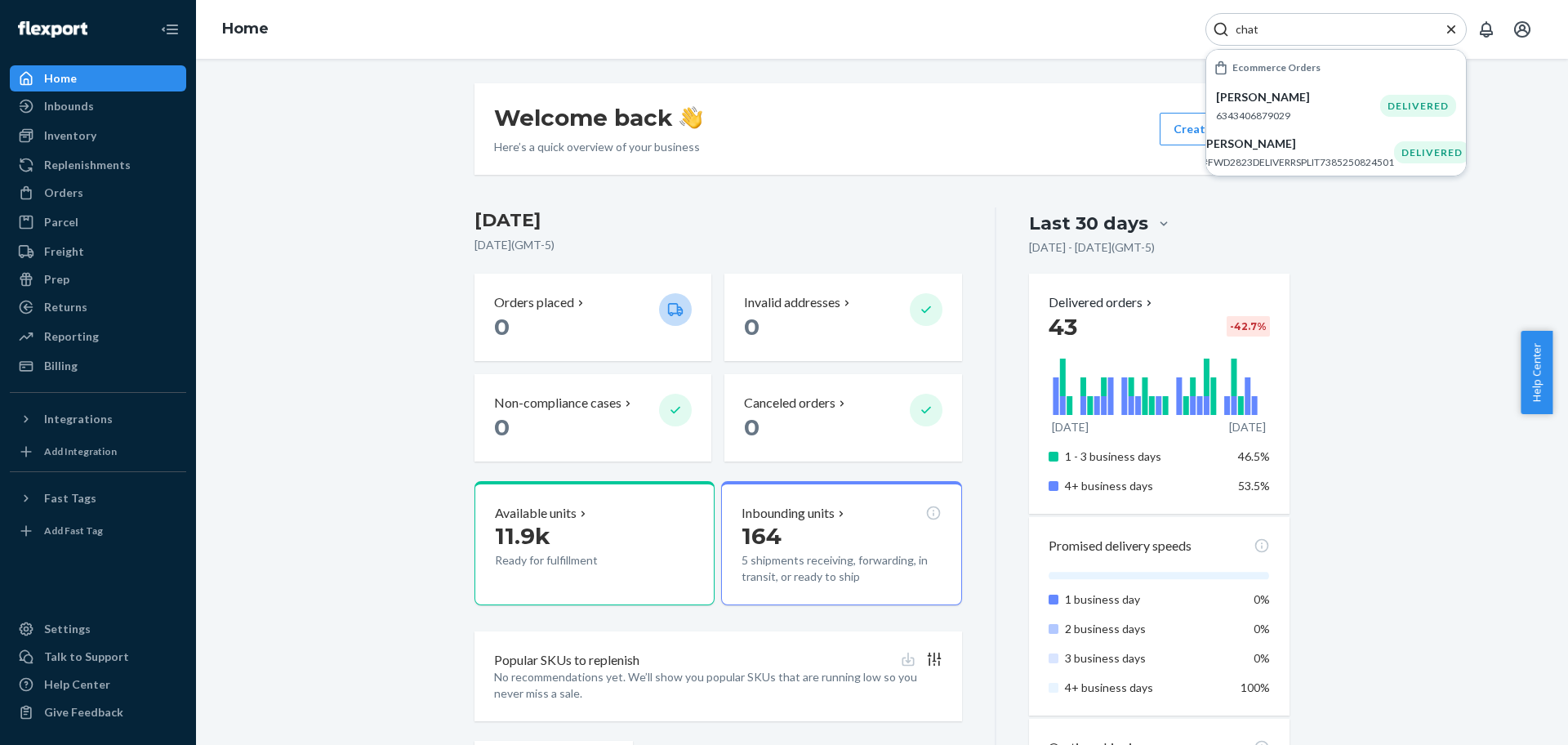
type input "chat"
click at [1450, 25] on icon "Close Search" at bounding box center [1451, 29] width 16 height 16
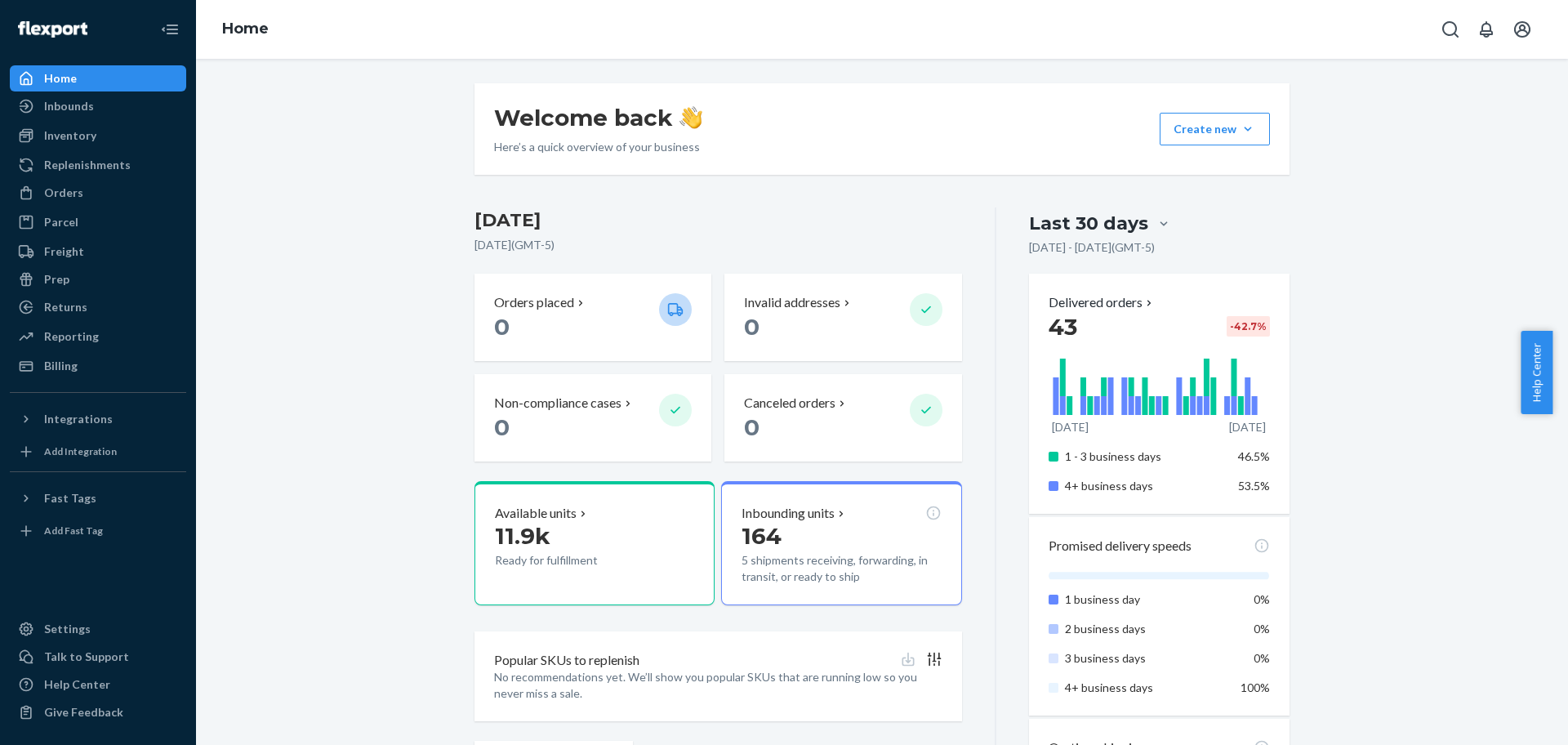
click at [74, 286] on div "Prep" at bounding box center [97, 279] width 173 height 23
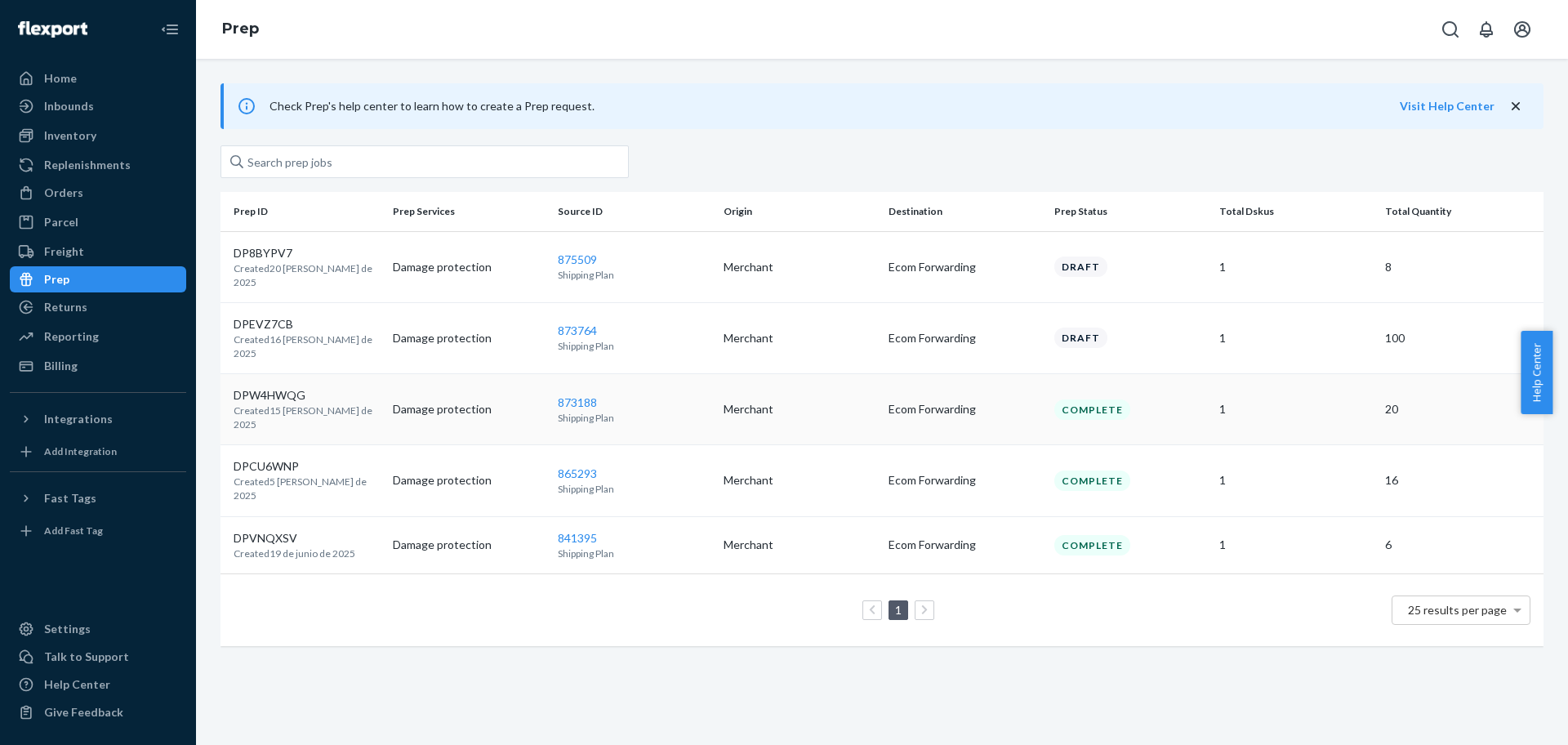
click at [458, 401] on p "Damage protection" at bounding box center [469, 409] width 153 height 16
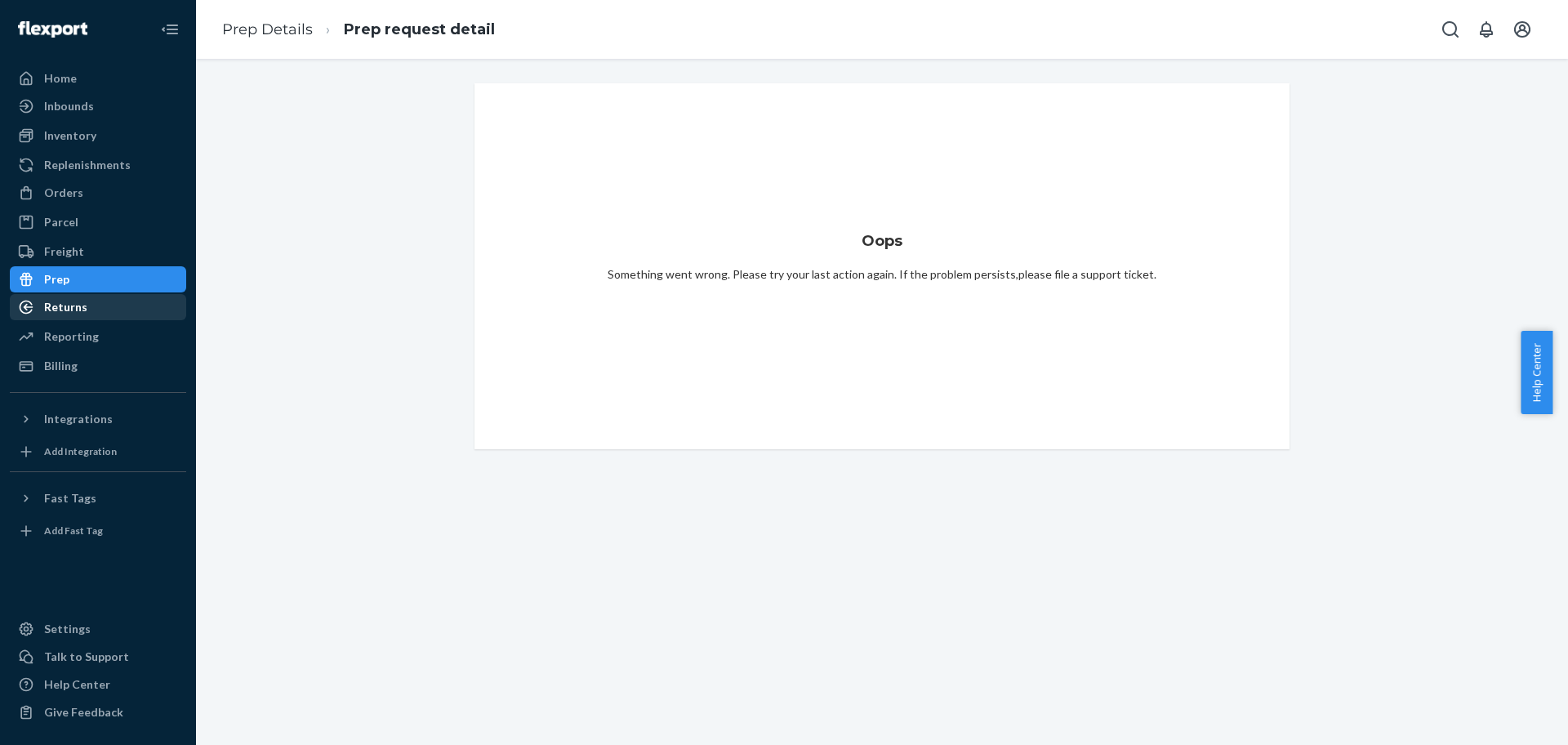
click at [132, 308] on div "Returns" at bounding box center [97, 307] width 173 height 23
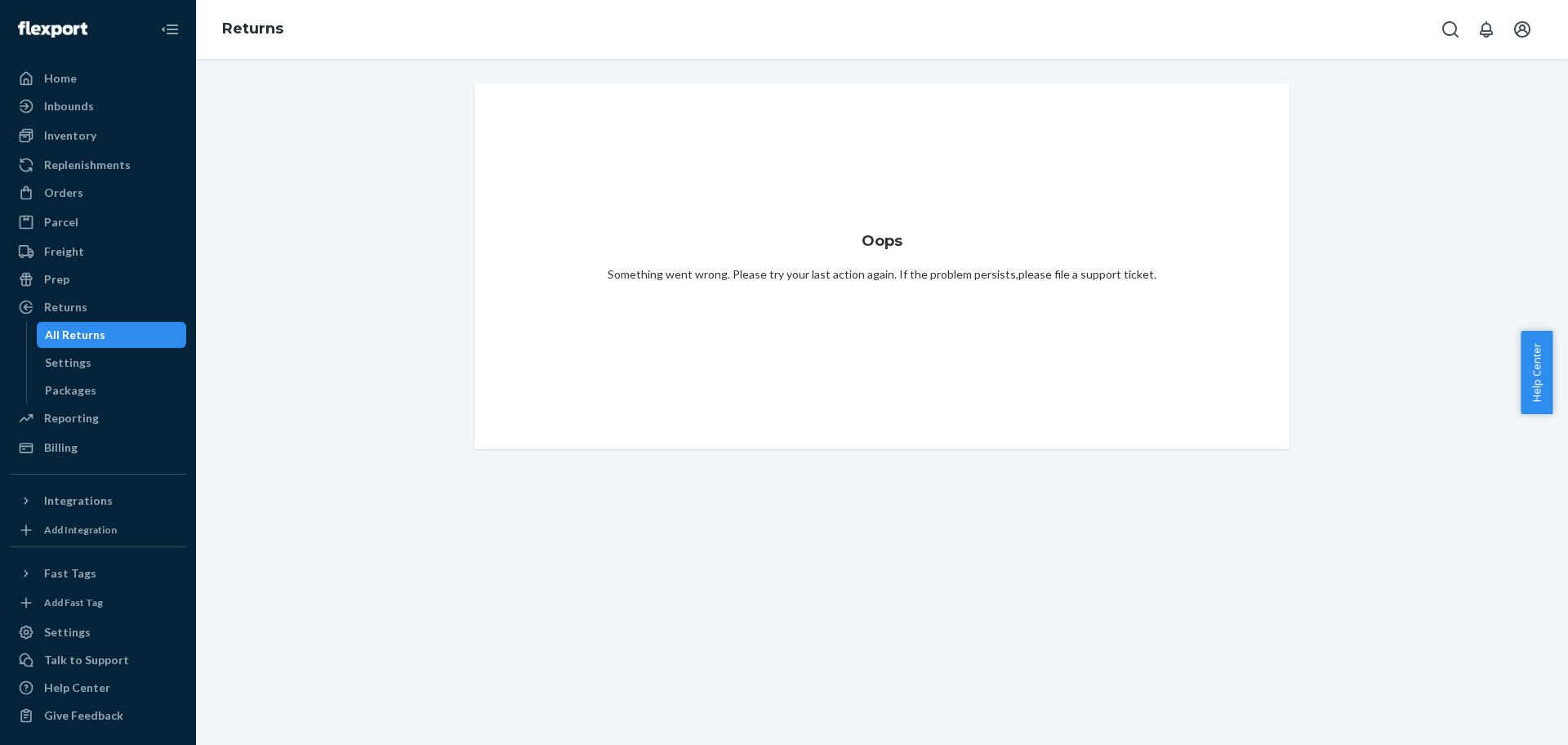
click at [113, 337] on div "All Returns" at bounding box center [111, 335] width 147 height 23
click at [91, 332] on div "All Returns" at bounding box center [75, 335] width 60 height 16
click at [64, 362] on div "Settings" at bounding box center [68, 363] width 47 height 16
click at [109, 336] on div "All Returns" at bounding box center [111, 335] width 147 height 23
click at [87, 177] on link "Replenishments" at bounding box center [98, 165] width 177 height 26
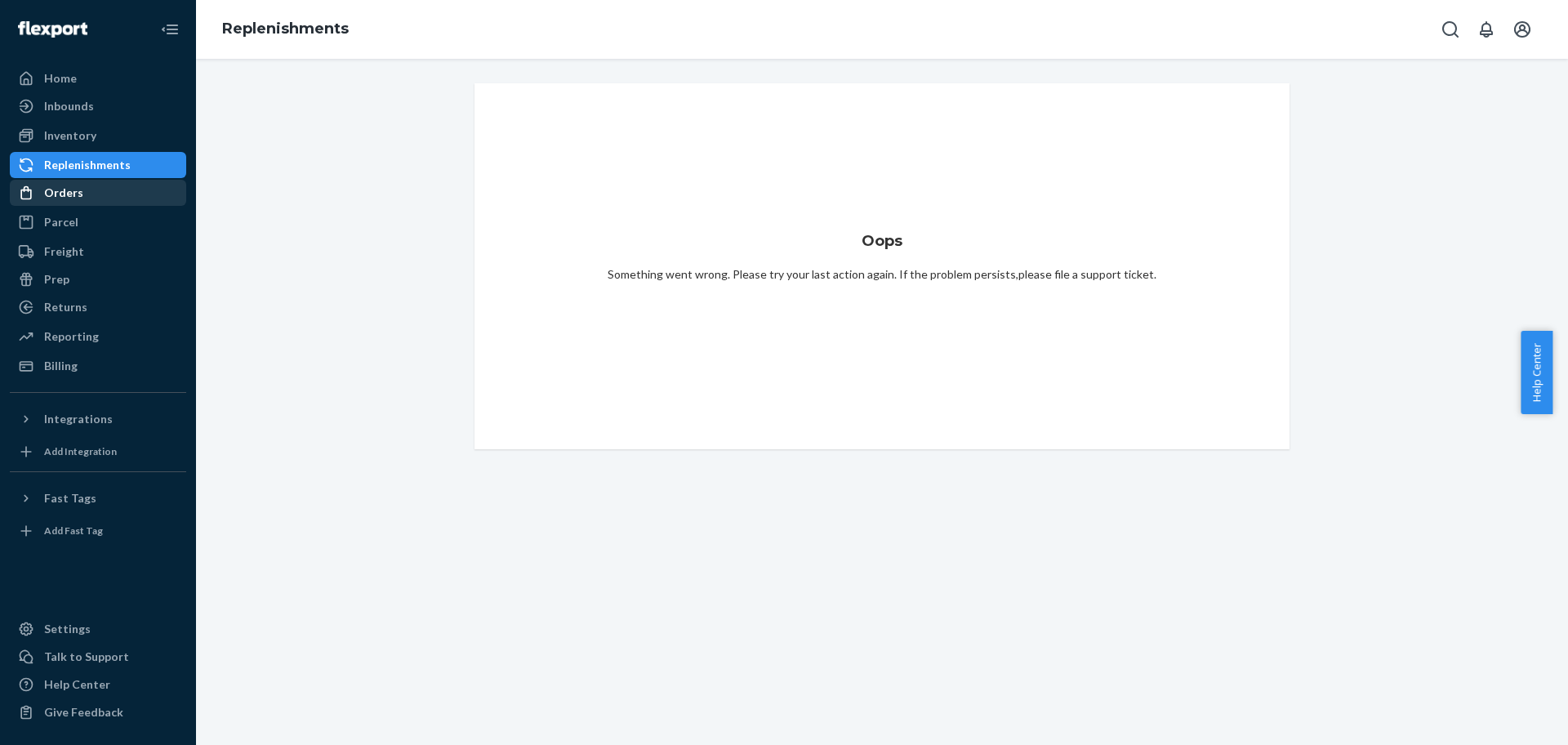
click at [70, 203] on div "Orders" at bounding box center [97, 192] width 173 height 23
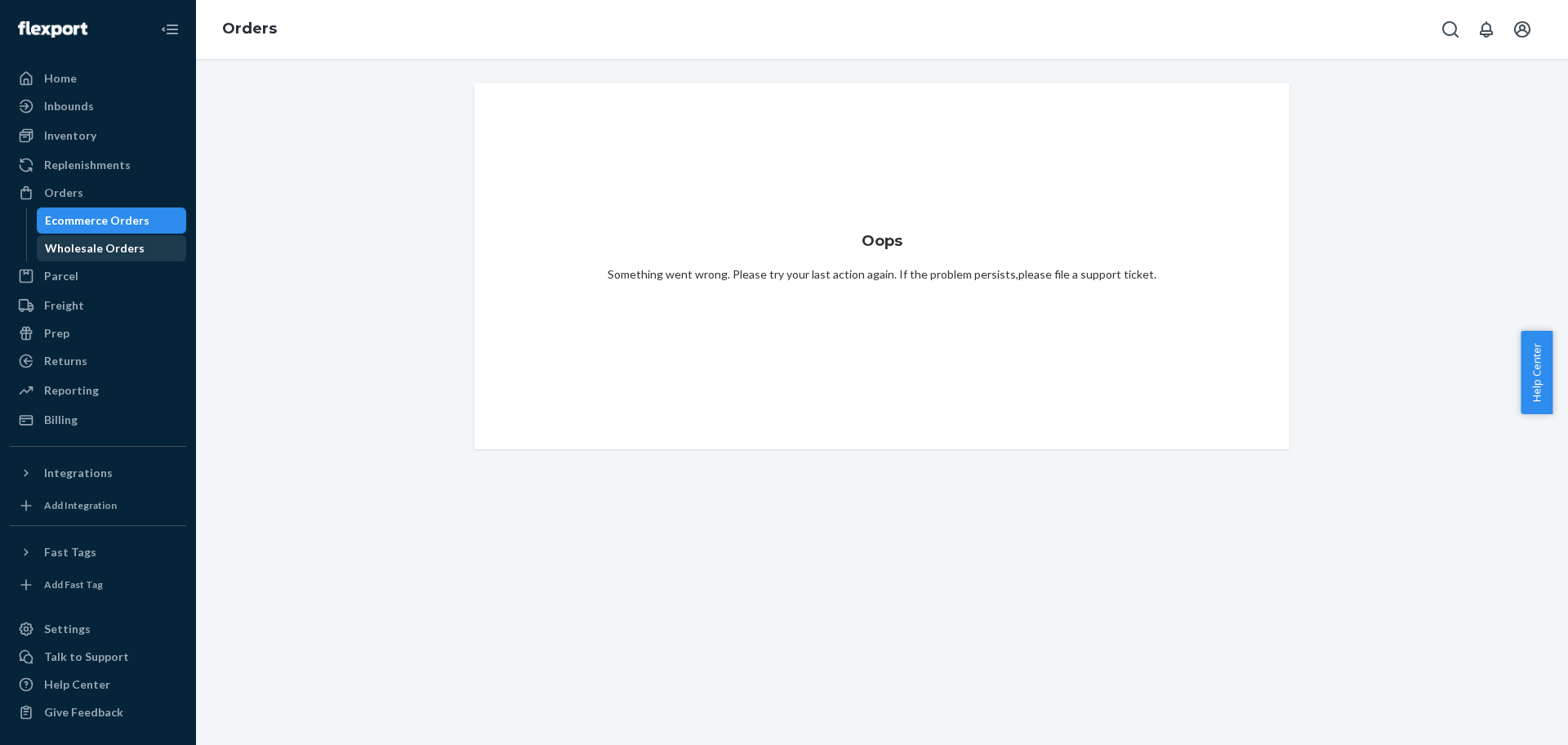
click at [140, 244] on div "Wholesale Orders" at bounding box center [111, 248] width 147 height 23
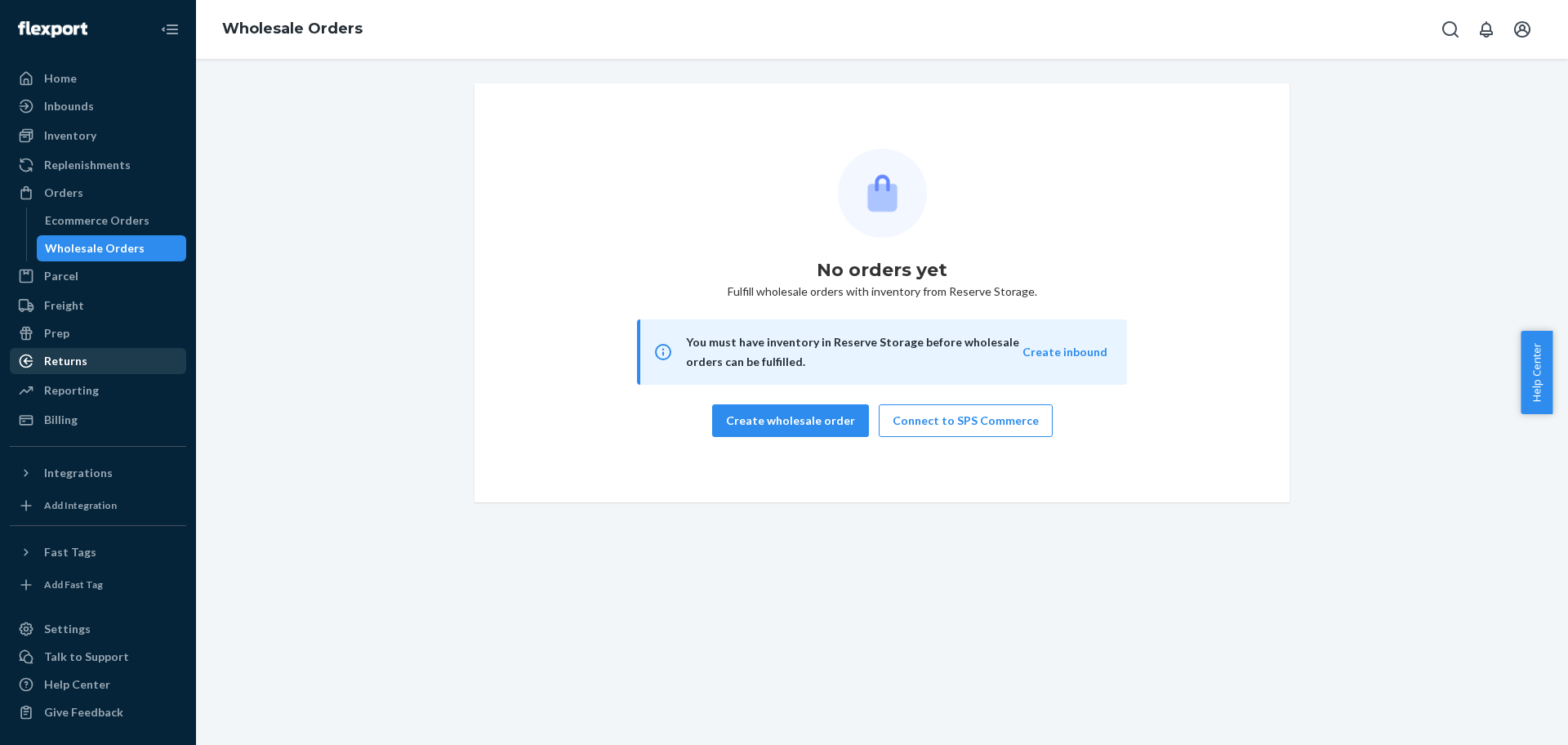
click at [83, 356] on div "Returns" at bounding box center [65, 361] width 43 height 16
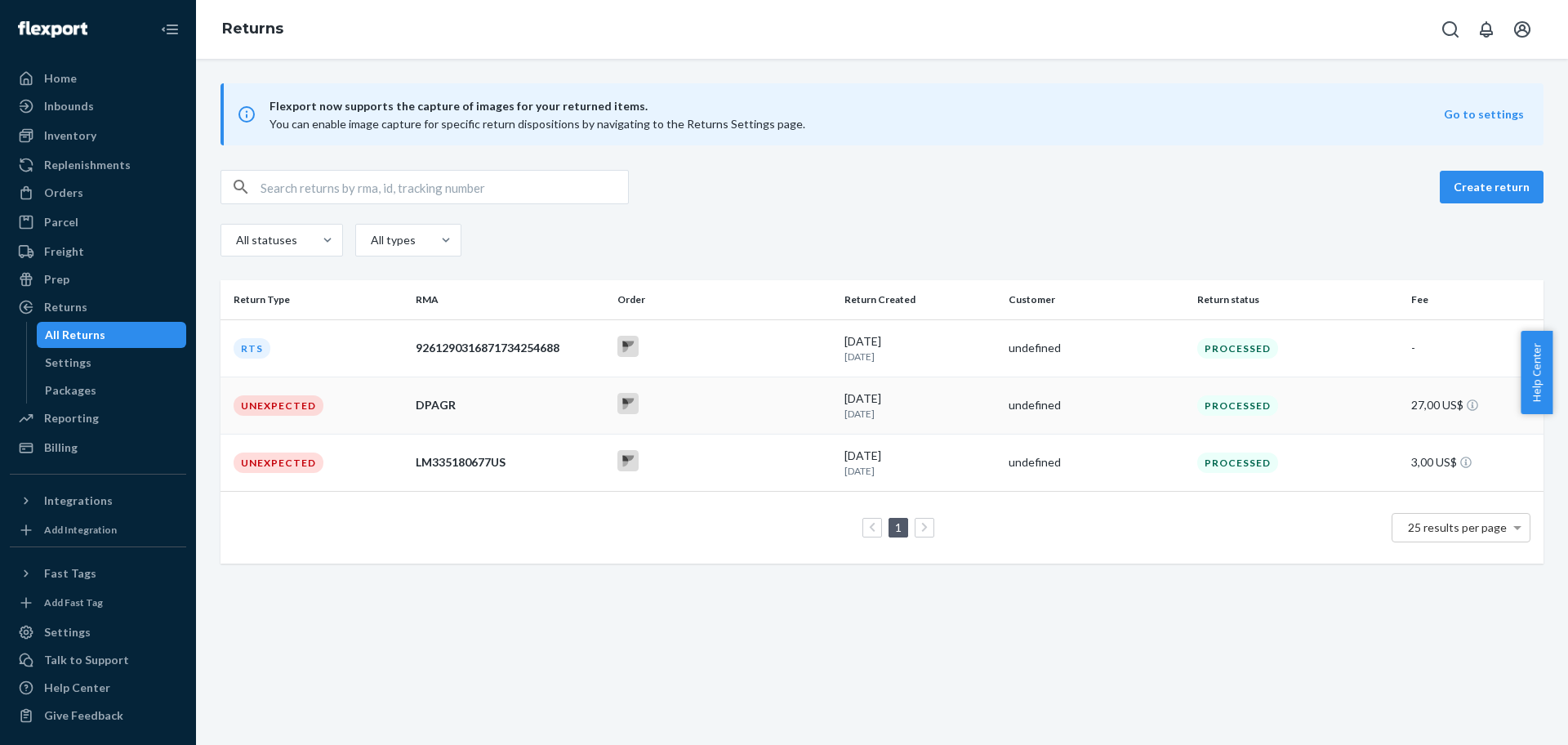
click at [523, 421] on td "DPAGR" at bounding box center [510, 405] width 202 height 57
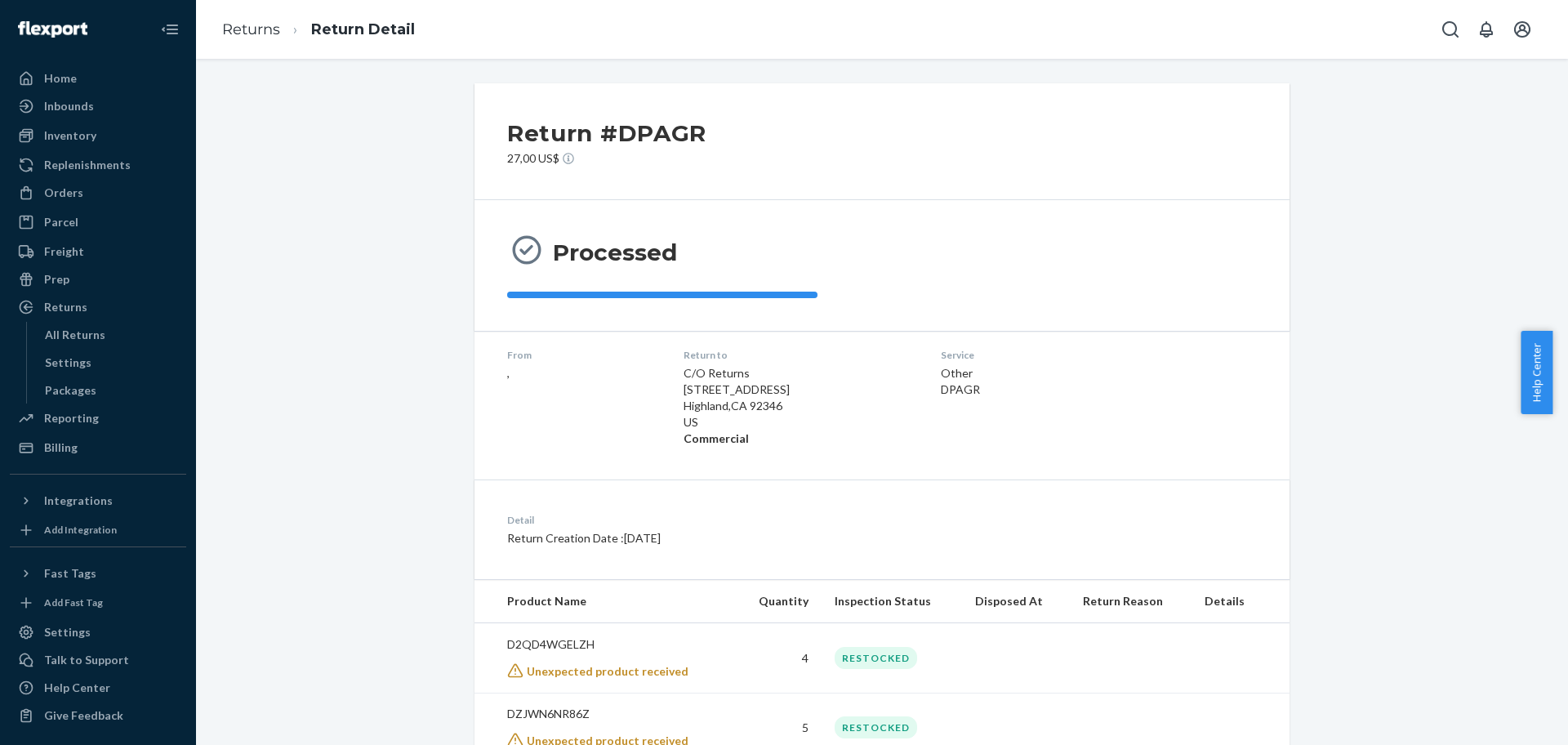
scroll to position [1, 0]
click at [96, 418] on div "Reporting" at bounding box center [97, 418] width 173 height 23
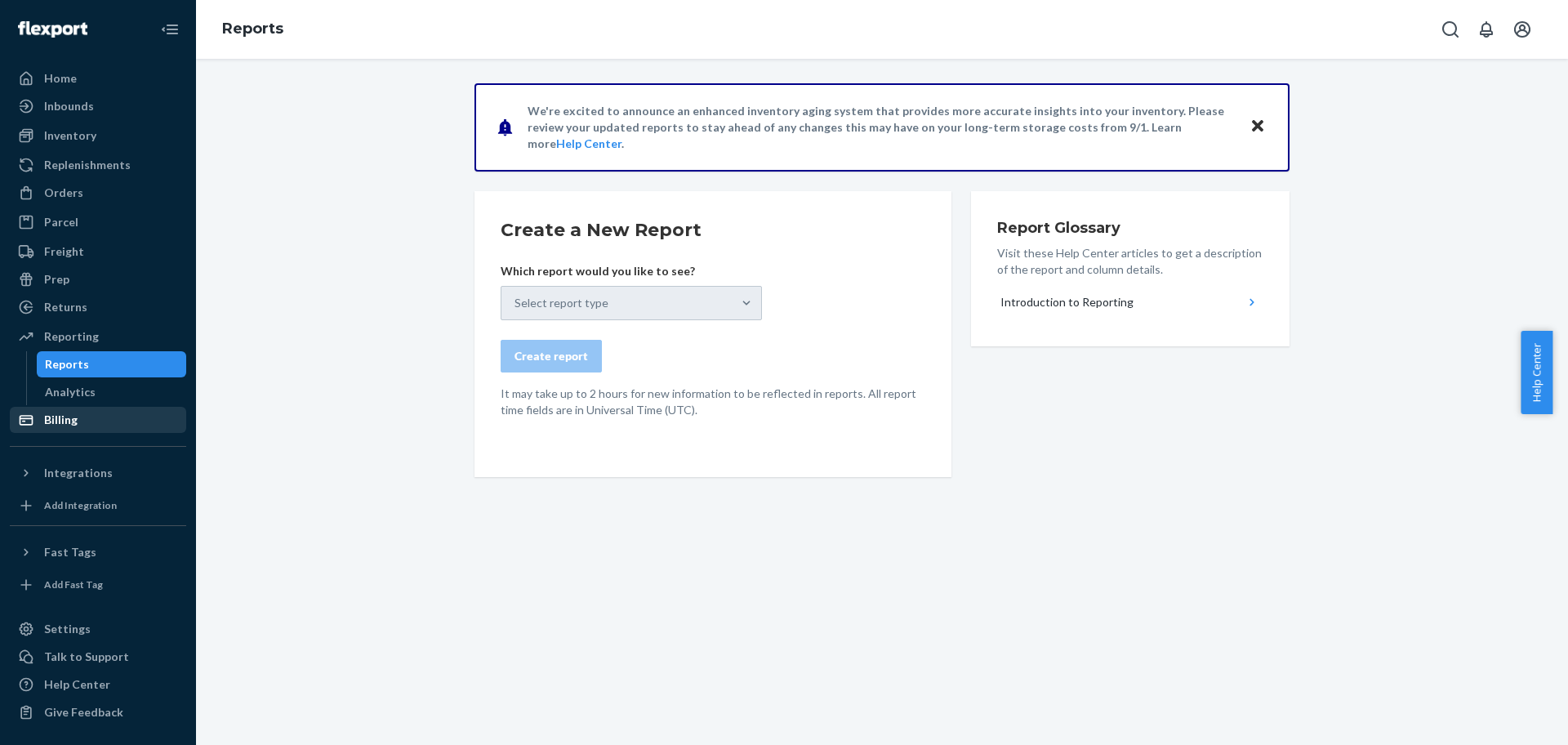
click at [85, 421] on div "Billing" at bounding box center [97, 420] width 173 height 23
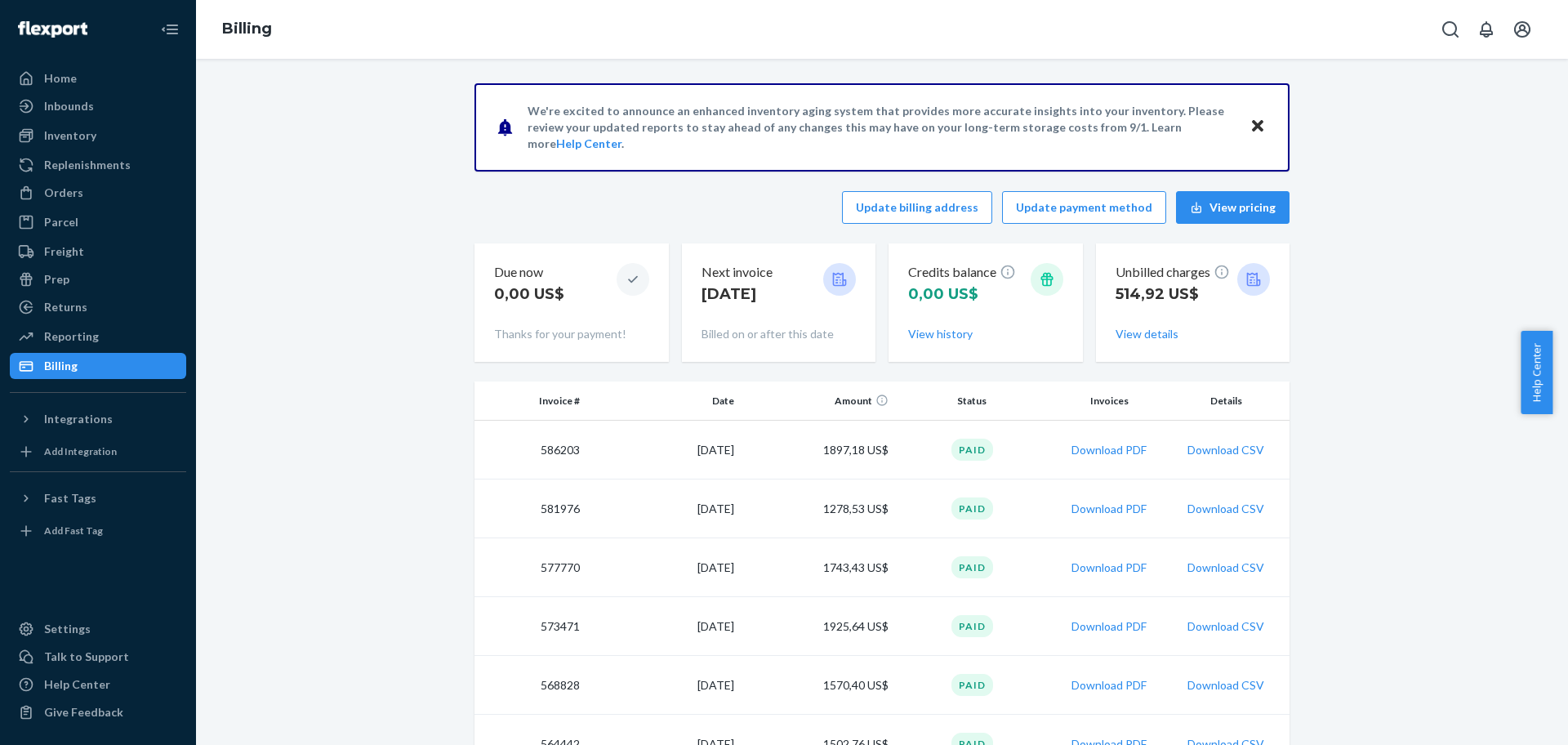
scroll to position [3, 0]
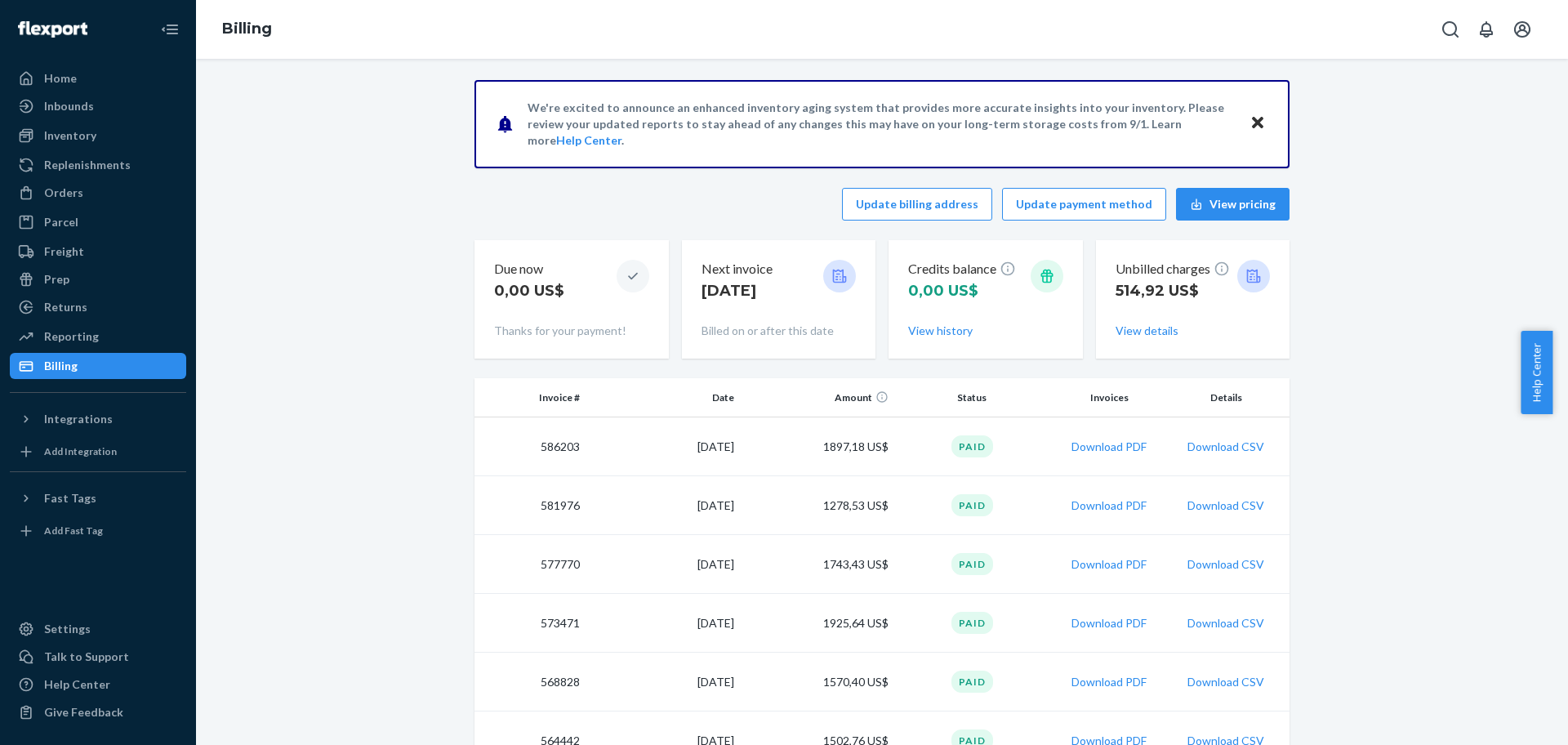
click at [601, 119] on p "We're excited to announce an enhanced inventory aging system that provides more…" at bounding box center [880, 124] width 707 height 49
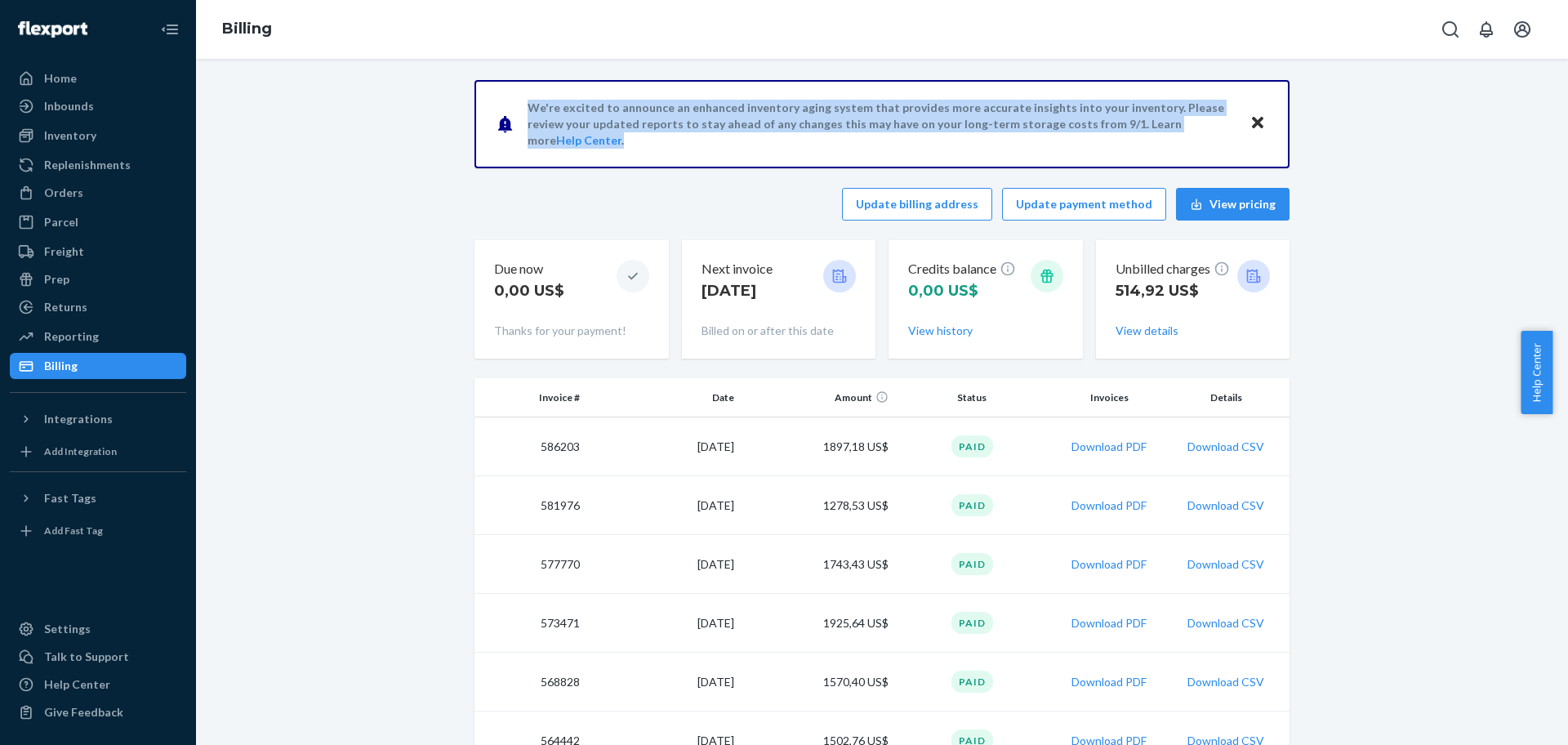
click at [601, 119] on p "We're excited to announce an enhanced inventory aging system that provides more…" at bounding box center [880, 124] width 707 height 49
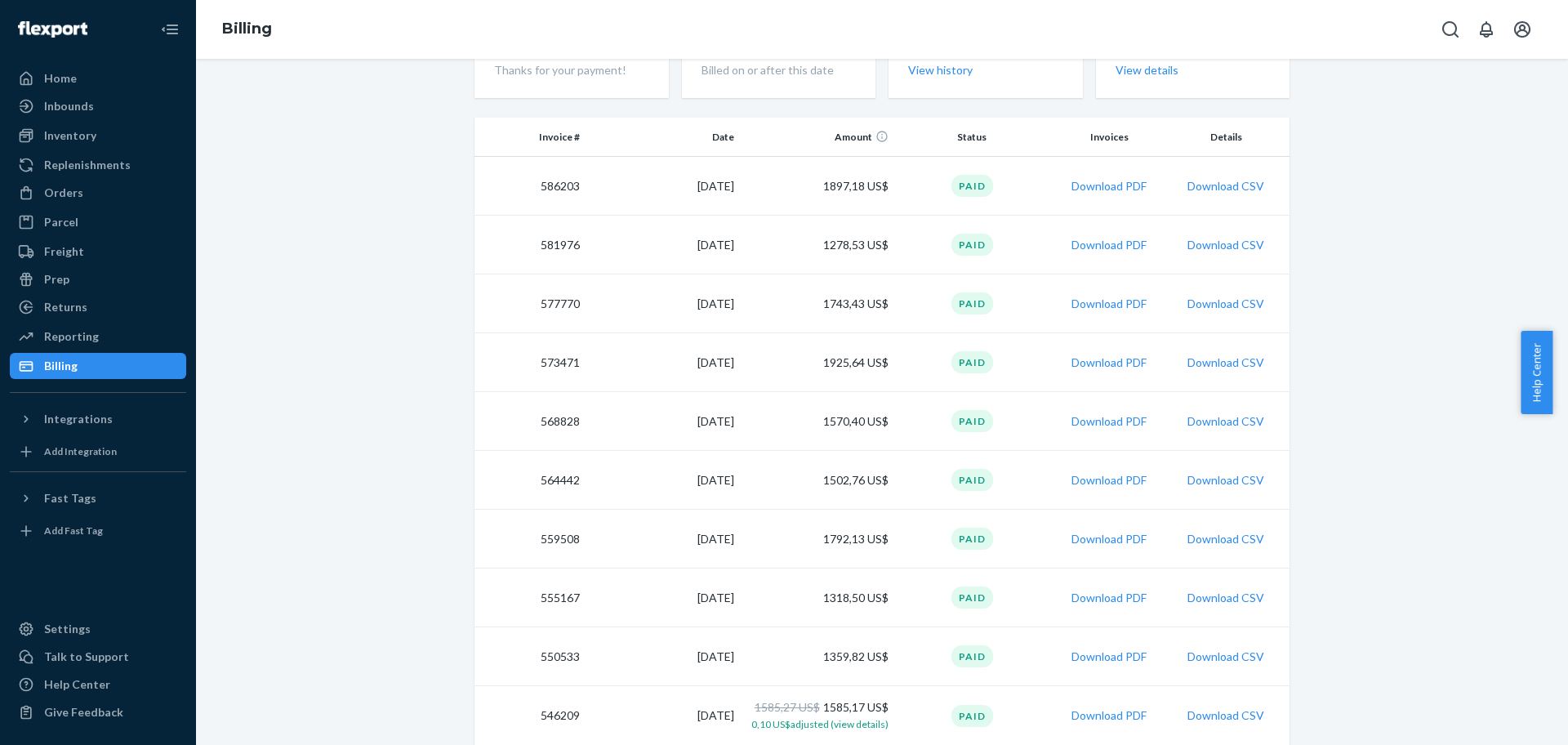
scroll to position [0, 0]
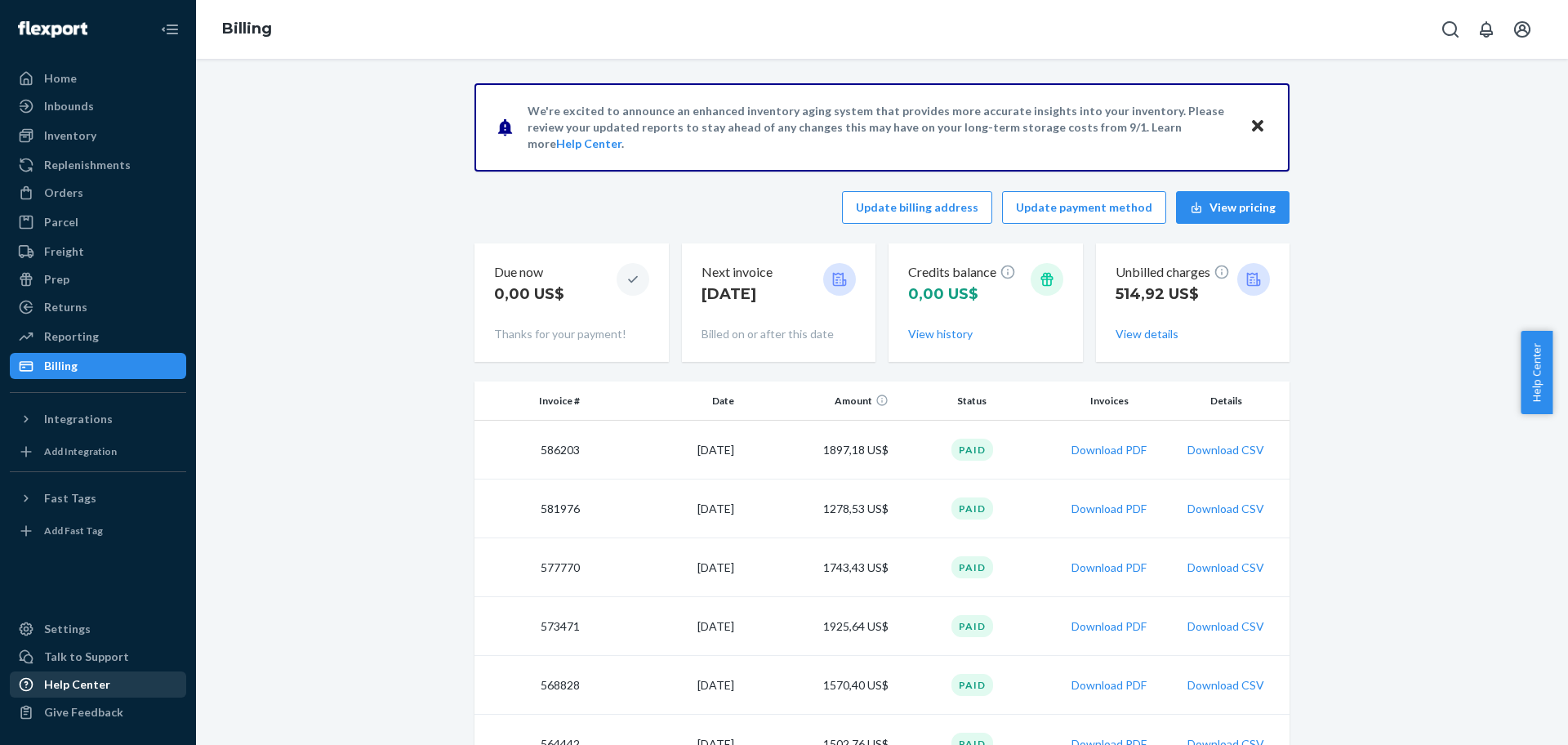
click at [103, 686] on div "Help Center" at bounding box center [77, 685] width 66 height 16
